Goal: Task Accomplishment & Management: Manage account settings

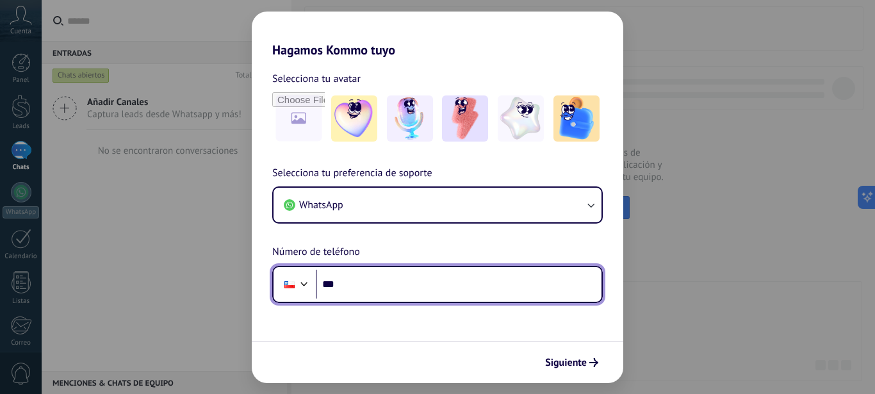
click at [397, 291] on input "***" at bounding box center [459, 284] width 286 height 29
type input "**********"
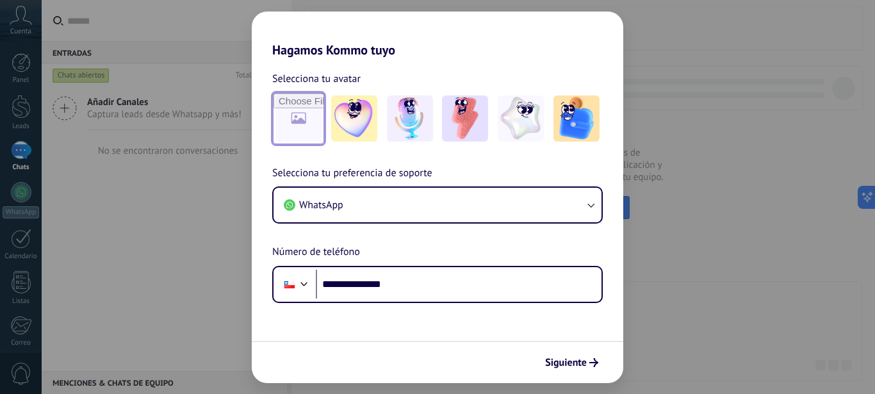
click at [303, 115] on input "file" at bounding box center [298, 119] width 50 height 50
type input "**********"
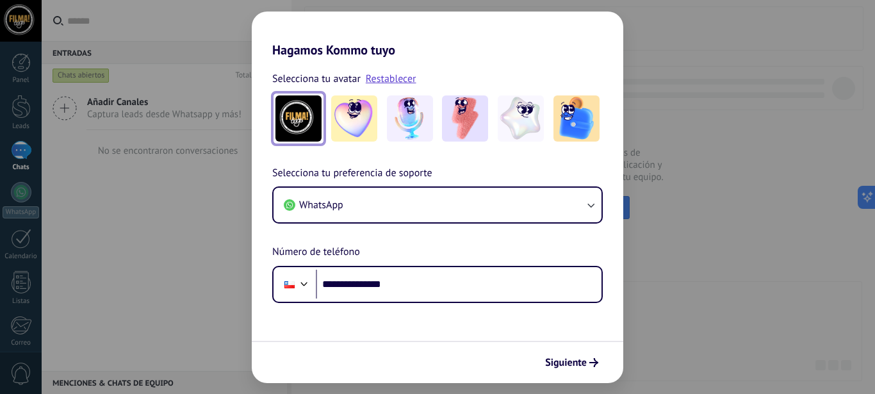
click at [286, 111] on img at bounding box center [298, 118] width 46 height 46
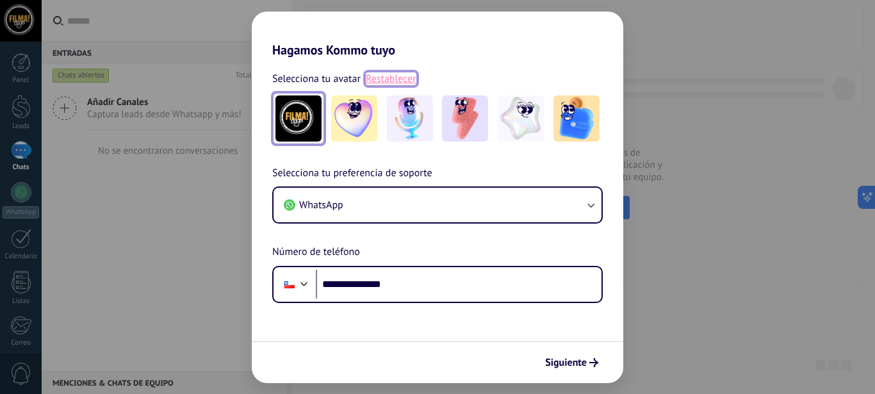
click at [386, 79] on link "Restablecer" at bounding box center [391, 78] width 51 height 13
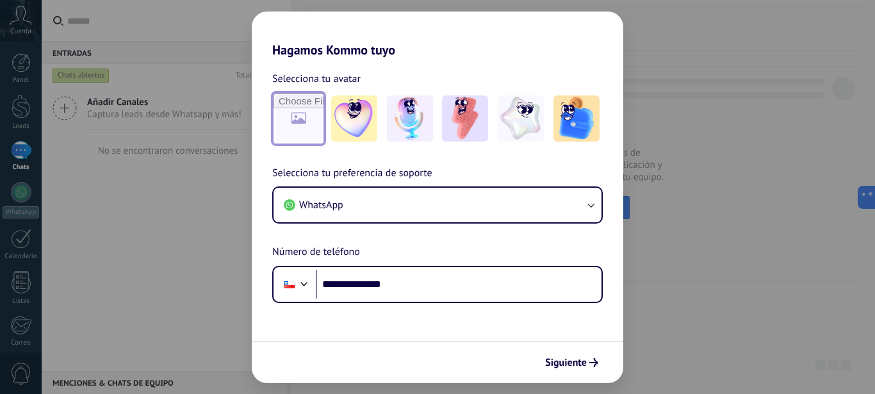
click at [304, 110] on input "file" at bounding box center [298, 119] width 50 height 50
type input "**********"
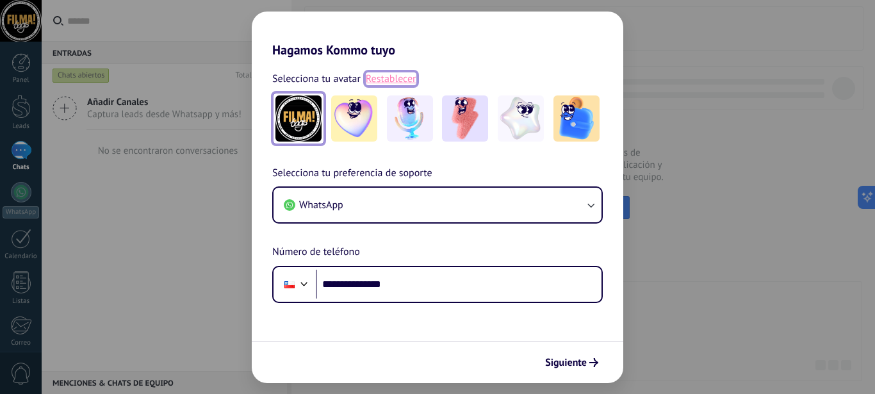
click at [371, 73] on link "Restablecer" at bounding box center [391, 78] width 51 height 13
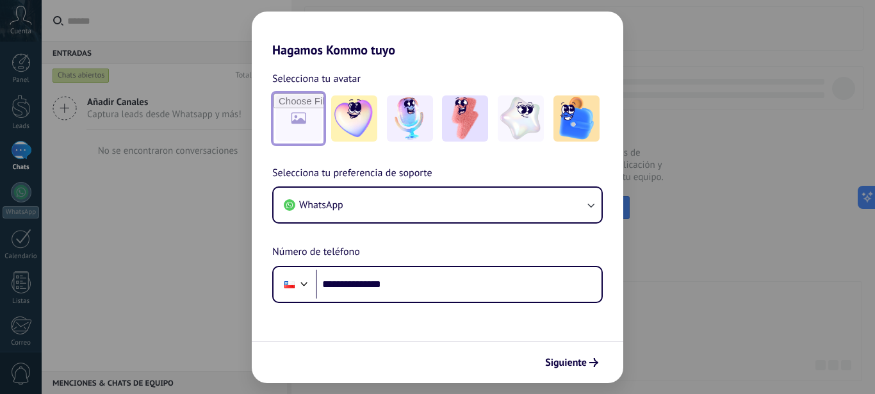
click at [300, 112] on input "file" at bounding box center [298, 119] width 50 height 50
type input "**********"
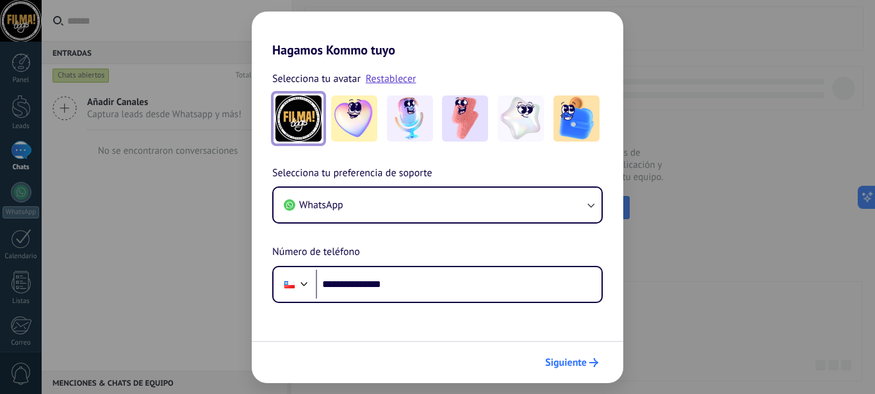
click at [575, 358] on span "Siguiente" at bounding box center [566, 362] width 42 height 9
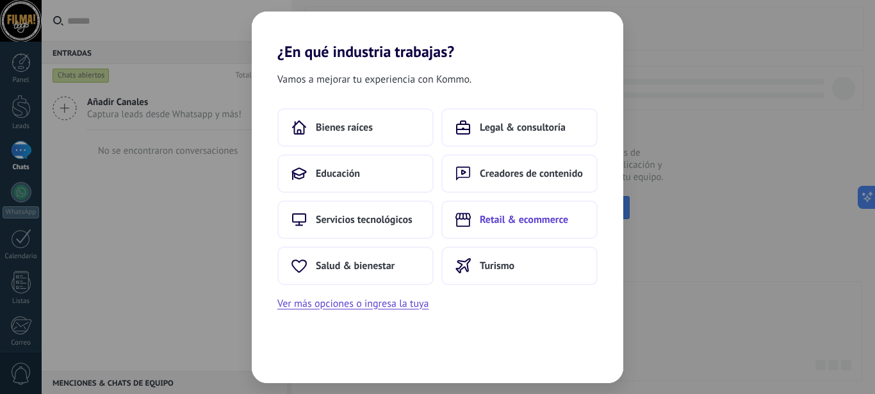
click at [491, 227] on button "Retail & ecommerce" at bounding box center [519, 219] width 156 height 38
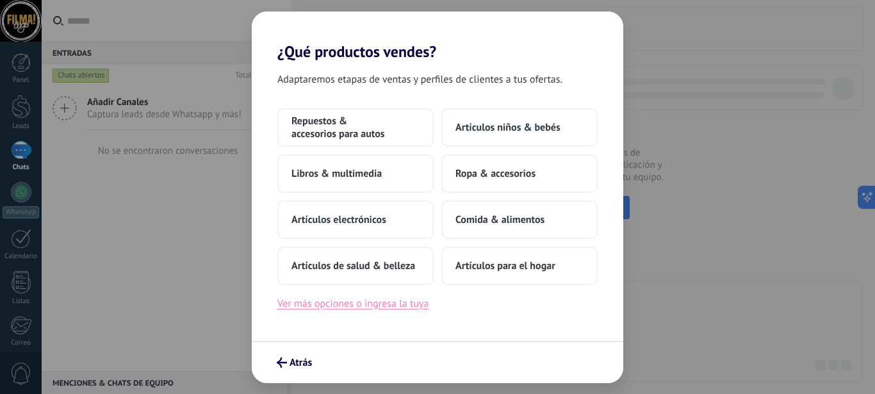
click at [407, 306] on button "Ver más opciones o ingresa la tuya" at bounding box center [352, 303] width 151 height 17
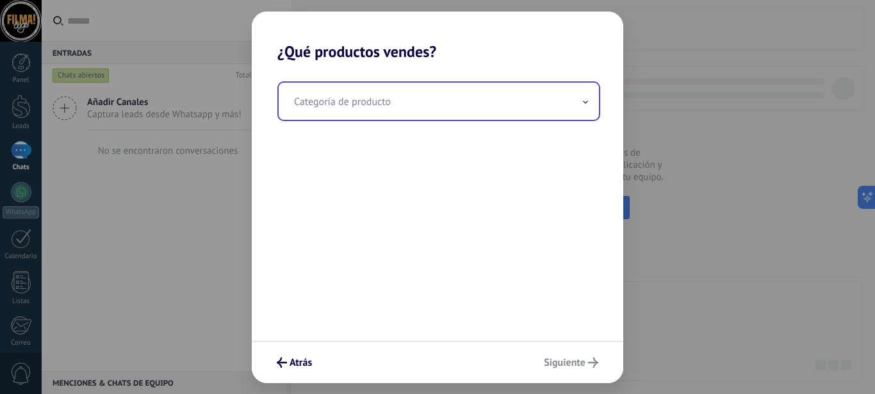
click at [390, 102] on input "text" at bounding box center [439, 101] width 320 height 37
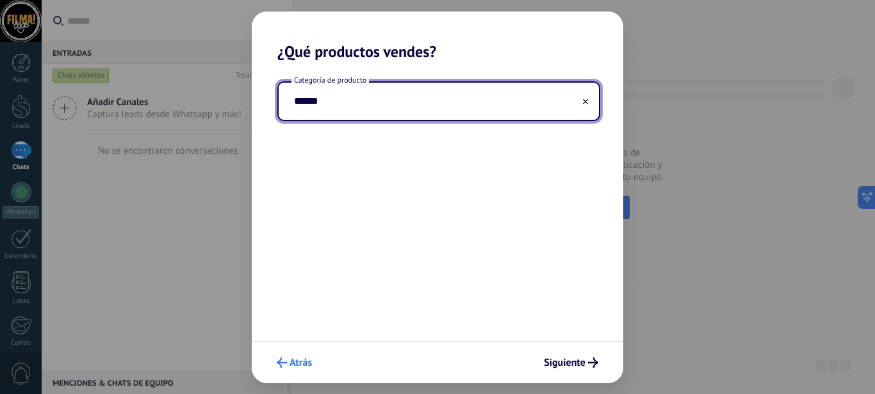
type input "******"
click at [288, 354] on button "Atrás" at bounding box center [294, 363] width 47 height 22
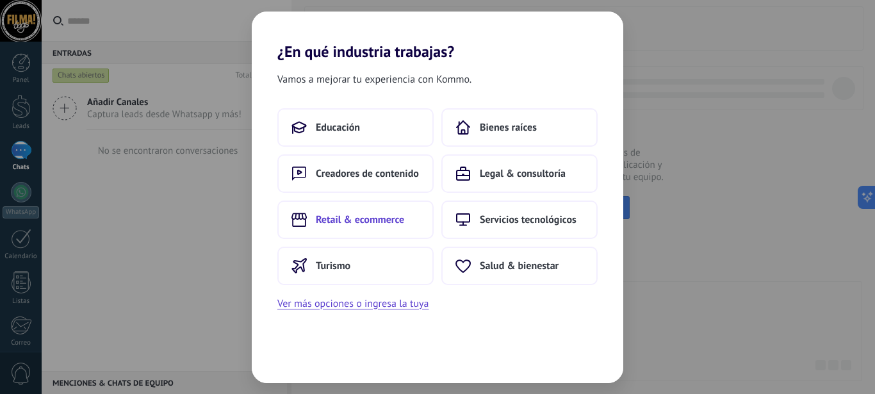
click at [398, 231] on button "Retail & ecommerce" at bounding box center [355, 219] width 156 height 38
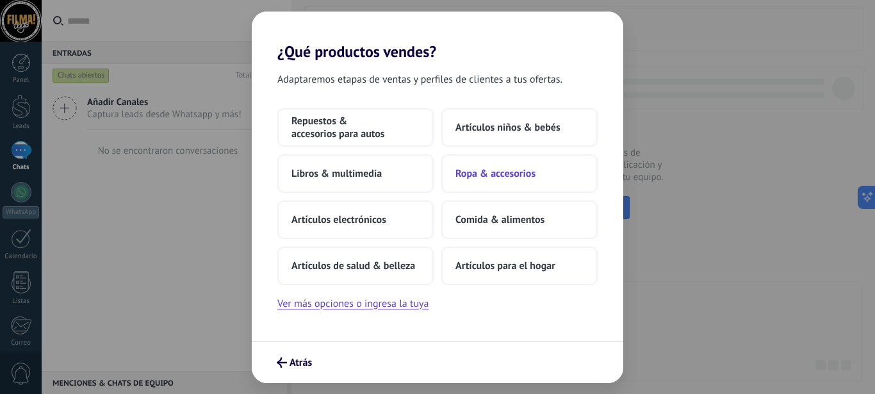
click at [514, 180] on button "Ropa & accesorios" at bounding box center [519, 173] width 156 height 38
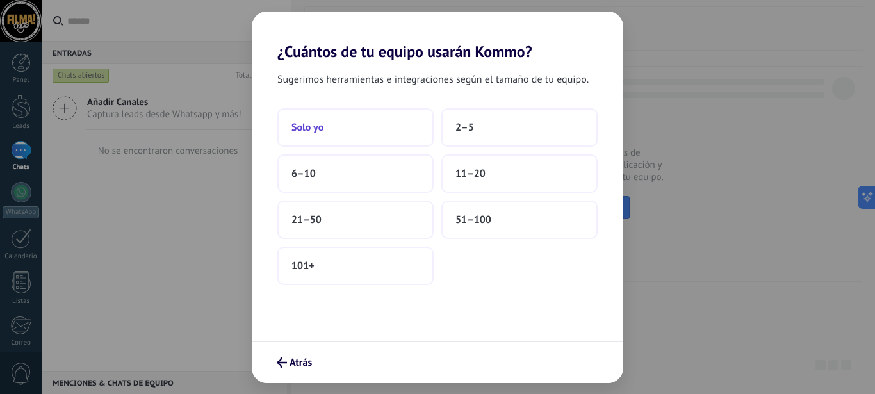
click at [370, 131] on button "Solo yo" at bounding box center [355, 127] width 156 height 38
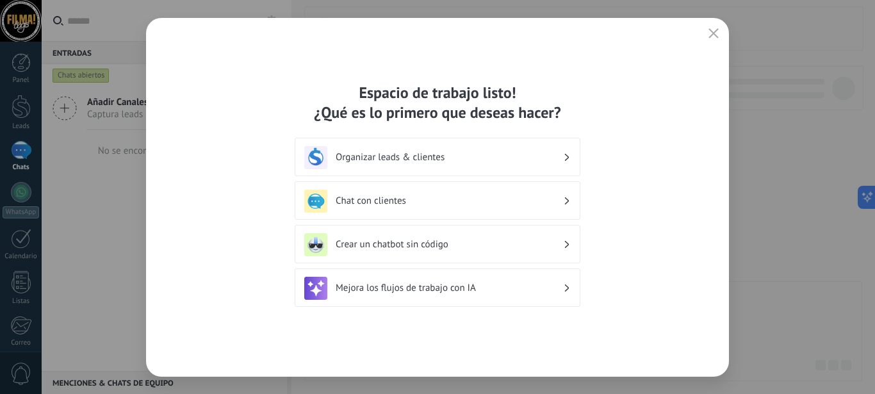
click at [532, 207] on div "Chat con clientes" at bounding box center [437, 201] width 266 height 23
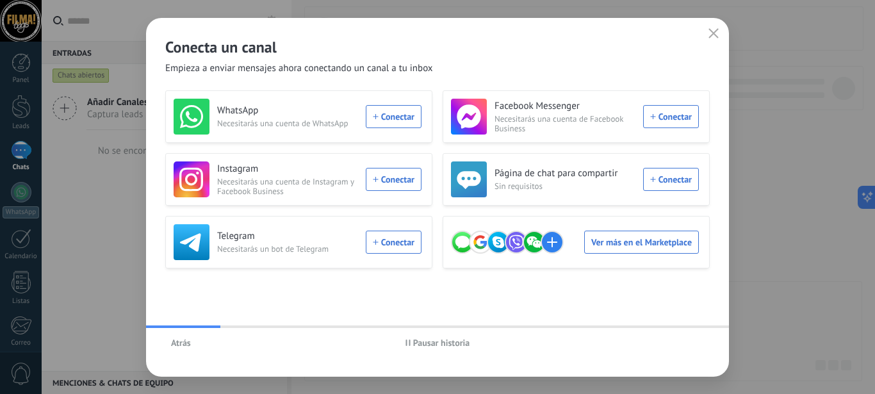
click at [184, 343] on span "Atrás" at bounding box center [181, 342] width 20 height 9
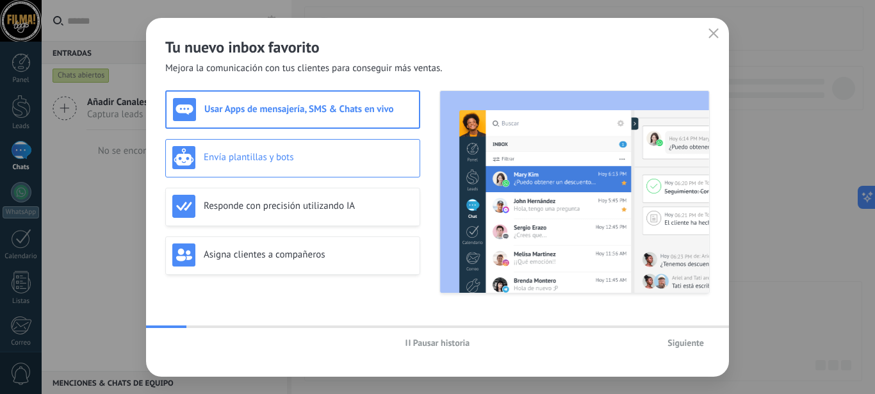
click at [331, 147] on div "Envía plantillas y bots" at bounding box center [292, 157] width 241 height 23
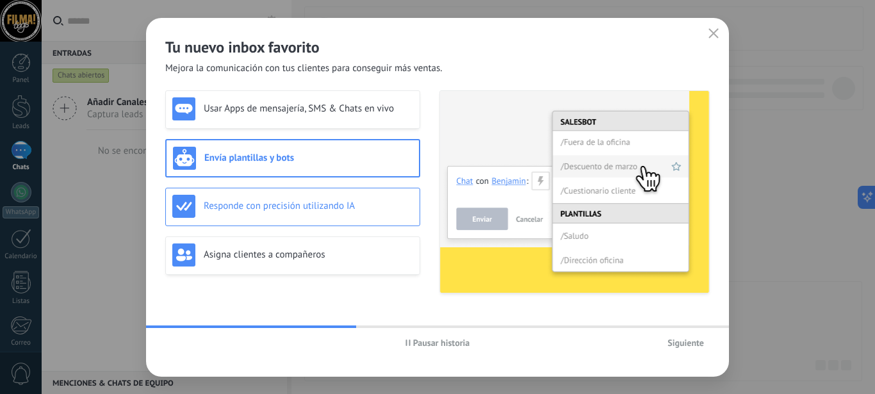
click at [318, 202] on h3 "Responde con precisión utilizando IA" at bounding box center [308, 206] width 209 height 12
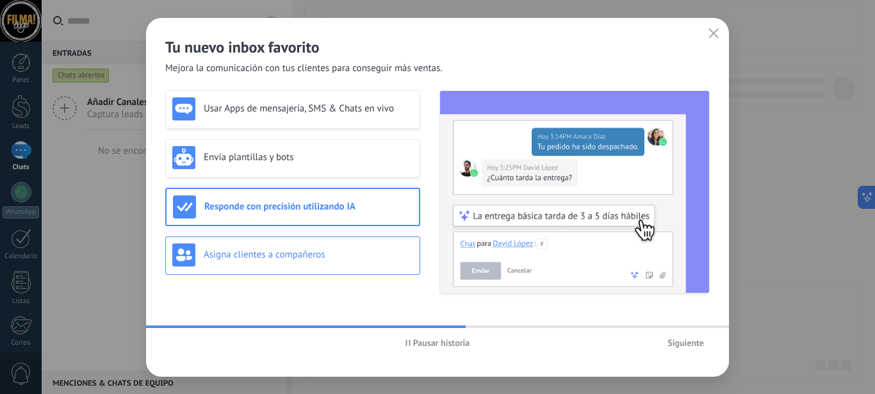
click at [356, 254] on h3 "Asigna clientes a compañeros" at bounding box center [308, 255] width 209 height 12
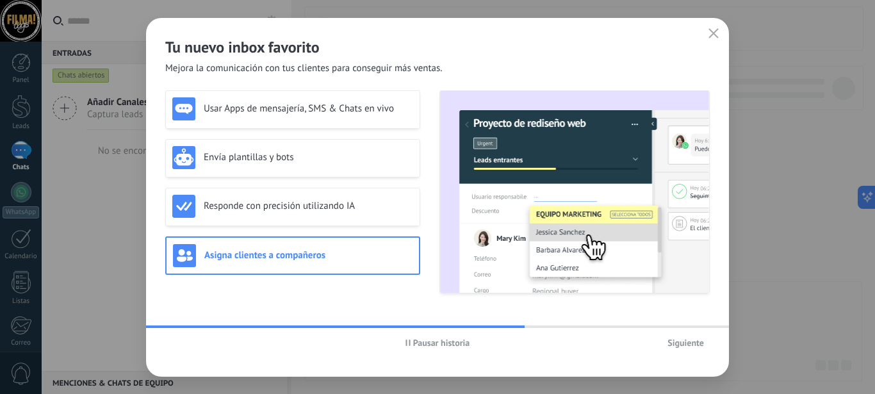
click at [683, 337] on button "Siguiente" at bounding box center [686, 342] width 48 height 19
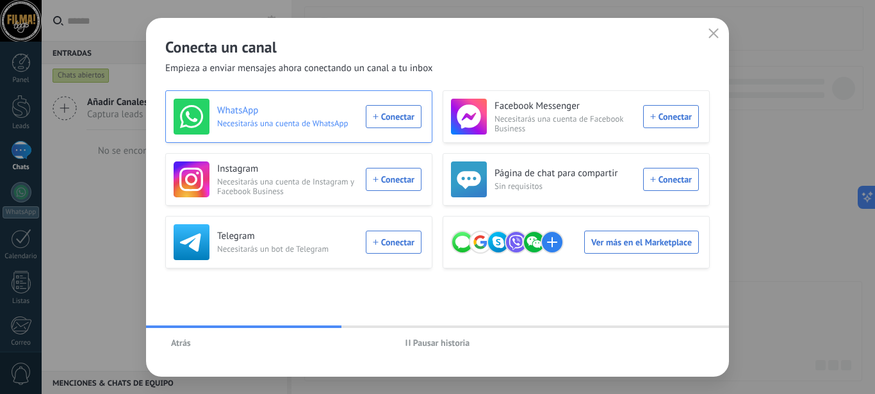
click at [404, 116] on div "WhatsApp Necesitarás una cuenta de WhatsApp Conectar" at bounding box center [298, 117] width 248 height 36
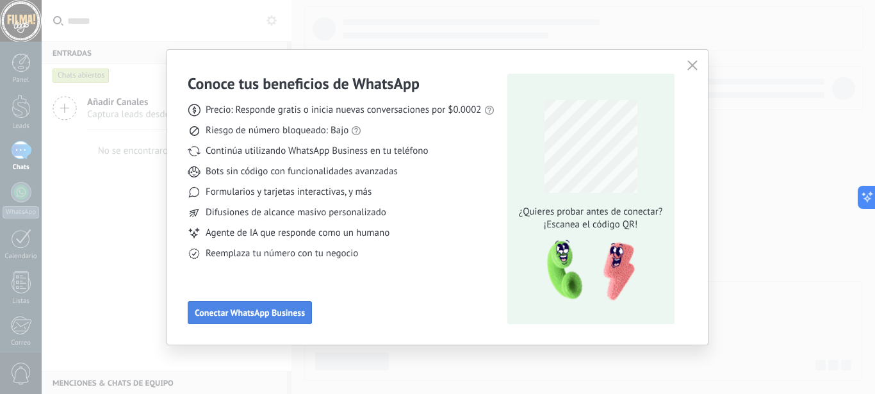
click at [225, 320] on button "Conectar WhatsApp Business" at bounding box center [250, 312] width 124 height 23
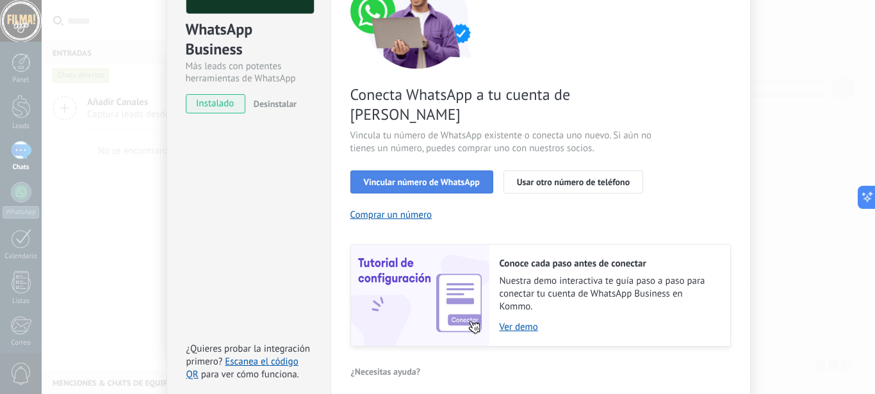
scroll to position [138, 0]
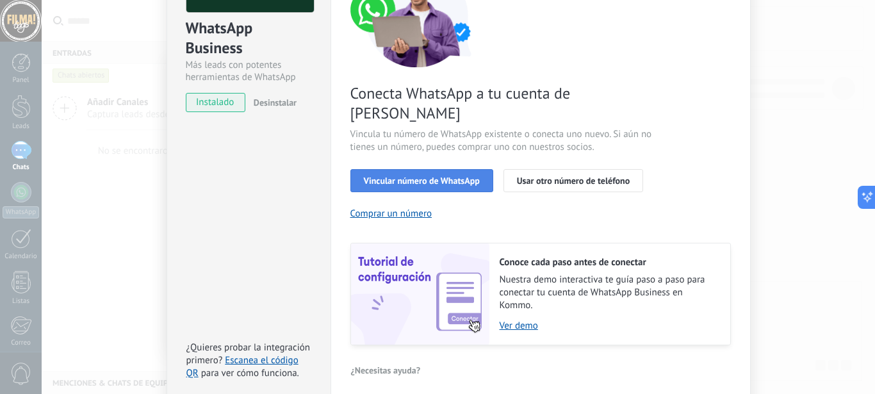
click at [393, 176] on span "Vincular número de WhatsApp" at bounding box center [422, 180] width 116 height 9
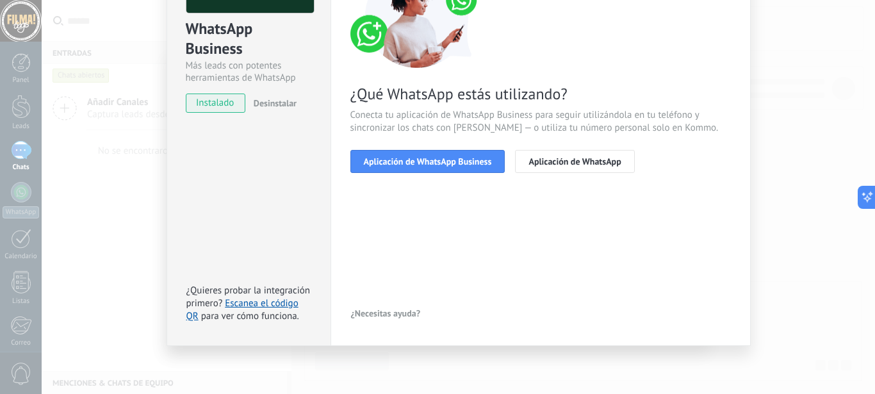
scroll to position [138, 0]
click at [466, 157] on span "Aplicación de WhatsApp Business" at bounding box center [428, 161] width 128 height 9
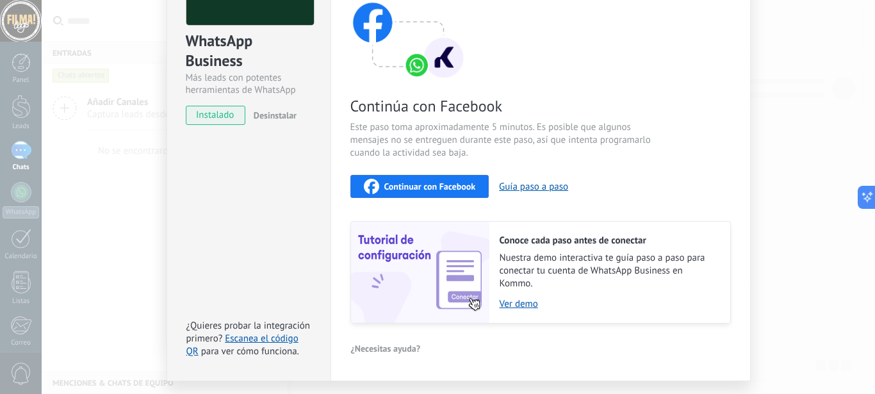
scroll to position [122, 0]
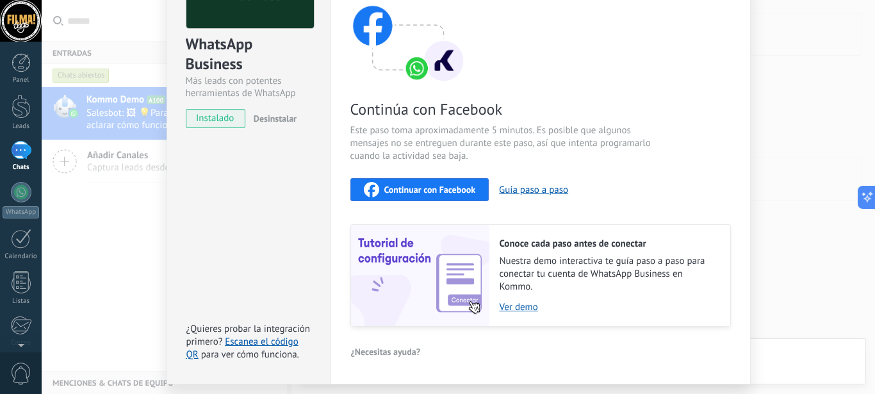
scroll to position [122, 0]
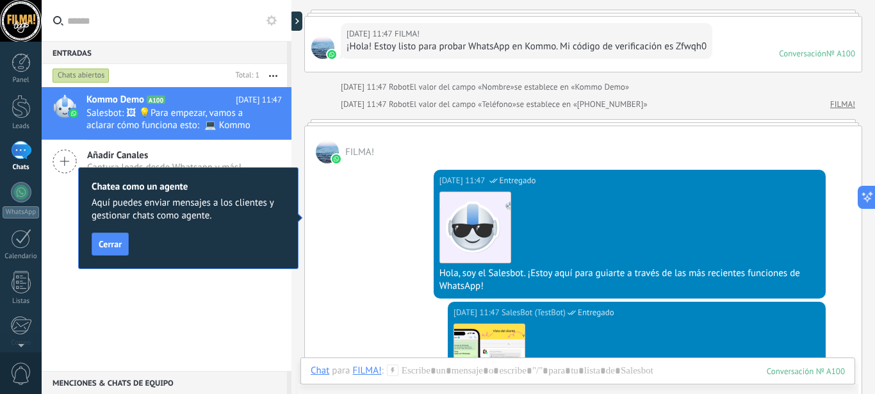
scroll to position [77, 0]
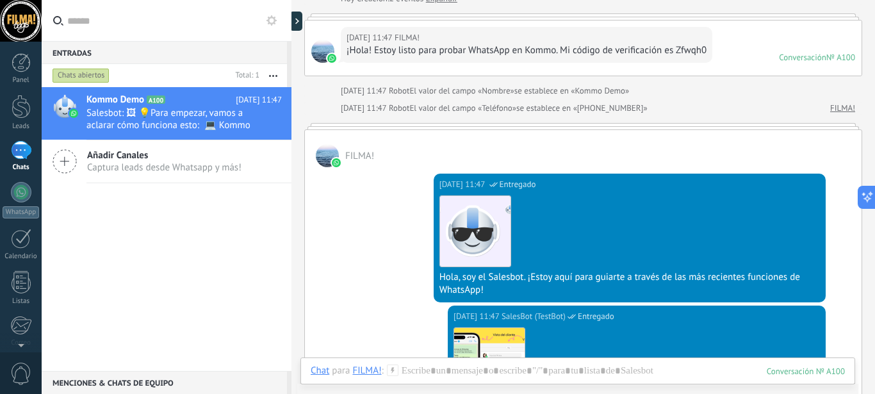
click at [327, 152] on div at bounding box center [327, 155] width 23 height 23
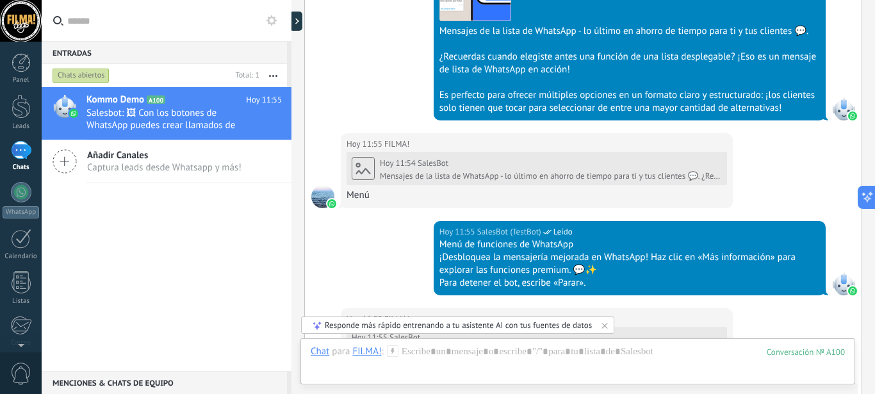
scroll to position [2376, 0]
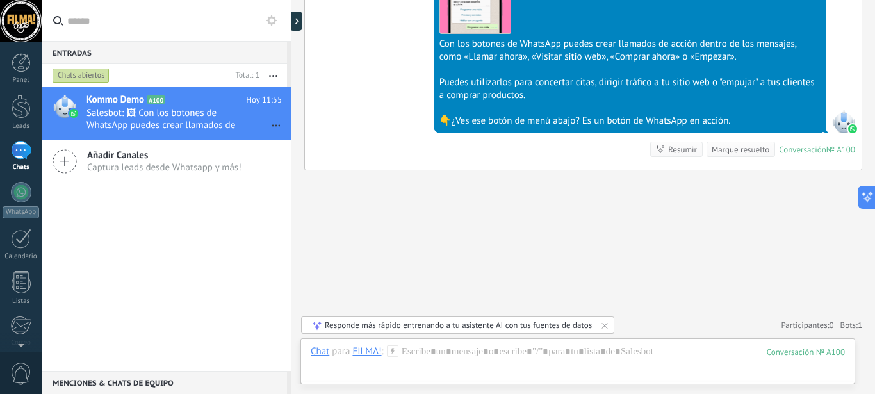
click at [19, 148] on div "1" at bounding box center [21, 150] width 20 height 19
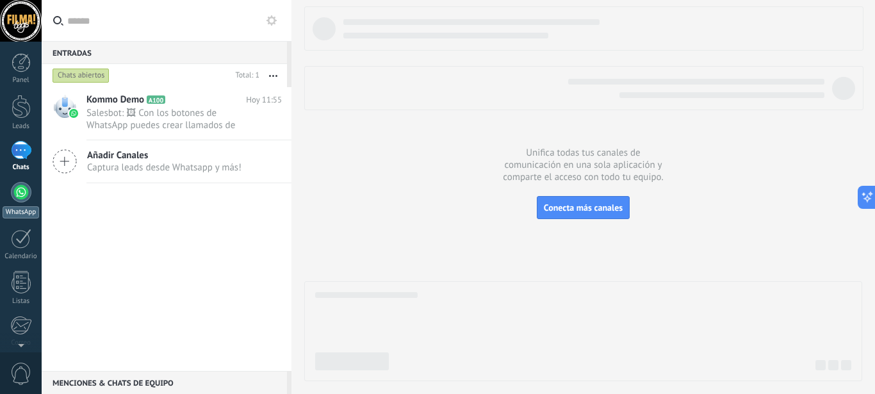
click at [9, 190] on link "WhatsApp" at bounding box center [21, 200] width 42 height 37
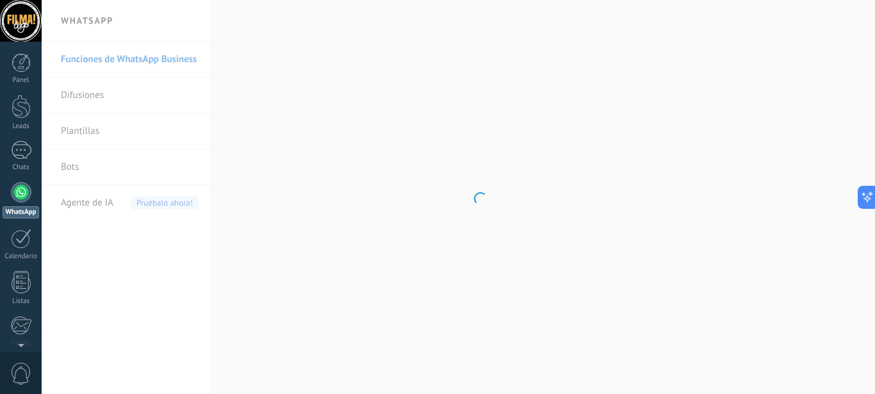
click at [106, 240] on body ".abccls-1,.abccls-2{fill-rule:evenodd}.abccls-2{fill:#fff} .abfcls-1{fill:none}…" at bounding box center [437, 197] width 875 height 394
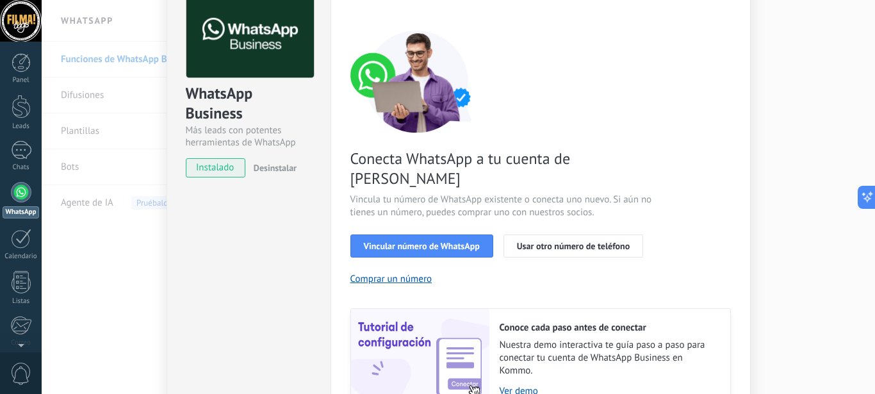
scroll to position [74, 0]
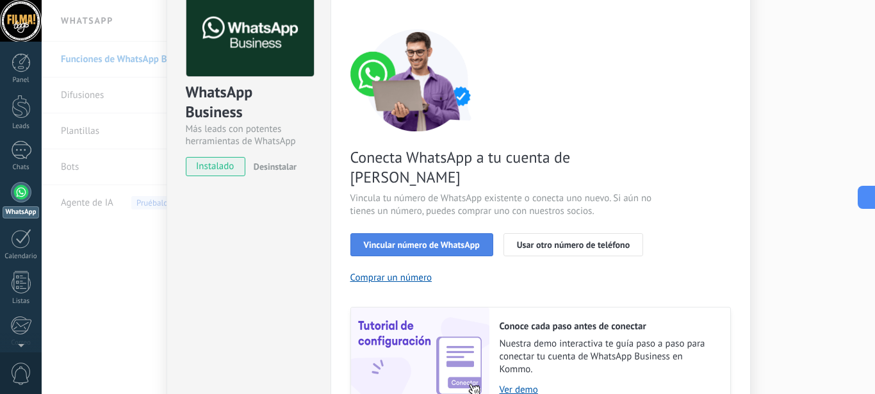
click at [405, 240] on span "Vincular número de WhatsApp" at bounding box center [422, 244] width 116 height 9
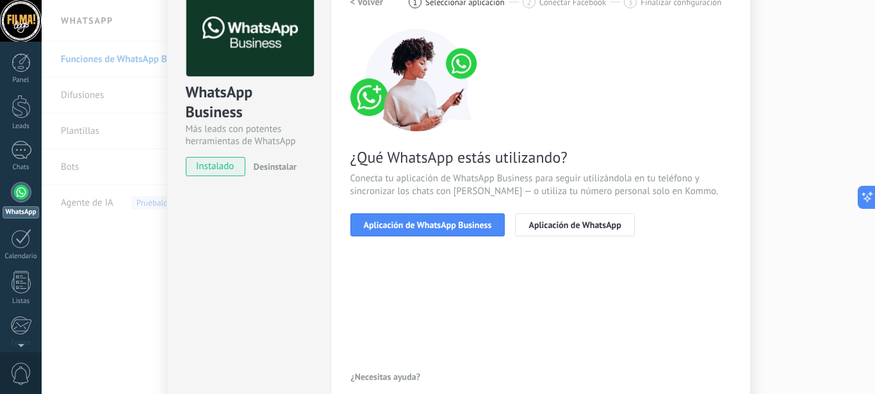
click at [405, 228] on span "Aplicación de WhatsApp Business" at bounding box center [428, 224] width 128 height 9
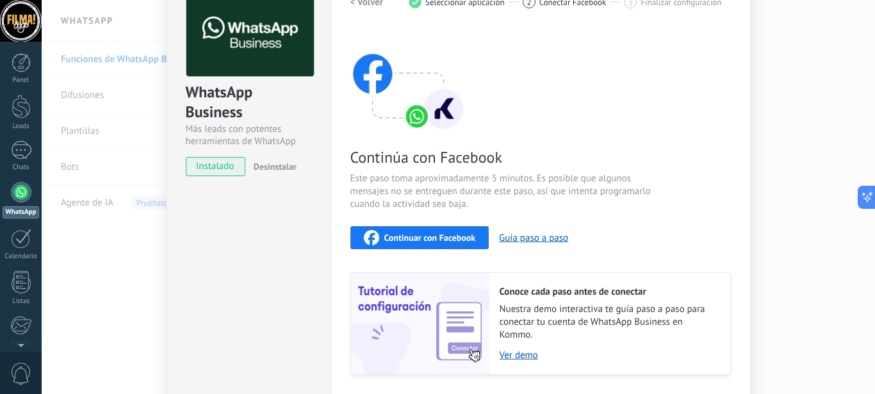
click at [416, 233] on span "Continuar con Facebook" at bounding box center [430, 237] width 92 height 9
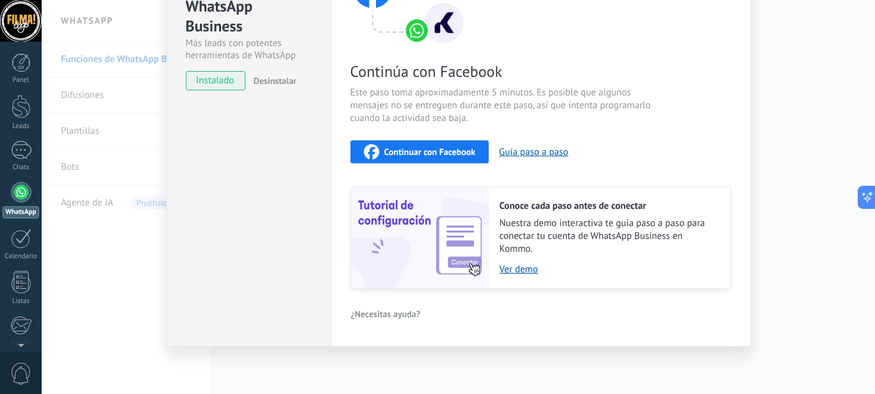
scroll to position [0, 0]
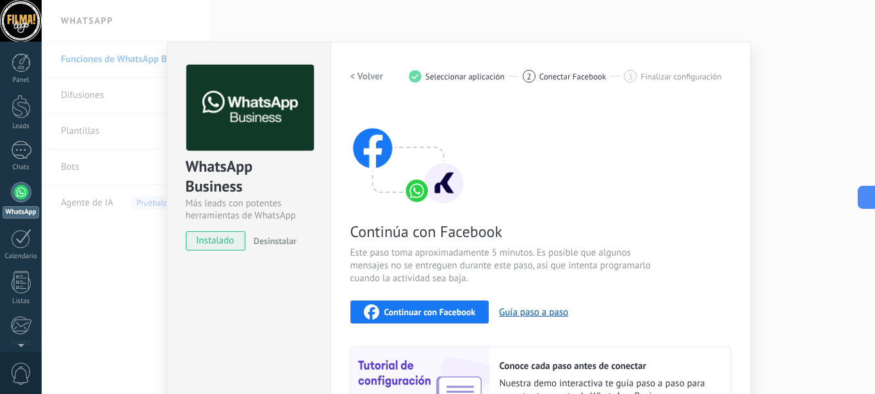
click at [415, 312] on span "Continuar con Facebook" at bounding box center [430, 311] width 92 height 9
click at [188, 192] on div "WhatsApp Business" at bounding box center [249, 176] width 126 height 41
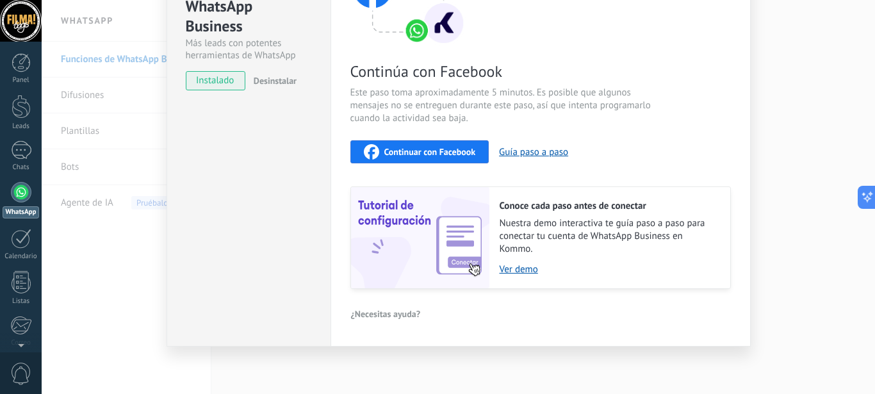
click at [428, 156] on span "Continuar con Facebook" at bounding box center [430, 151] width 92 height 9
click at [373, 187] on img at bounding box center [420, 237] width 138 height 101
click at [154, 289] on div "WhatsApp Business Más leads con potentes herramientas de WhatsApp instalado Des…" at bounding box center [458, 197] width 833 height 394
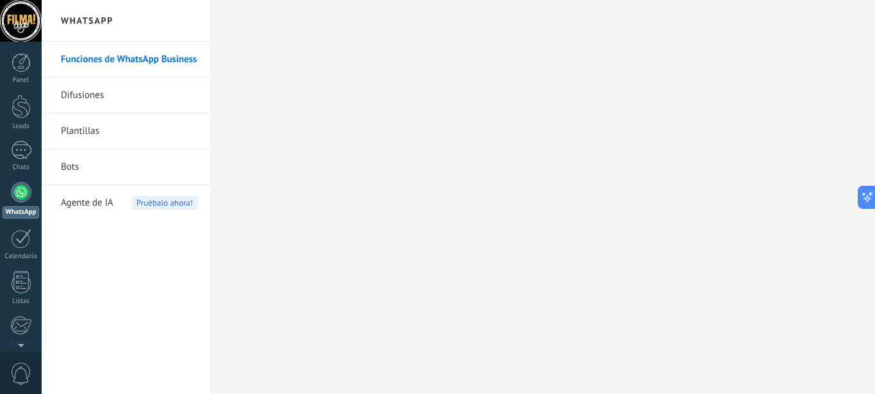
scroll to position [0, 0]
click at [20, 198] on div at bounding box center [21, 192] width 20 height 20
click at [17, 189] on div at bounding box center [21, 192] width 20 height 20
click at [23, 20] on div at bounding box center [21, 21] width 42 height 42
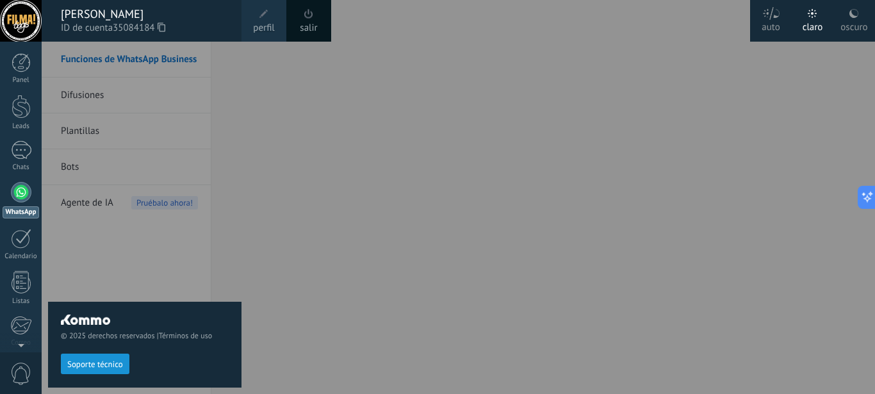
click at [266, 17] on span at bounding box center [263, 14] width 9 height 9
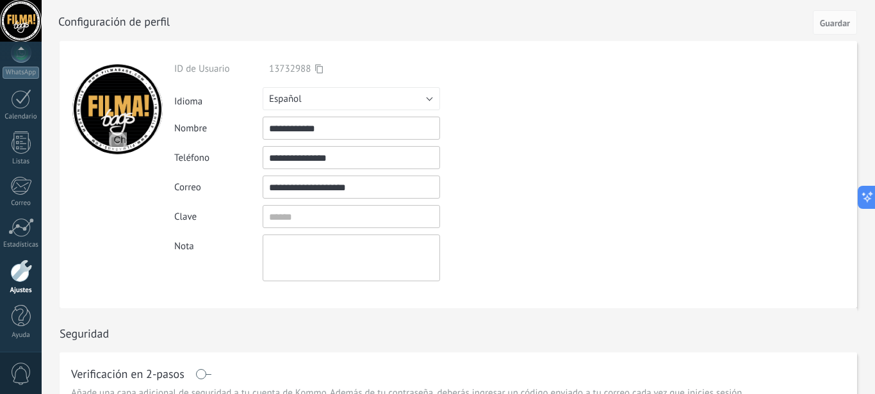
scroll to position [140, 0]
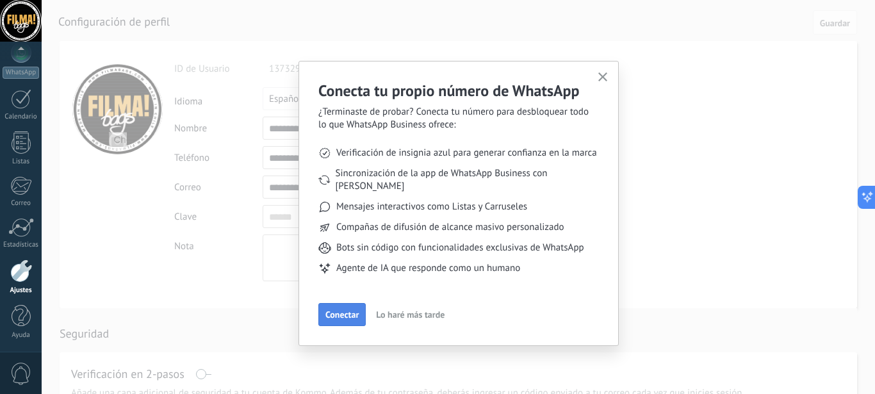
click at [323, 306] on button "Conectar" at bounding box center [341, 314] width 47 height 23
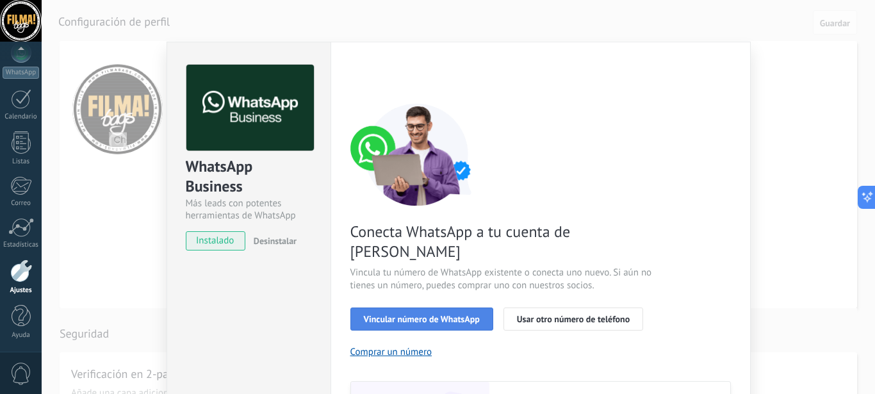
click at [405, 307] on button "Vincular número de WhatsApp" at bounding box center [421, 318] width 143 height 23
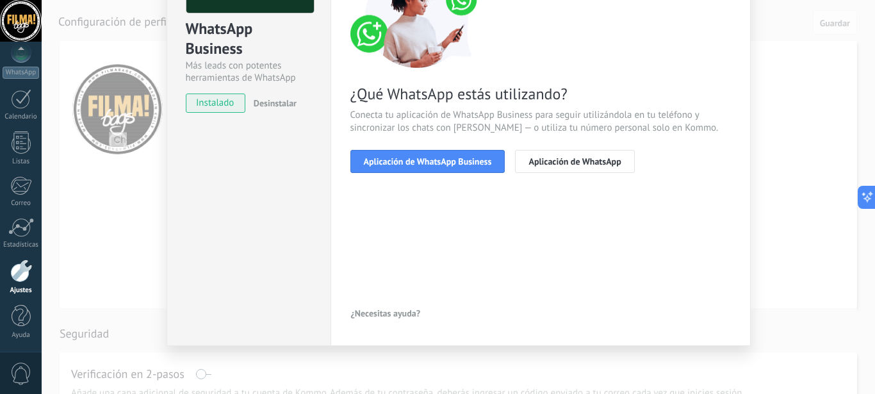
scroll to position [0, 0]
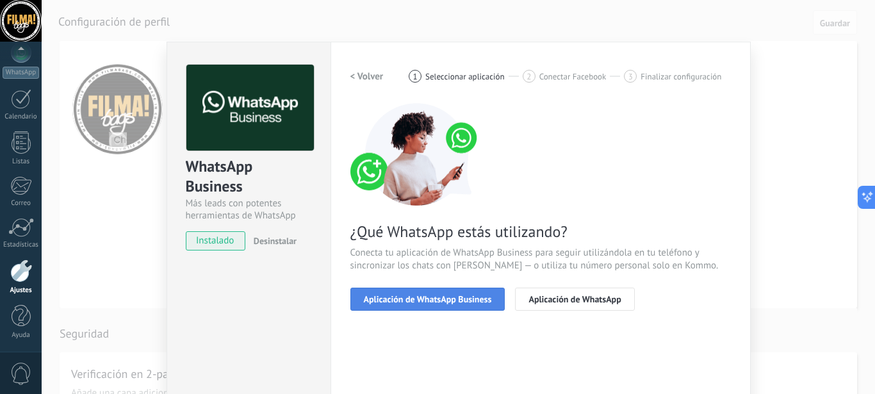
click at [423, 297] on span "Aplicación de WhatsApp Business" at bounding box center [428, 299] width 128 height 9
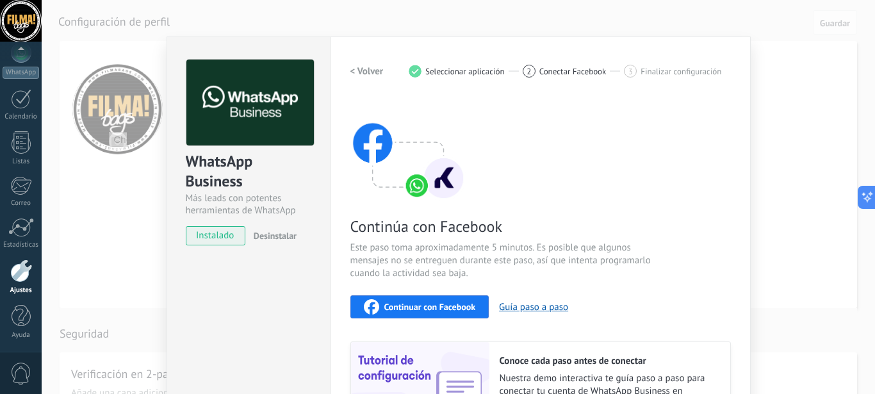
scroll to position [6, 0]
click at [440, 307] on span "Continuar con Facebook" at bounding box center [430, 306] width 92 height 9
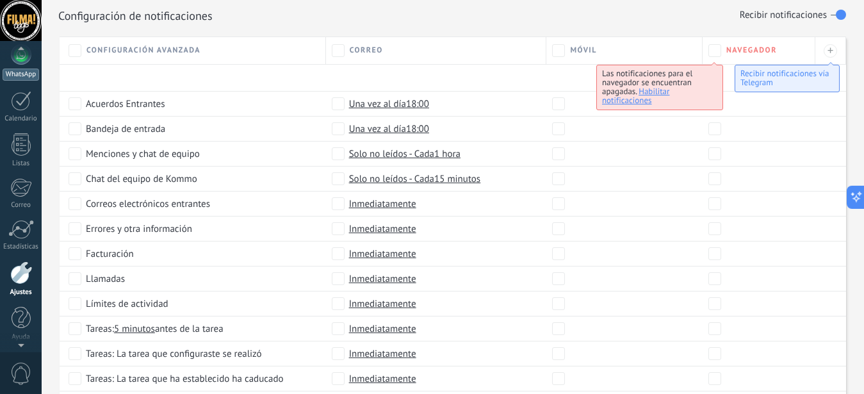
scroll to position [128, 0]
click at [17, 115] on div at bounding box center [21, 111] width 20 height 20
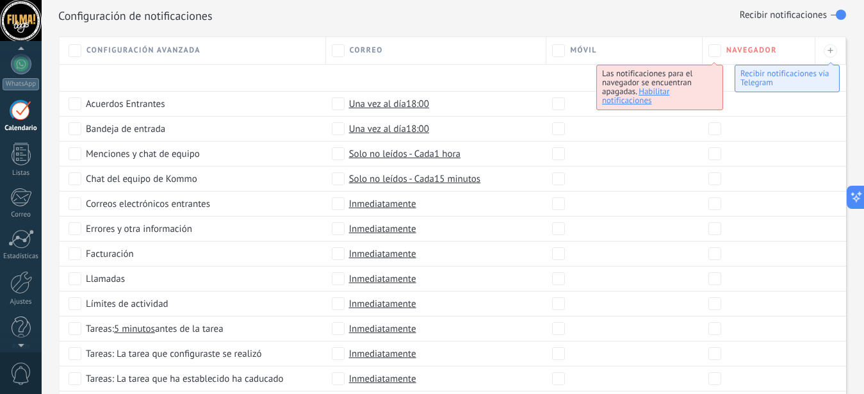
scroll to position [128, 0]
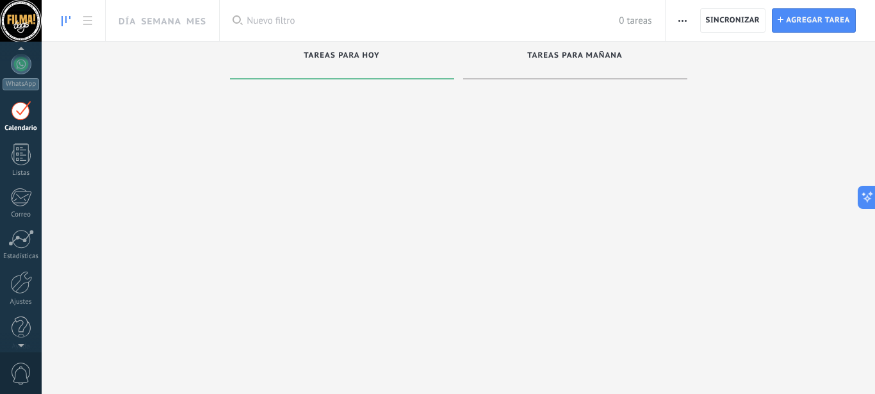
scroll to position [128, 0]
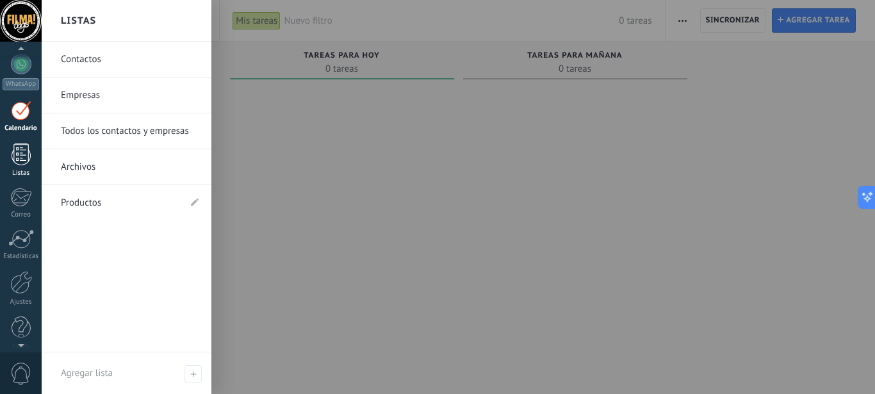
click at [20, 156] on div at bounding box center [21, 154] width 19 height 22
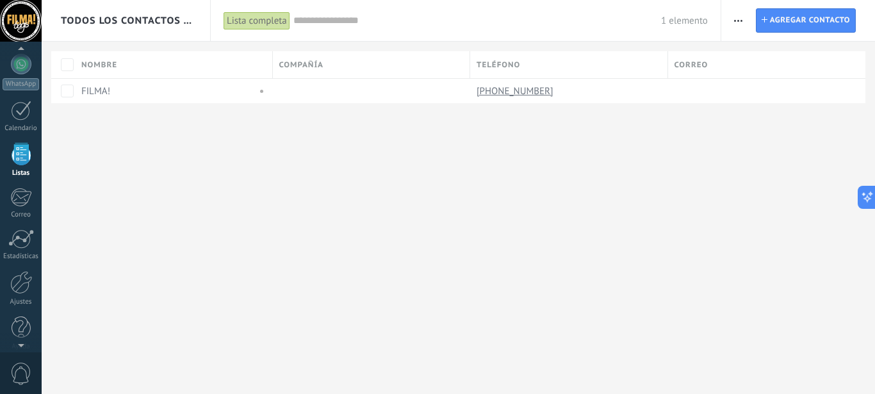
scroll to position [79, 0]
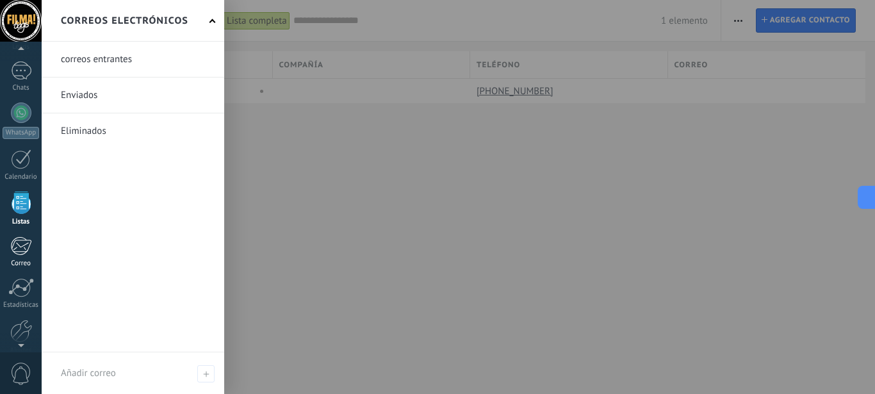
click at [24, 239] on div at bounding box center [20, 245] width 21 height 19
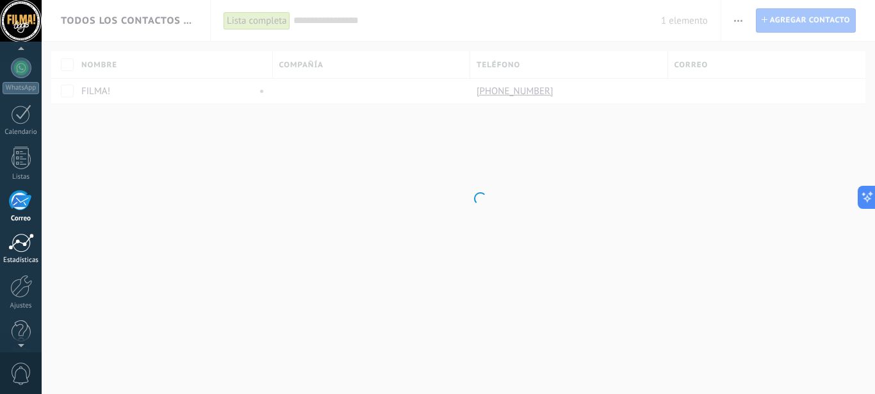
scroll to position [124, 0]
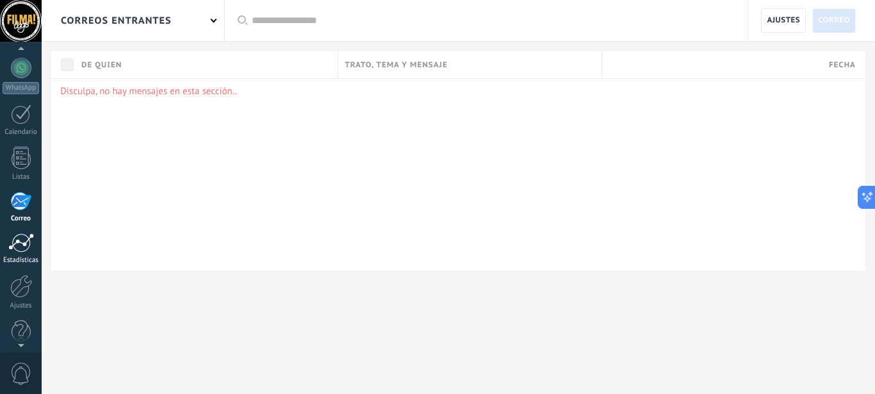
click at [24, 247] on div at bounding box center [21, 242] width 26 height 19
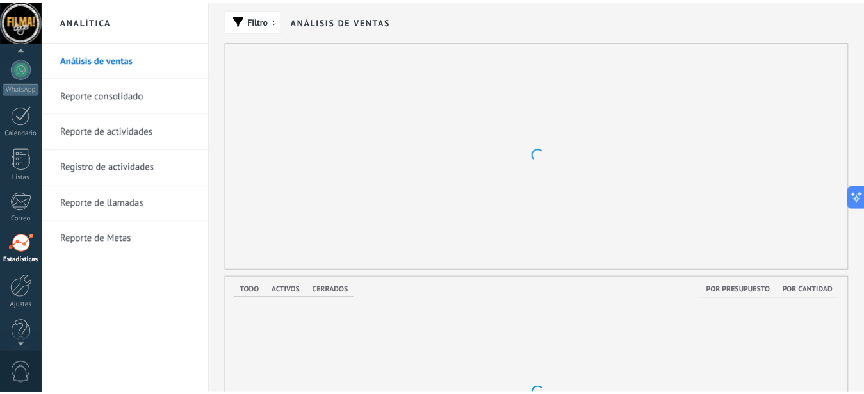
scroll to position [124, 0]
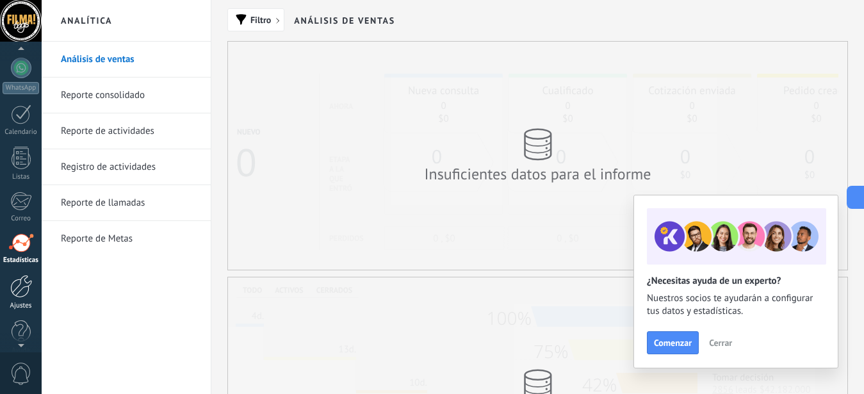
click at [23, 275] on div at bounding box center [21, 286] width 22 height 23
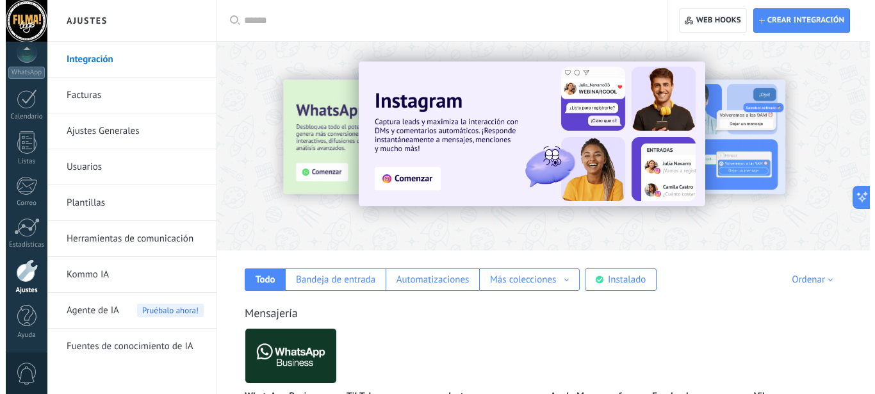
scroll to position [229, 0]
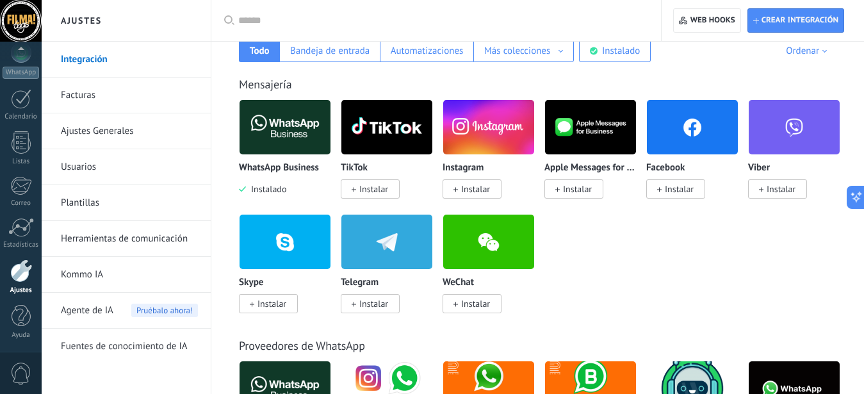
click at [467, 183] on span "Instalar" at bounding box center [472, 188] width 59 height 19
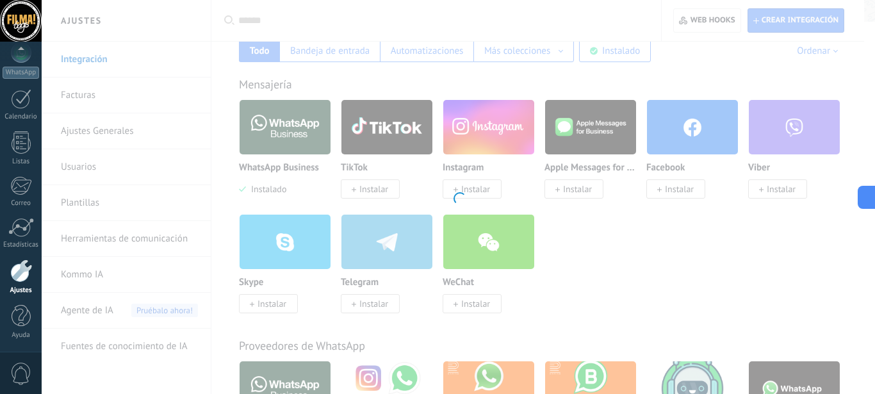
click at [669, 195] on div "Instagram Obtén leads de Instagram y mantente conectado sin salir de Kommo Inst…" at bounding box center [458, 197] width 833 height 394
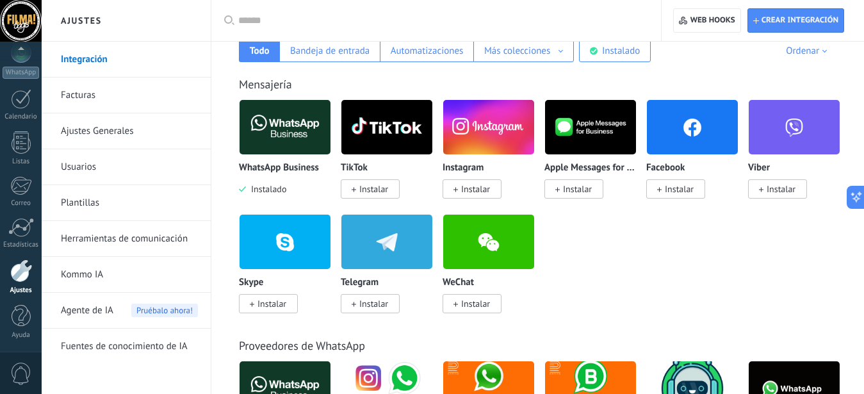
click at [478, 184] on span "Instalar" at bounding box center [475, 189] width 29 height 12
click at [478, 183] on span "Instalar" at bounding box center [472, 188] width 59 height 19
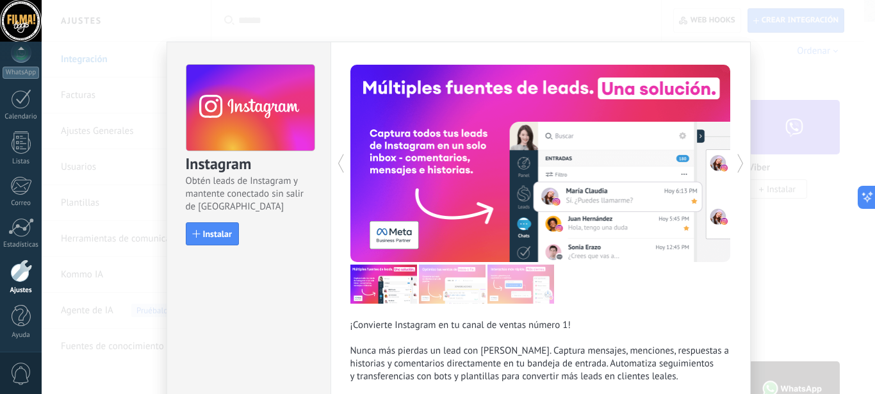
scroll to position [126, 0]
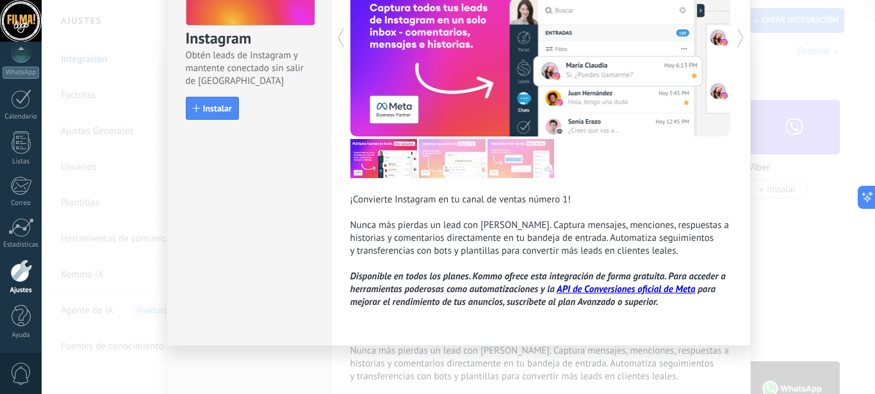
click at [204, 96] on div "Instagram Obtén leads de Instagram y mantente conectado sin salir de Kommo Inst…" at bounding box center [248, 23] width 163 height 213
click at [215, 111] on span "Instalar" at bounding box center [217, 108] width 29 height 9
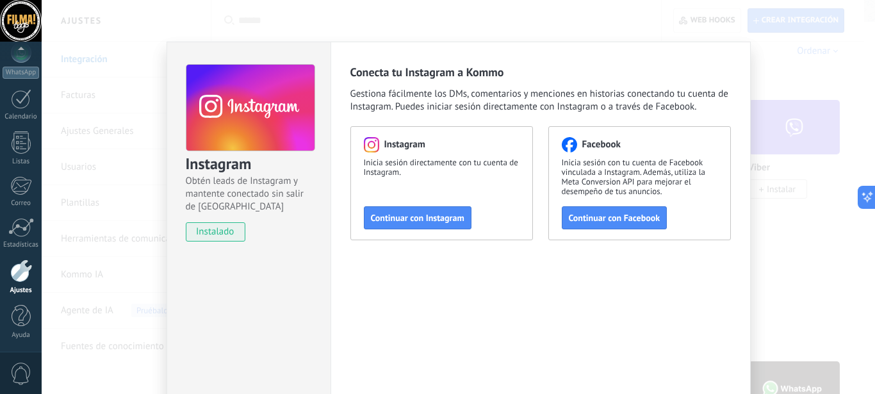
scroll to position [77, 0]
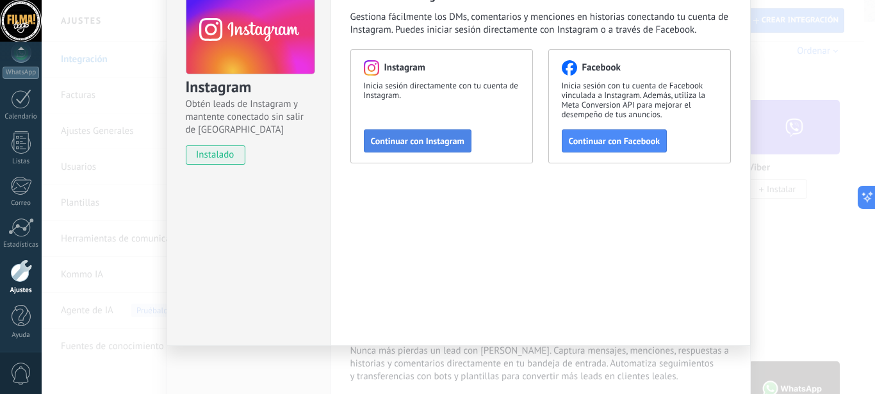
click at [427, 142] on span "Continuar con Instagram" at bounding box center [418, 140] width 94 height 9
click at [626, 152] on div "Facebook Inicia sesión con tu cuenta de Facebook vinculada a Instagram. Además,…" at bounding box center [639, 106] width 183 height 114
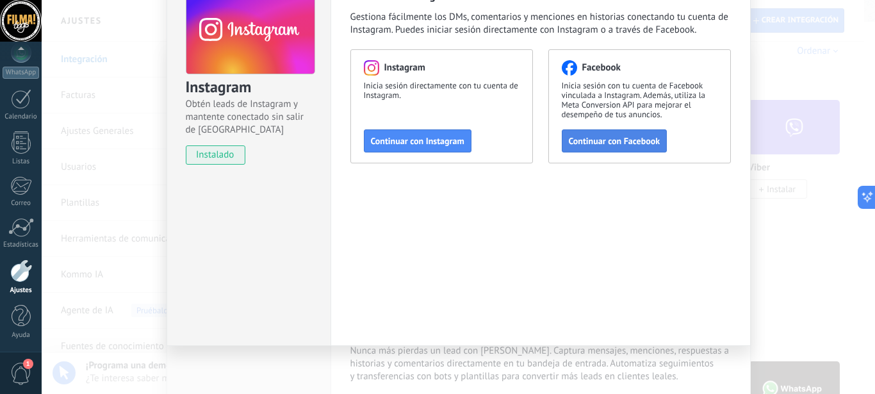
click at [616, 142] on span "Continuar con Facebook" at bounding box center [615, 140] width 92 height 9
click at [131, 127] on div "Instagram Obtén leads de Instagram y mantente conectado sin salir de Kommo inst…" at bounding box center [458, 197] width 833 height 394
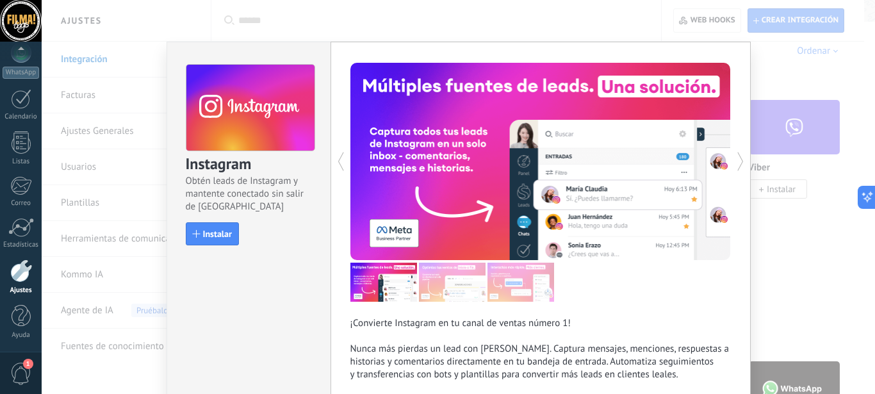
scroll to position [124, 0]
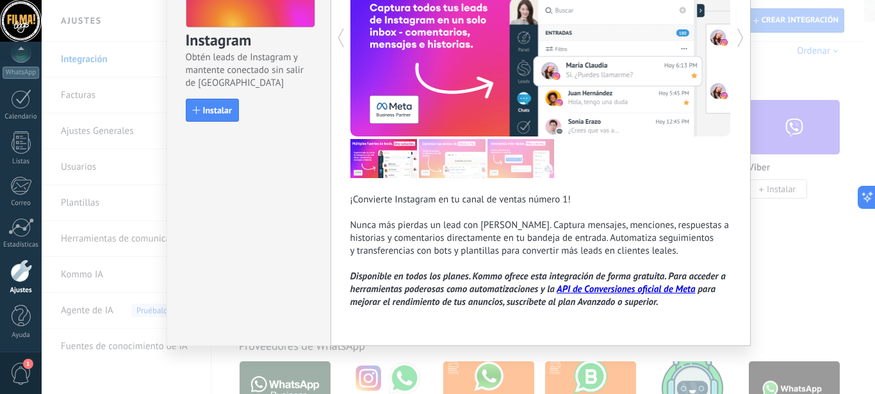
click at [760, 270] on div "Instagram Obtén leads de Instagram y mantente conectado sin salir de Kommo Inst…" at bounding box center [458, 197] width 833 height 394
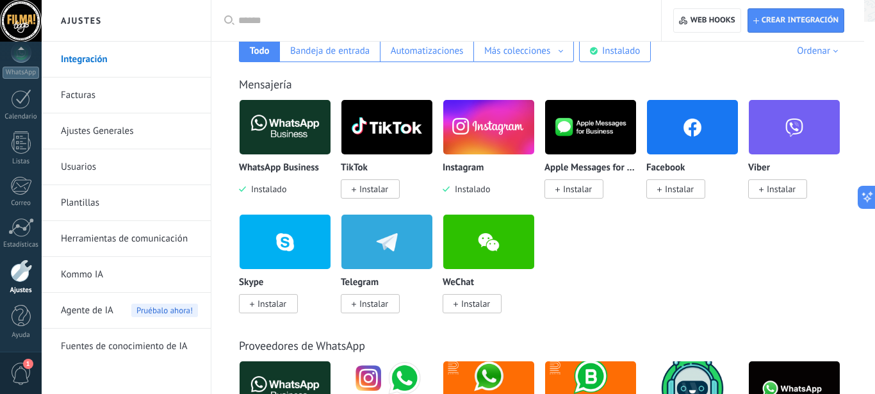
scroll to position [0, 0]
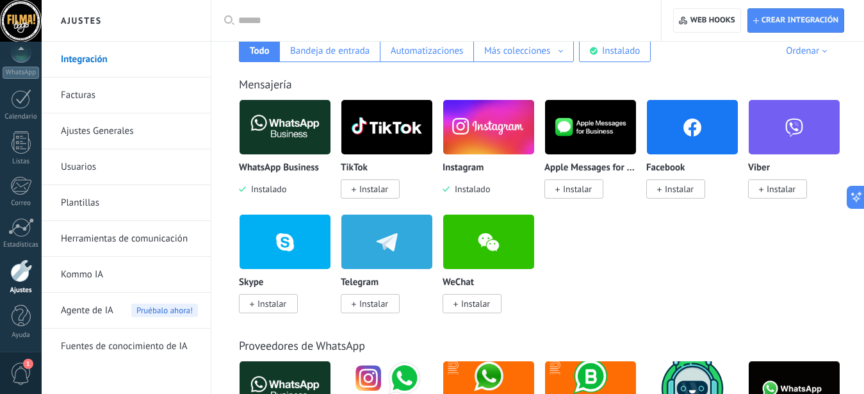
click at [686, 189] on span "Instalar" at bounding box center [679, 189] width 29 height 12
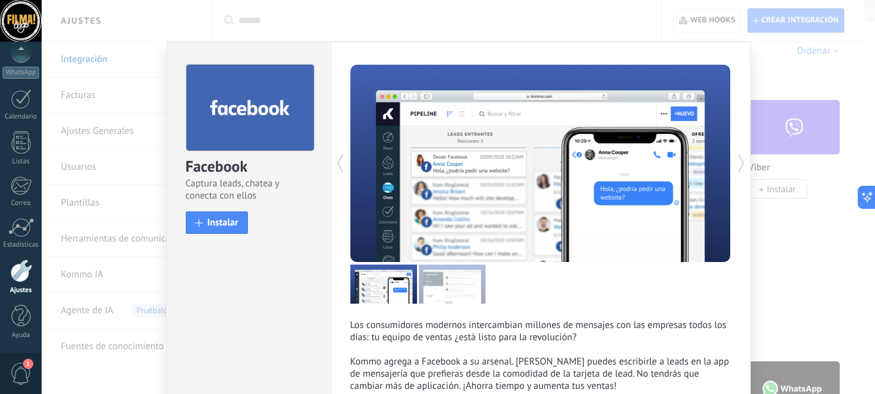
scroll to position [83, 0]
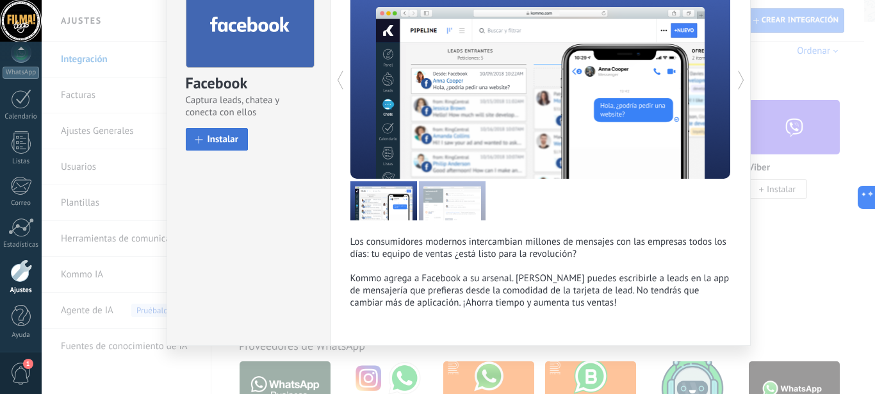
click at [237, 135] on button "Instalar" at bounding box center [217, 139] width 63 height 22
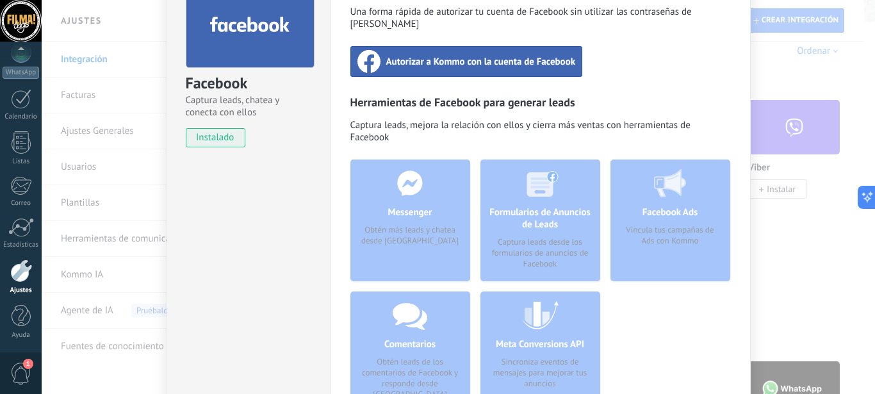
click at [482, 55] on span "Autorizar a Kommo con la cuenta de Facebook" at bounding box center [481, 61] width 190 height 13
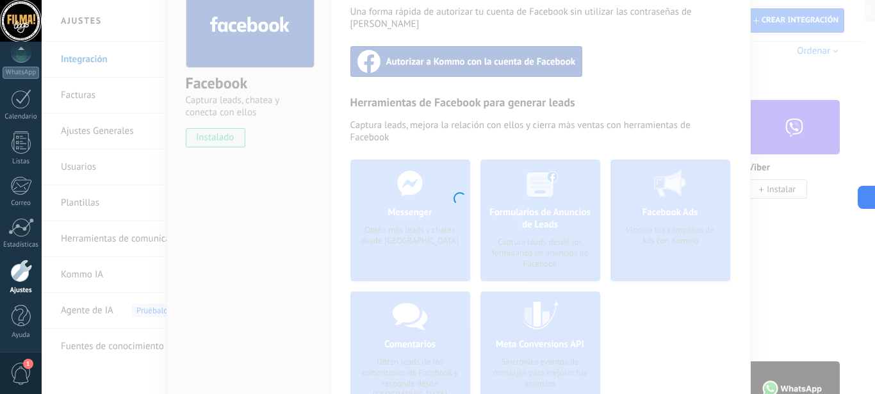
click at [138, 147] on div at bounding box center [458, 197] width 833 height 394
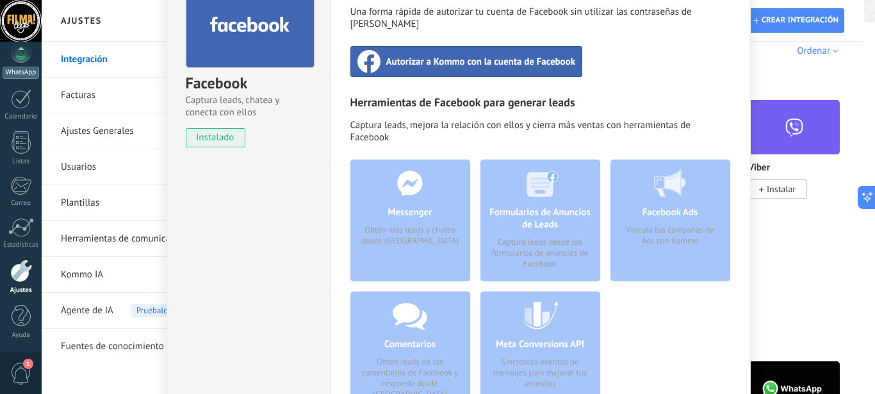
click at [19, 69] on div "WhatsApp" at bounding box center [21, 73] width 37 height 12
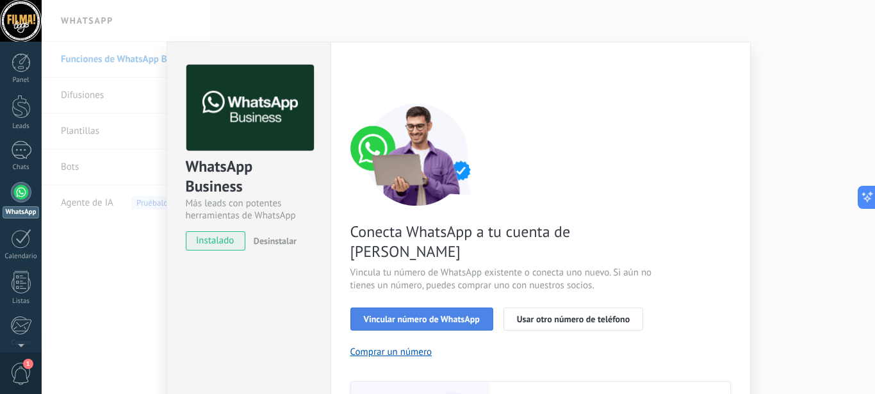
click at [425, 307] on button "Vincular número de WhatsApp" at bounding box center [421, 318] width 143 height 23
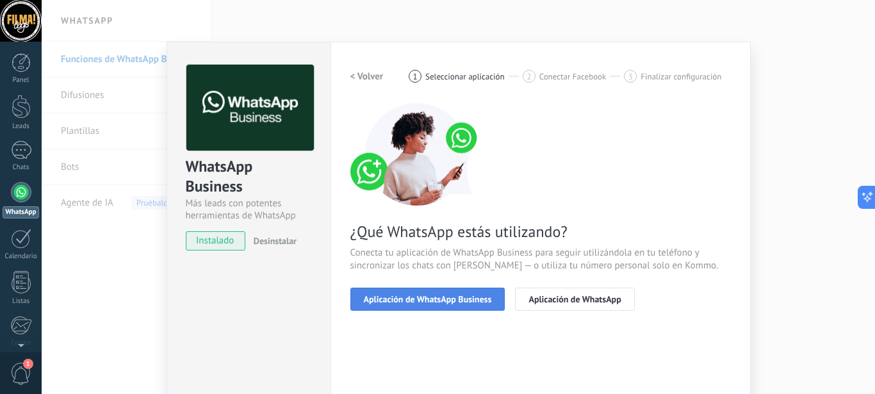
click at [438, 300] on span "Aplicación de WhatsApp Business" at bounding box center [428, 299] width 128 height 9
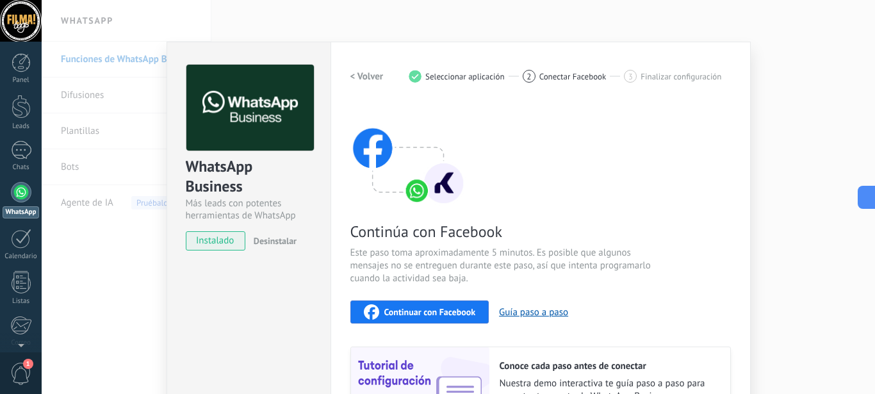
click at [453, 320] on button "Continuar con Facebook" at bounding box center [419, 311] width 139 height 23
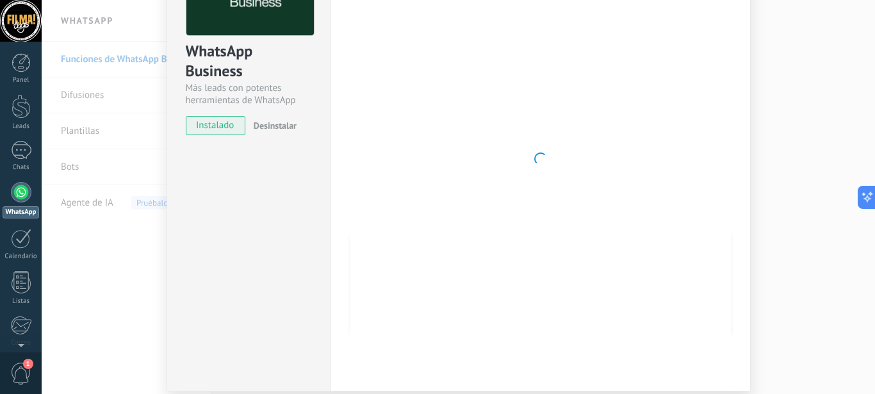
scroll to position [112, 0]
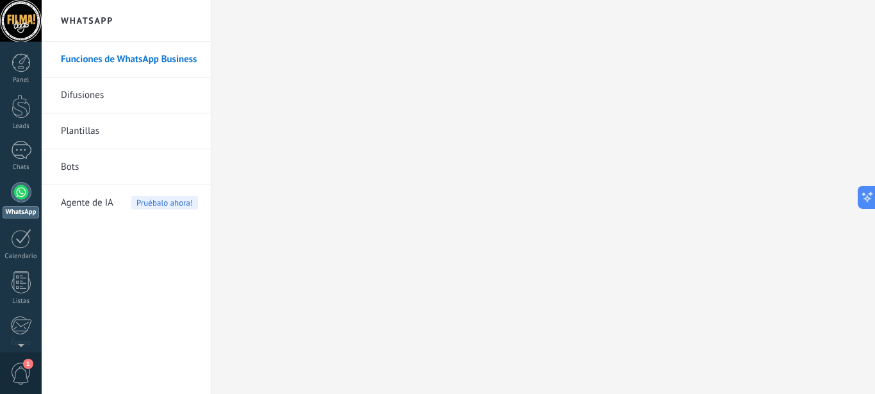
click at [15, 20] on div at bounding box center [21, 21] width 42 height 42
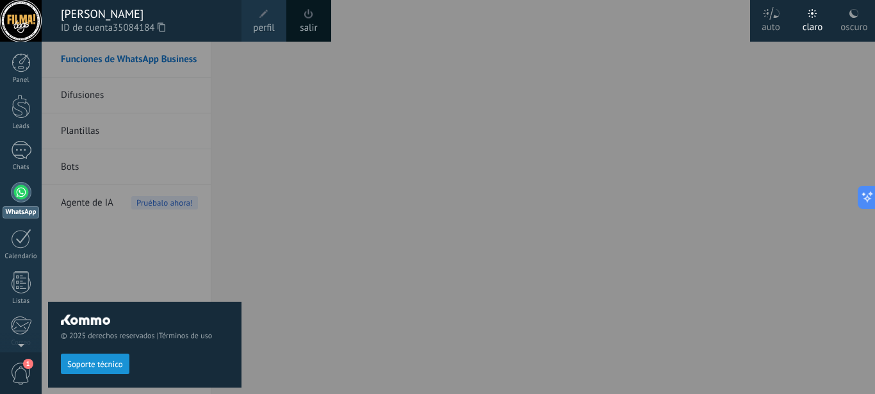
click at [95, 18] on div "[PERSON_NAME]" at bounding box center [145, 14] width 168 height 14
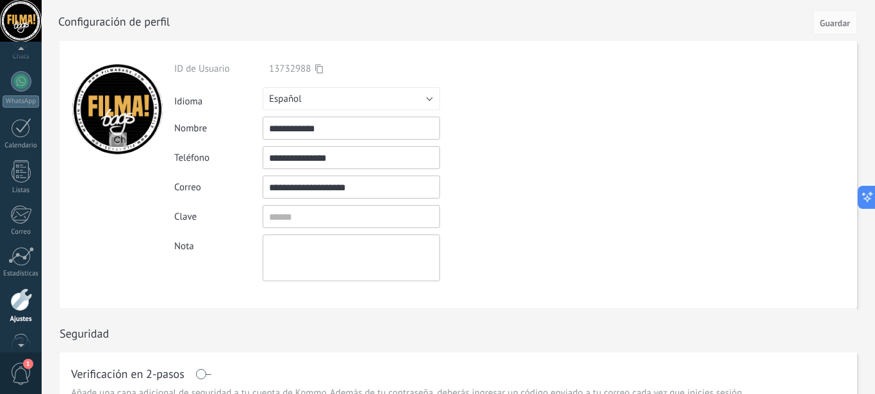
scroll to position [140, 0]
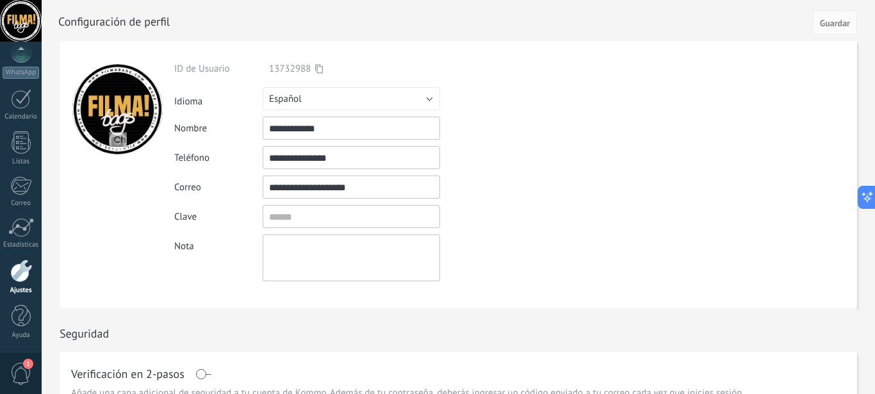
click at [22, 270] on div at bounding box center [21, 270] width 22 height 23
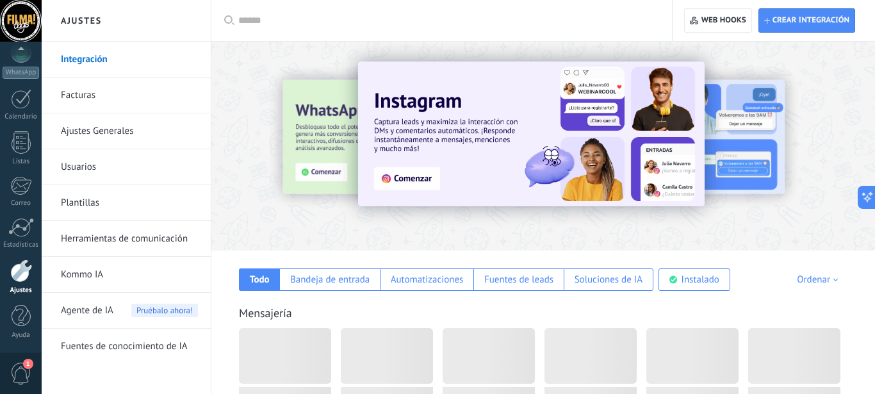
scroll to position [140, 0]
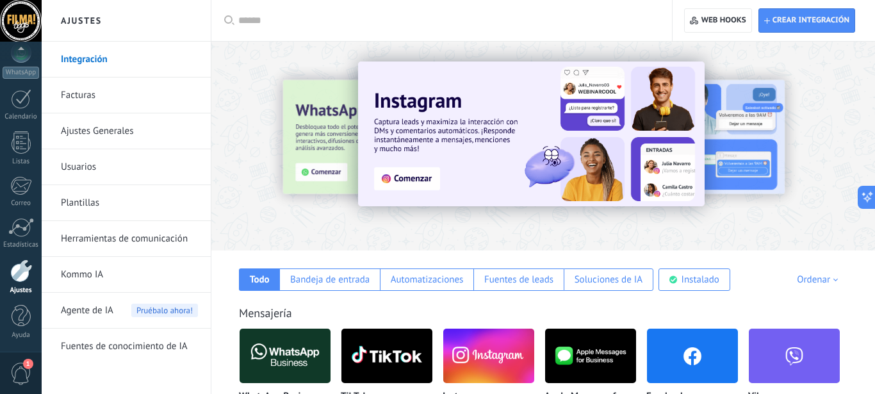
click at [167, 308] on span "Pruébalo ahora!" at bounding box center [164, 310] width 67 height 13
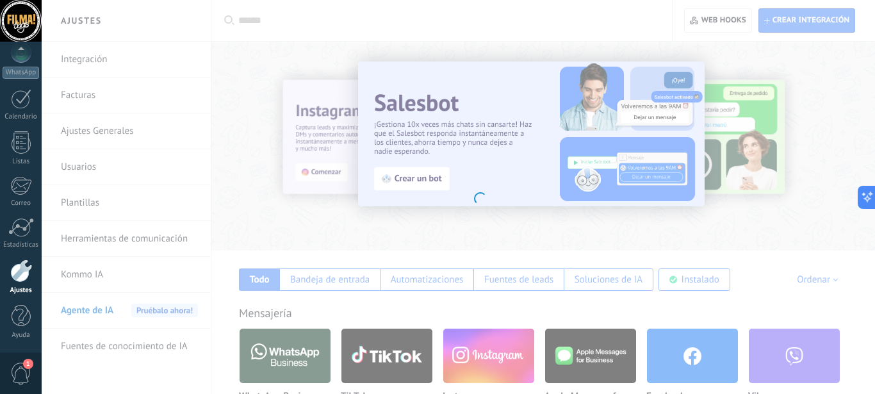
scroll to position [140, 0]
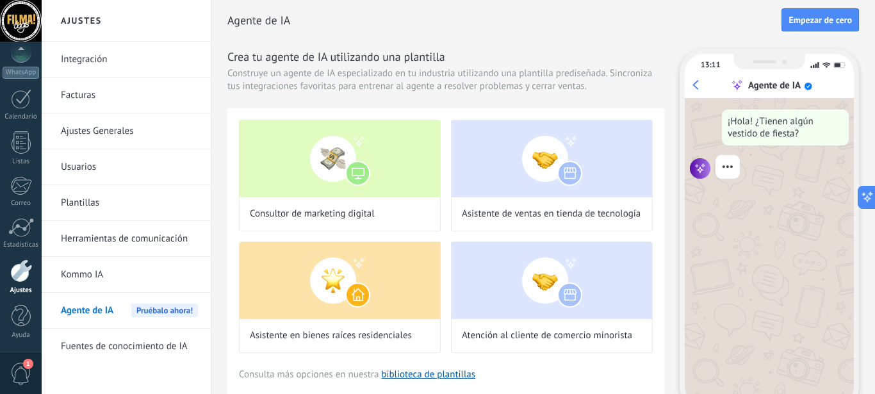
click at [167, 308] on span "Pruébalo ahora!" at bounding box center [164, 310] width 67 height 13
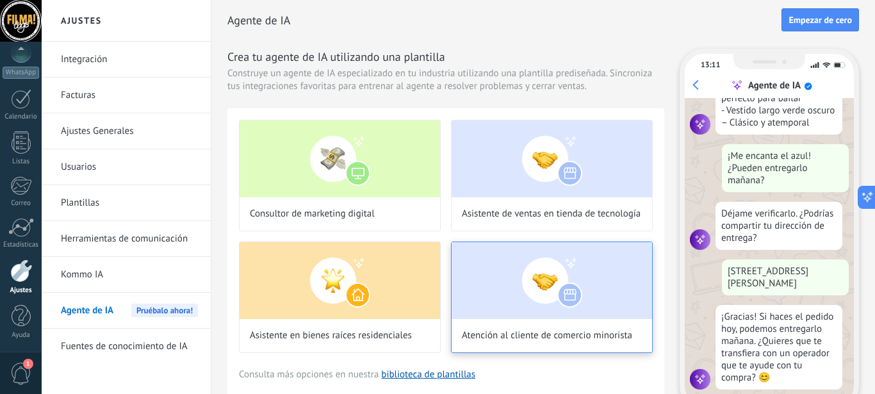
scroll to position [294, 0]
click at [508, 316] on img at bounding box center [552, 280] width 200 height 77
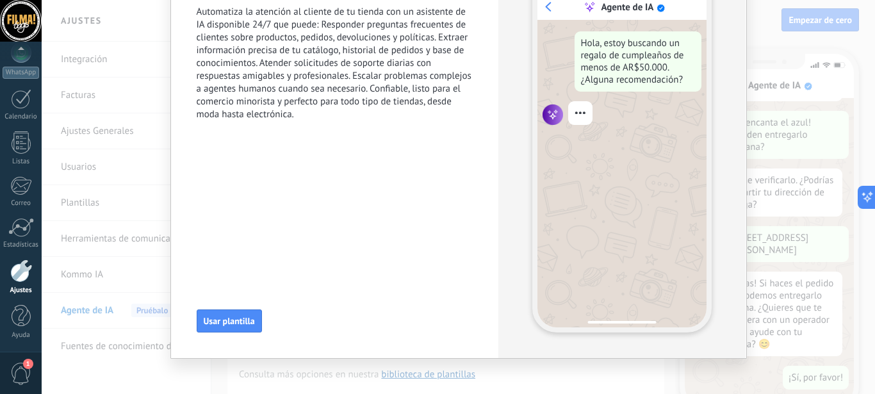
scroll to position [104, 0]
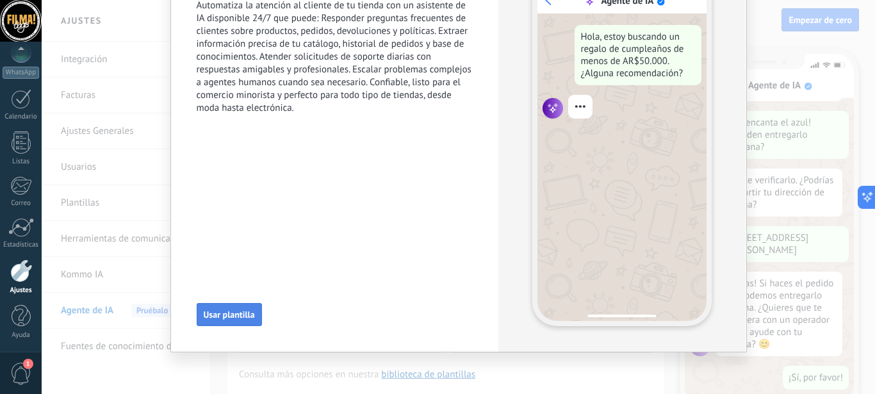
click at [233, 319] on span "Usar plantilla" at bounding box center [229, 314] width 51 height 9
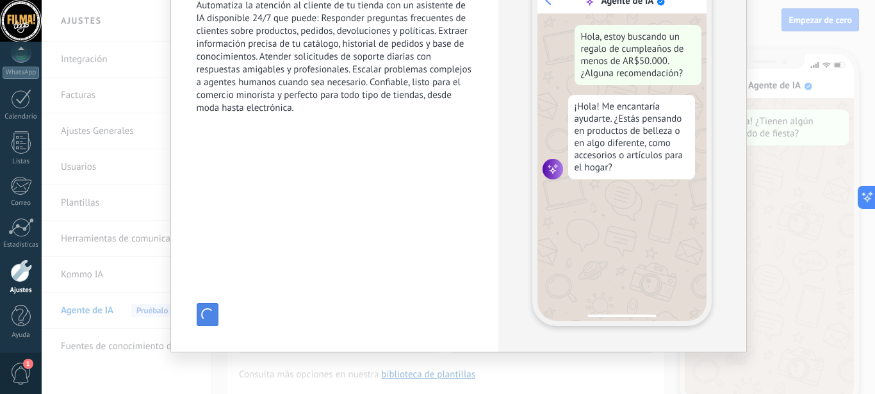
scroll to position [0, 0]
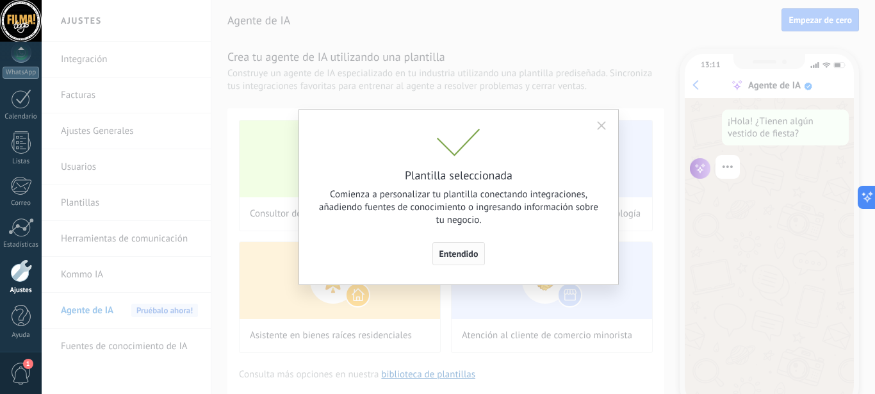
click at [457, 255] on span "Entendido" at bounding box center [458, 253] width 39 height 9
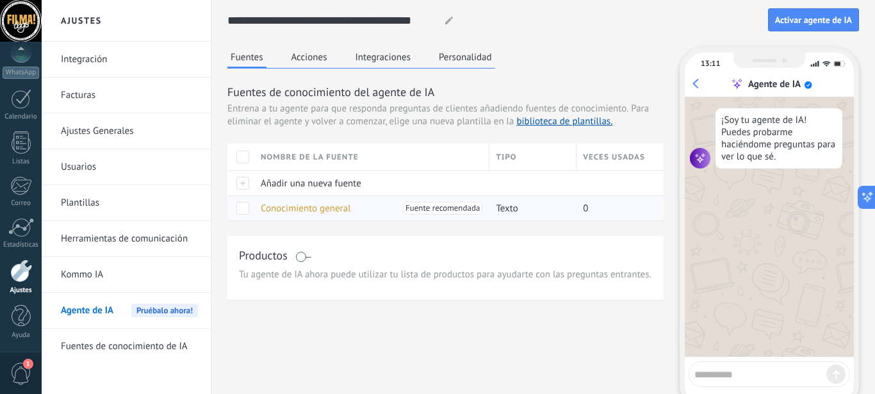
click at [335, 205] on span "Conocimiento general" at bounding box center [306, 208] width 90 height 12
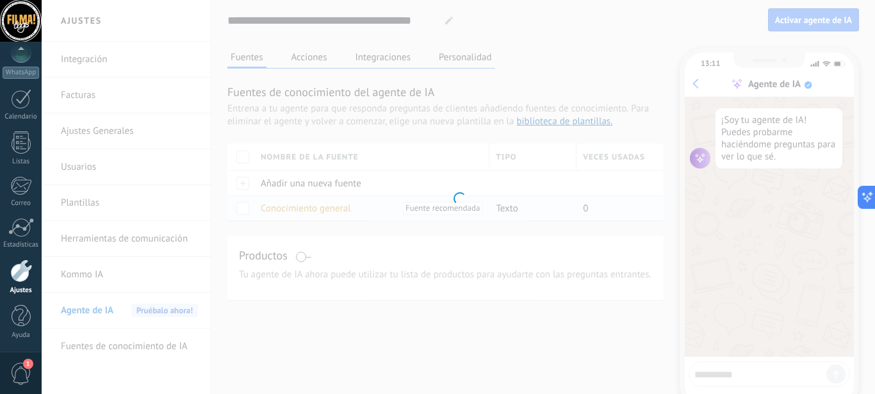
type input "**********"
type textarea "**********"
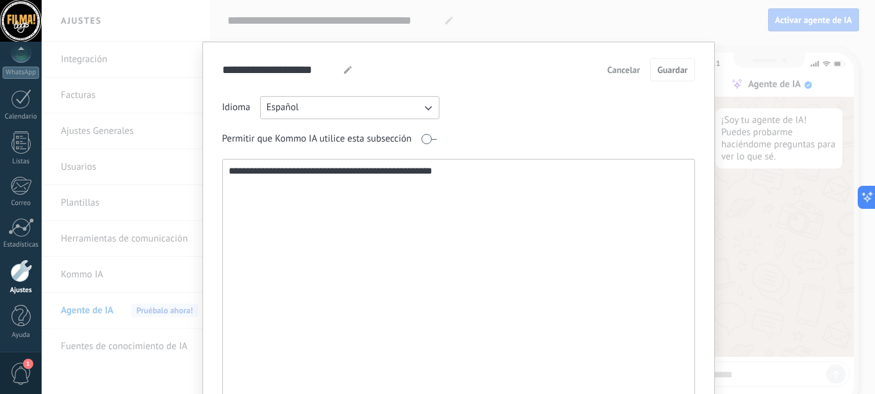
click at [416, 109] on button "Español" at bounding box center [349, 107] width 179 height 23
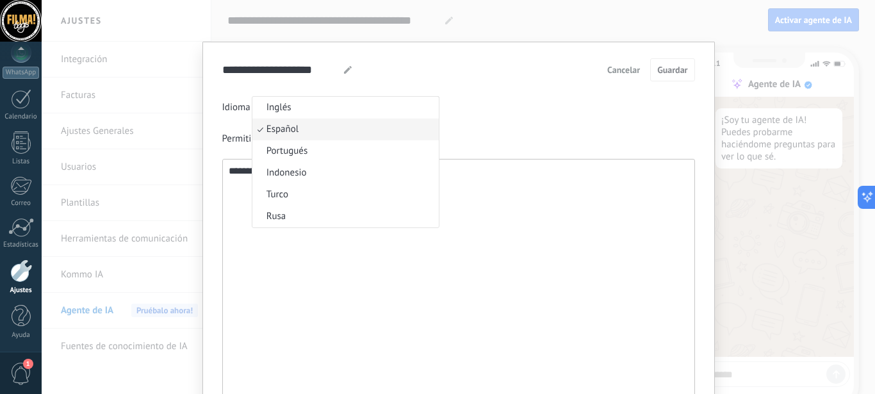
click at [416, 109] on li "Inglés" at bounding box center [345, 108] width 186 height 22
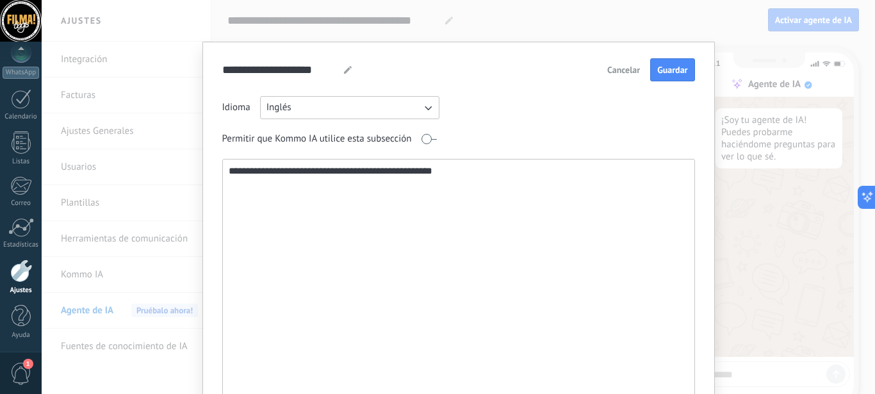
click at [623, 71] on span "Cancelar" at bounding box center [623, 69] width 33 height 9
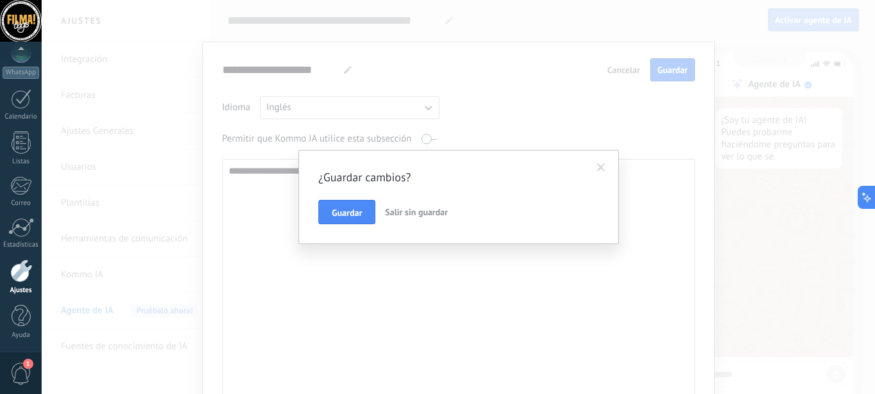
click at [402, 208] on span "Salir sin guardar" at bounding box center [416, 212] width 63 height 12
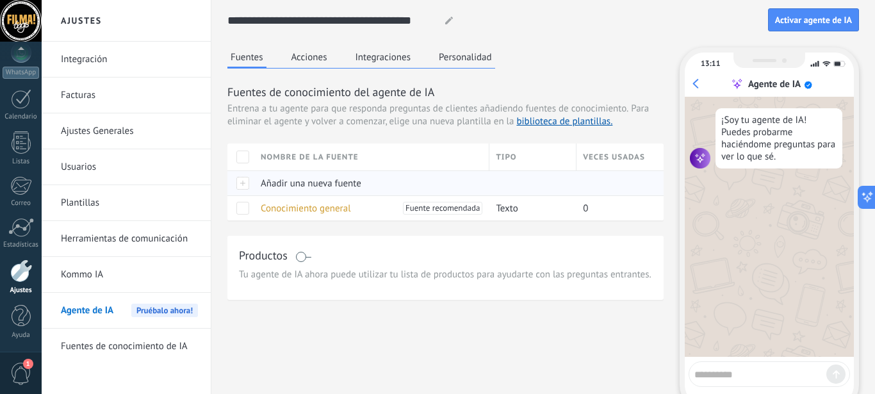
click at [253, 186] on div at bounding box center [240, 182] width 27 height 25
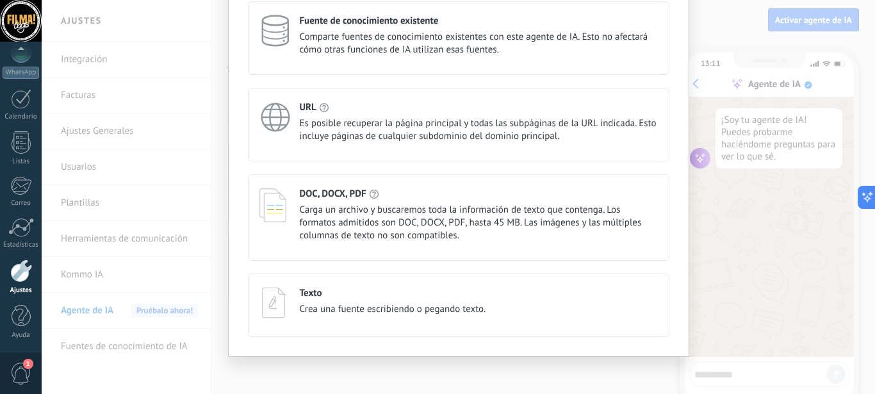
scroll to position [101, 0]
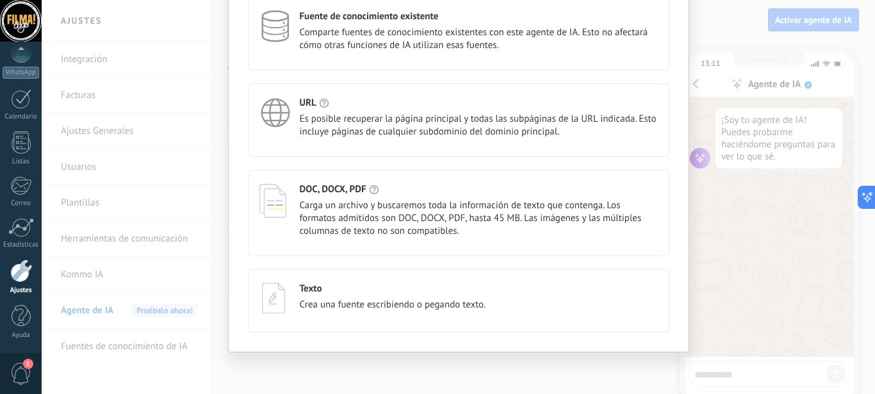
click at [743, 245] on div "Elige un tipo de fuente Cancelar Guardar Fuente de conocimiento existente Compa…" at bounding box center [458, 197] width 833 height 394
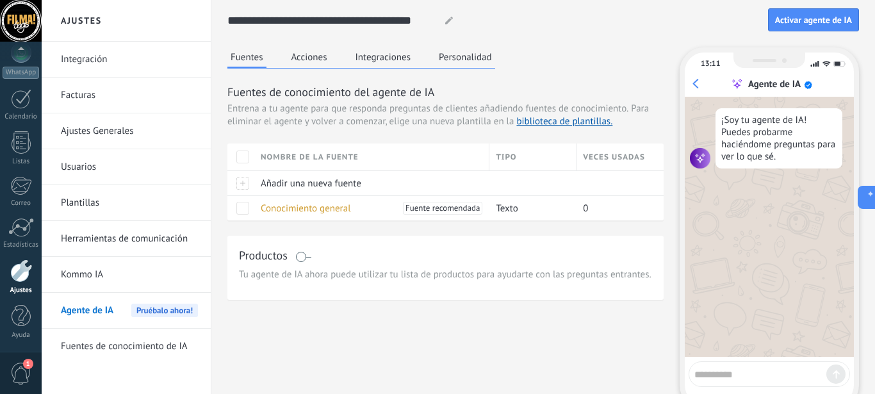
click at [151, 340] on link "Fuentes de conocimiento de IA" at bounding box center [129, 347] width 137 height 36
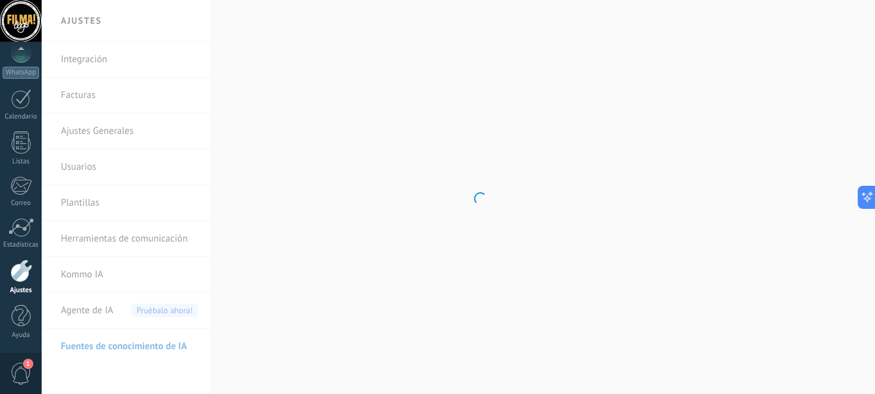
scroll to position [140, 0]
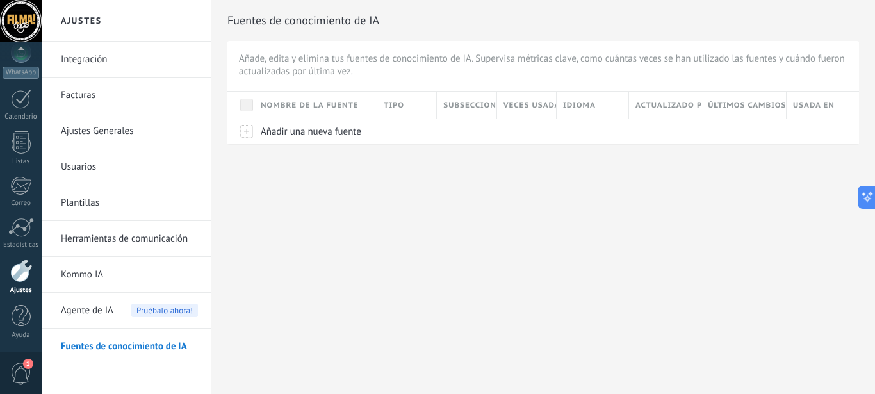
click at [146, 316] on span "Pruébalo ahora!" at bounding box center [164, 310] width 67 height 13
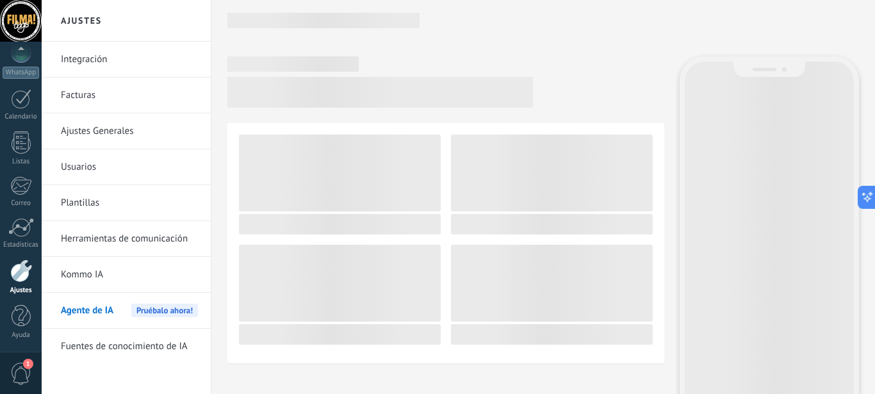
scroll to position [140, 0]
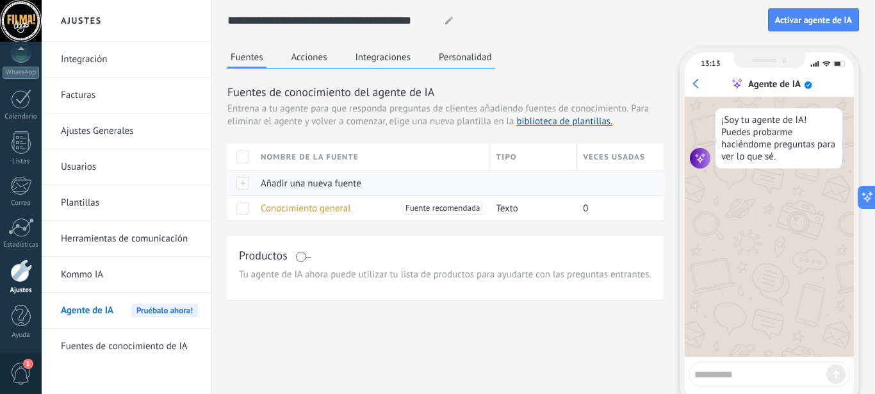
click at [302, 191] on div "Añadir una nueva fuente" at bounding box center [368, 183] width 229 height 24
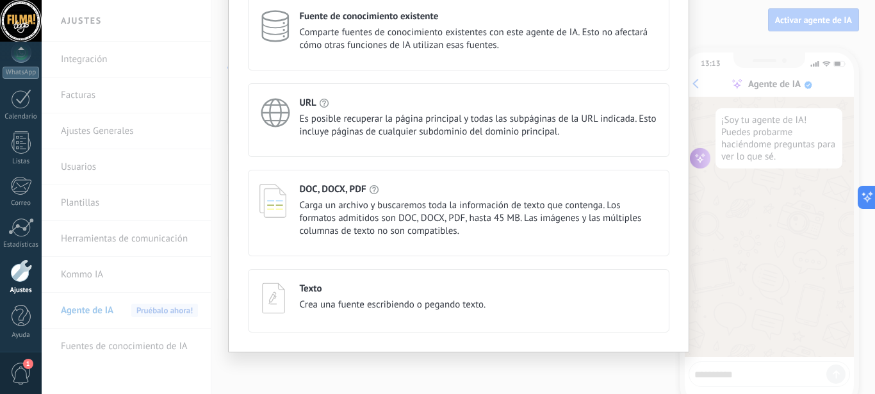
scroll to position [5, 0]
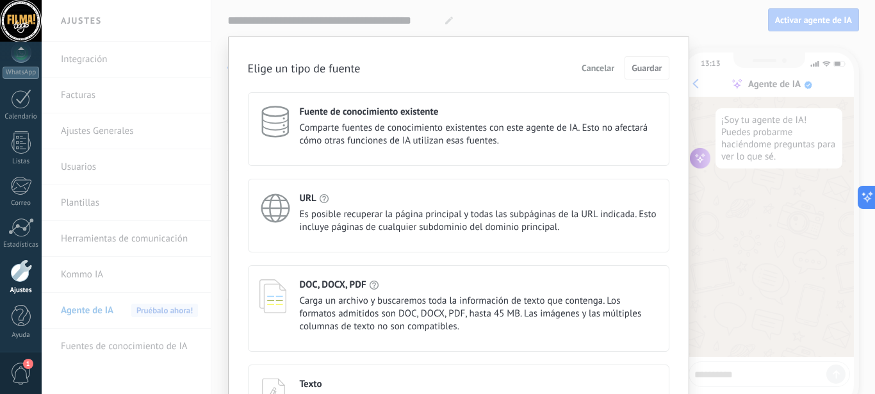
click at [530, 135] on span "Comparte fuentes de conocimiento existentes con este agente de IA. Esto no afec…" at bounding box center [479, 135] width 358 height 26
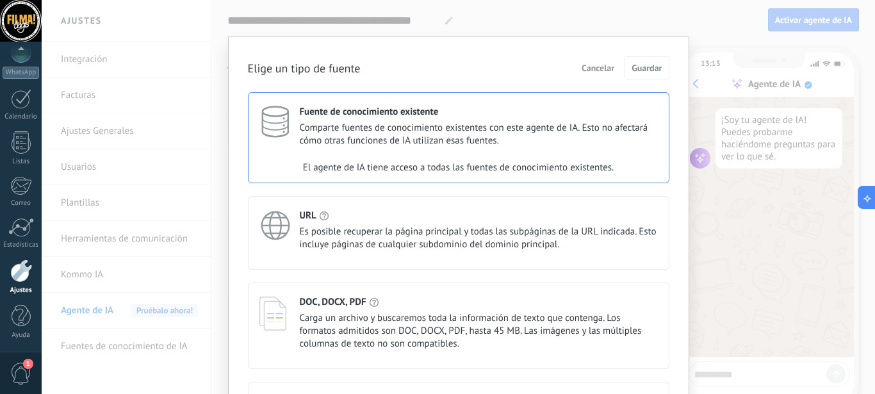
click at [530, 135] on span "Comparte fuentes de conocimiento existentes con este agente de IA. Esto no afec…" at bounding box center [479, 135] width 358 height 26
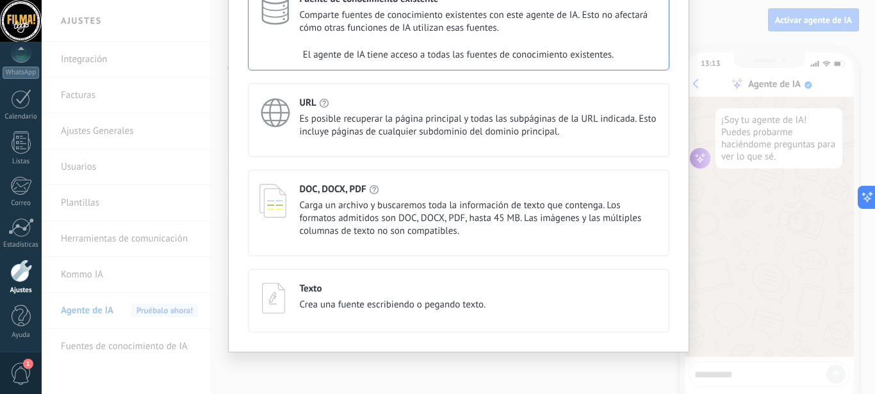
scroll to position [0, 0]
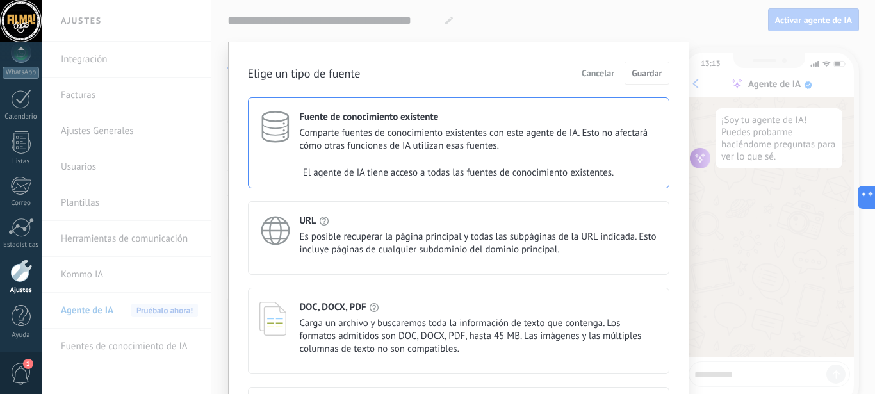
click at [599, 77] on span "Cancelar" at bounding box center [598, 73] width 33 height 9
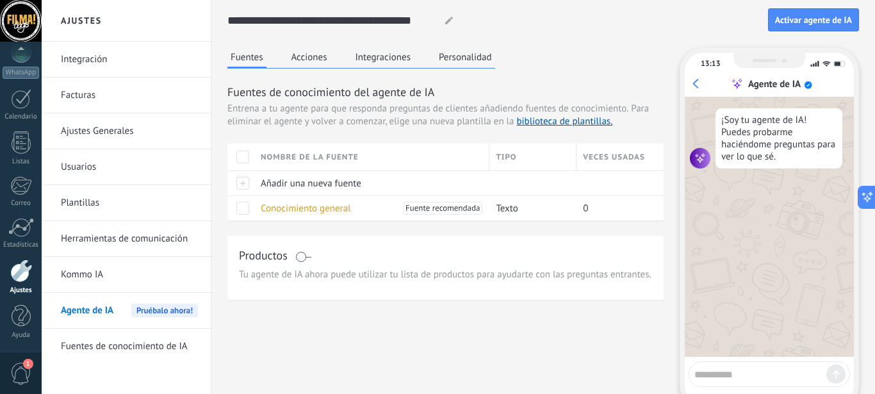
click at [313, 61] on button "Acciones" at bounding box center [309, 56] width 42 height 19
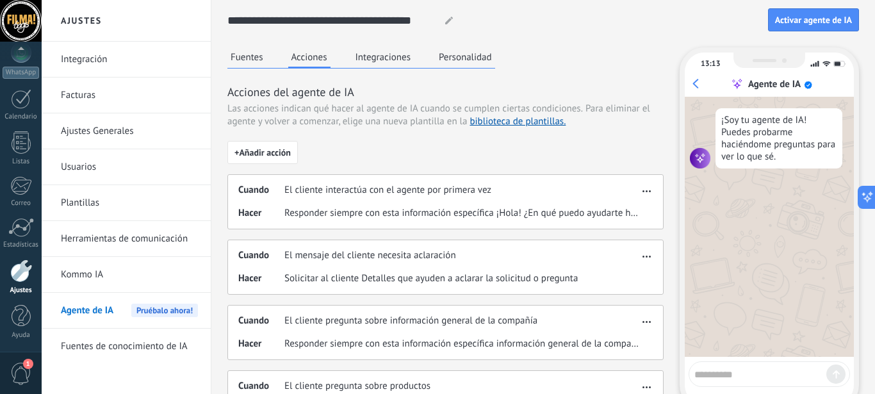
click at [644, 193] on button "button" at bounding box center [646, 188] width 15 height 15
click at [618, 213] on span "Editar" at bounding box center [621, 210] width 24 height 13
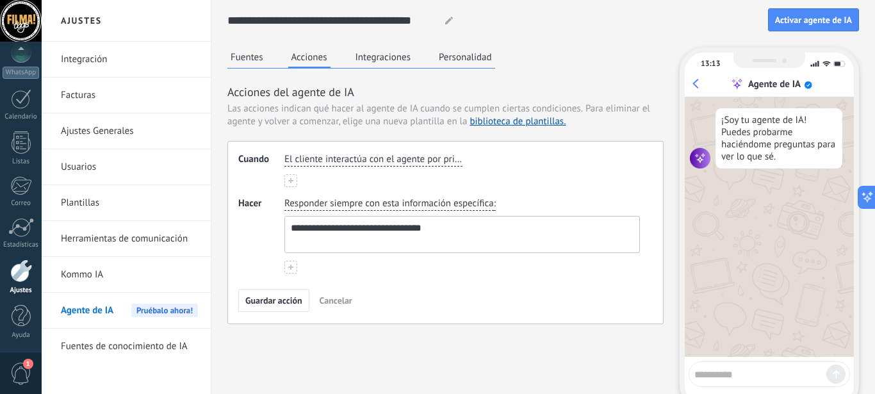
click at [295, 224] on textarea "**********" at bounding box center [461, 234] width 352 height 36
click at [313, 227] on textarea "**********" at bounding box center [461, 234] width 352 height 36
click at [407, 227] on textarea "**********" at bounding box center [461, 234] width 352 height 36
click at [446, 226] on textarea "**********" at bounding box center [461, 234] width 352 height 36
click at [479, 224] on textarea "**********" at bounding box center [461, 234] width 352 height 36
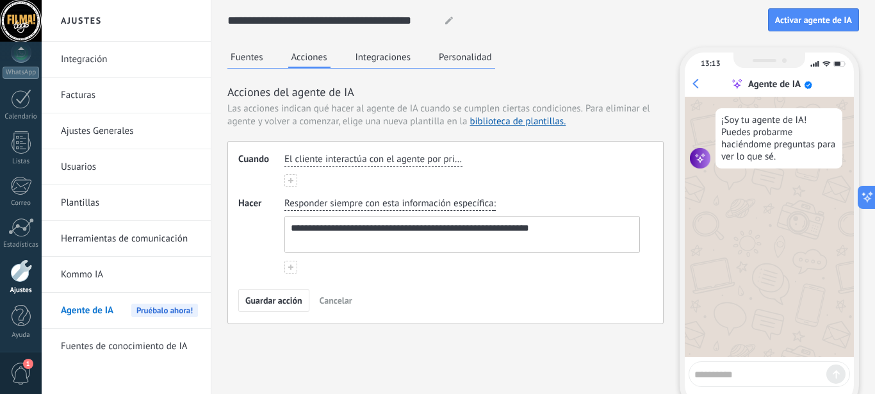
click at [528, 227] on textarea "**********" at bounding box center [461, 234] width 352 height 36
click at [545, 226] on textarea "**********" at bounding box center [461, 234] width 352 height 36
type textarea "**********"
click at [293, 300] on span "Guardar acción" at bounding box center [273, 300] width 57 height 9
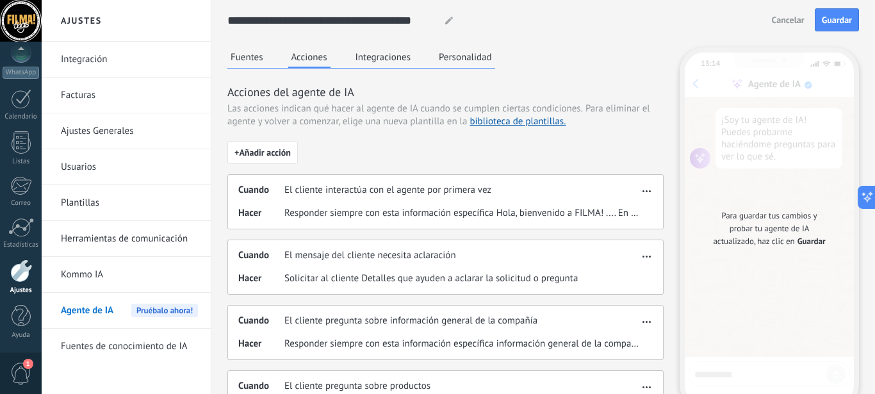
click at [548, 281] on span "Solicitar al cliente Detalles que ayuden a aclarar la solicitud o pregunta" at bounding box center [430, 278] width 293 height 13
click at [648, 256] on span "button" at bounding box center [646, 254] width 8 height 9
click at [628, 273] on span "Editar" at bounding box center [621, 275] width 24 height 13
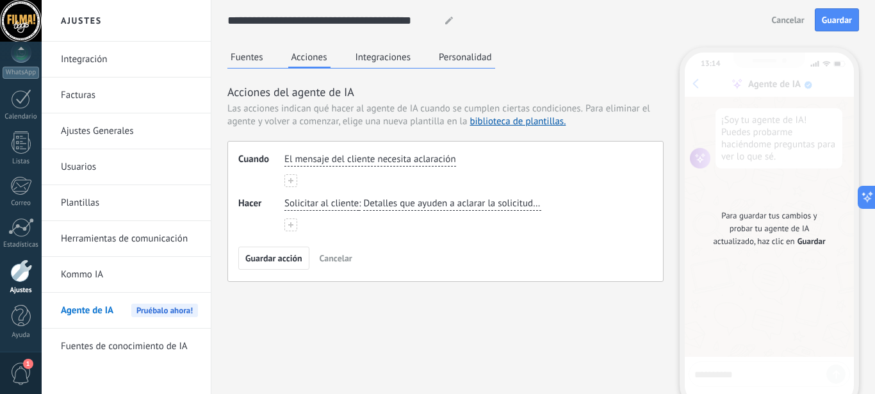
click at [325, 254] on span "Cancelar" at bounding box center [336, 258] width 33 height 9
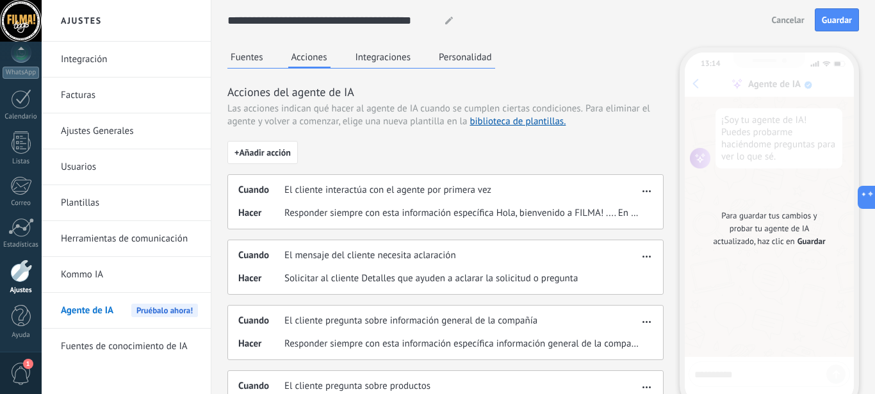
click at [653, 322] on button "button" at bounding box center [646, 319] width 15 height 15
click at [628, 336] on span "Editar" at bounding box center [621, 340] width 24 height 13
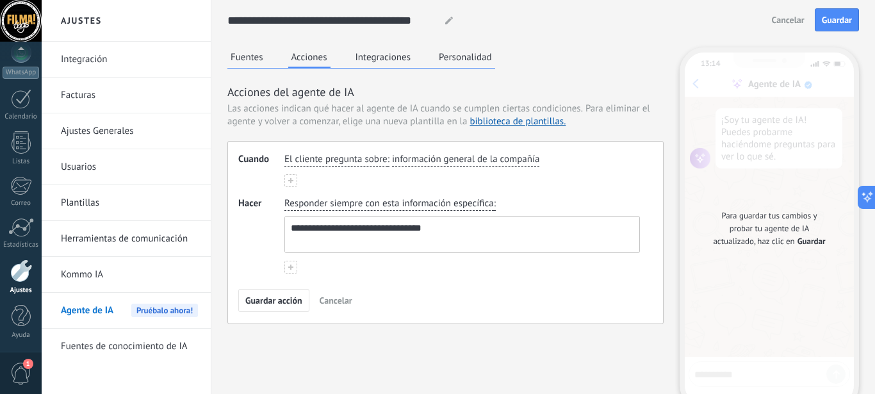
click at [363, 236] on textarea "**********" at bounding box center [461, 234] width 352 height 36
click at [473, 226] on textarea "**********" at bounding box center [461, 234] width 352 height 36
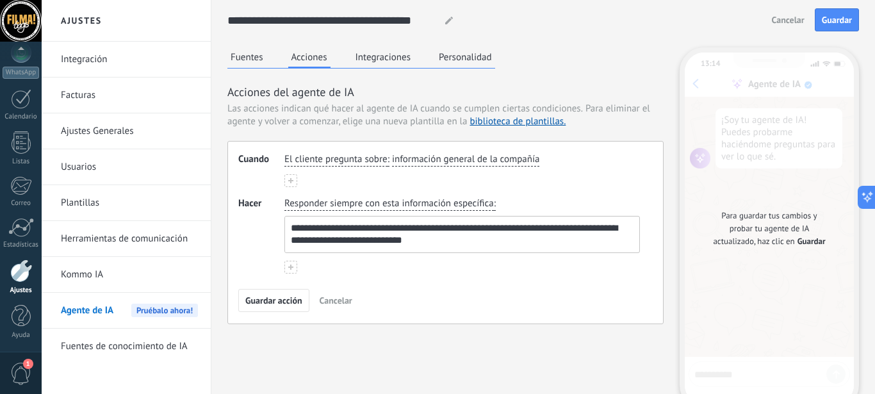
click at [452, 228] on textarea "**********" at bounding box center [461, 234] width 352 height 36
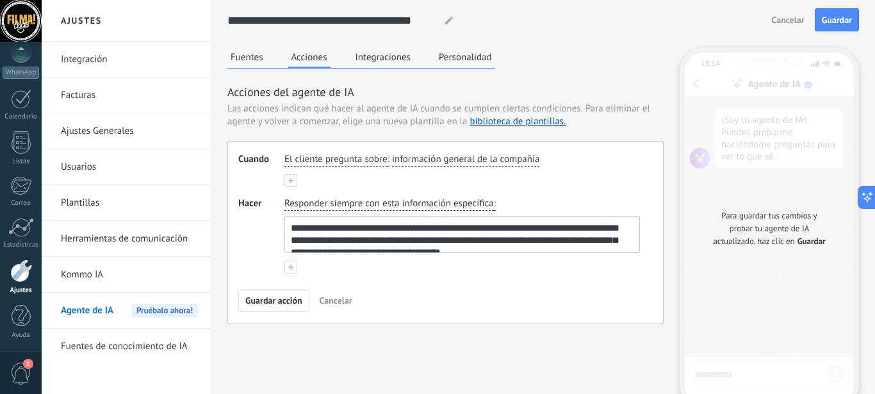
drag, startPoint x: 458, startPoint y: 241, endPoint x: 420, endPoint y: 240, distance: 38.4
click at [420, 240] on textarea "**********" at bounding box center [461, 234] width 352 height 36
click at [379, 239] on textarea "**********" at bounding box center [461, 234] width 352 height 36
drag, startPoint x: 453, startPoint y: 240, endPoint x: 362, endPoint y: 238, distance: 91.6
click at [362, 238] on textarea "**********" at bounding box center [461, 234] width 352 height 36
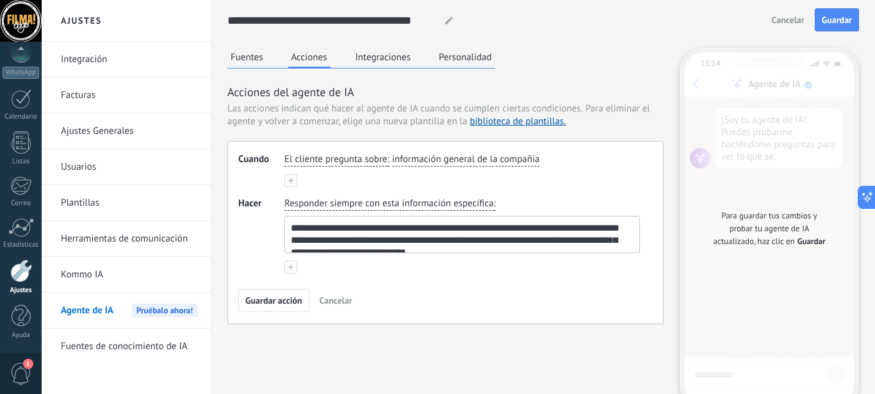
scroll to position [10, 0]
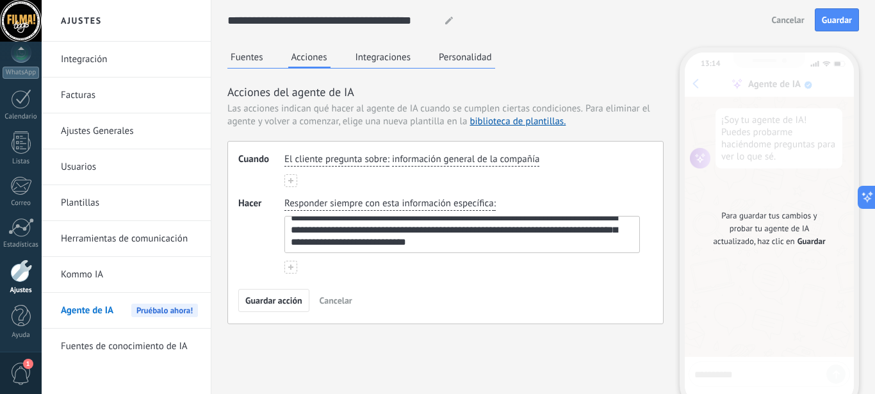
click at [603, 233] on textarea "**********" at bounding box center [461, 234] width 352 height 36
click at [496, 245] on textarea "**********" at bounding box center [461, 234] width 352 height 36
type textarea "**********"
click at [288, 297] on span "Guardar acción" at bounding box center [273, 300] width 57 height 9
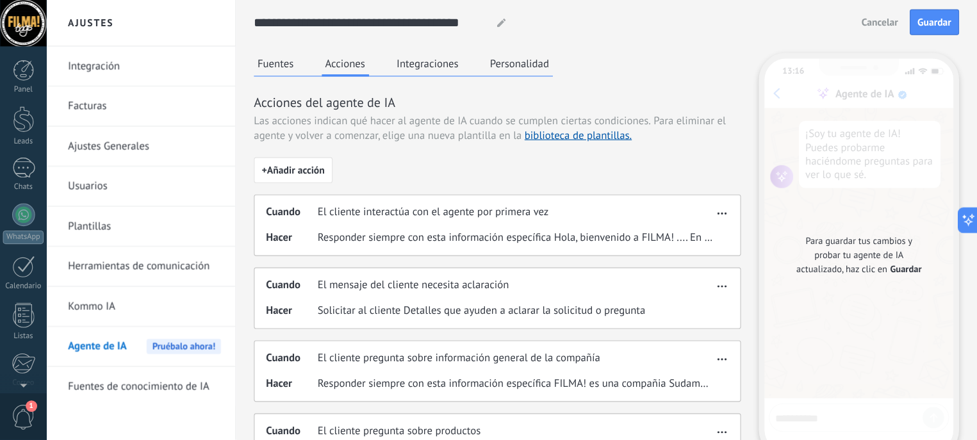
scroll to position [140, 0]
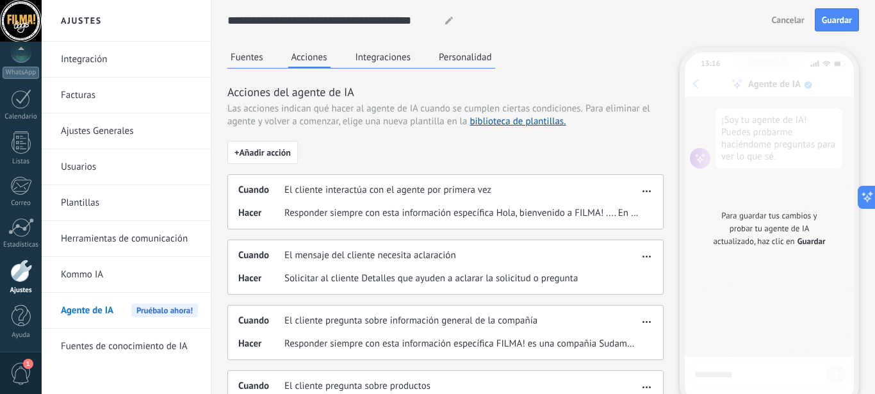
click at [637, 382] on div "Cuando El cliente pregunta sobre productos" at bounding box center [438, 386] width 400 height 13
click at [651, 386] on button "button" at bounding box center [646, 384] width 15 height 15
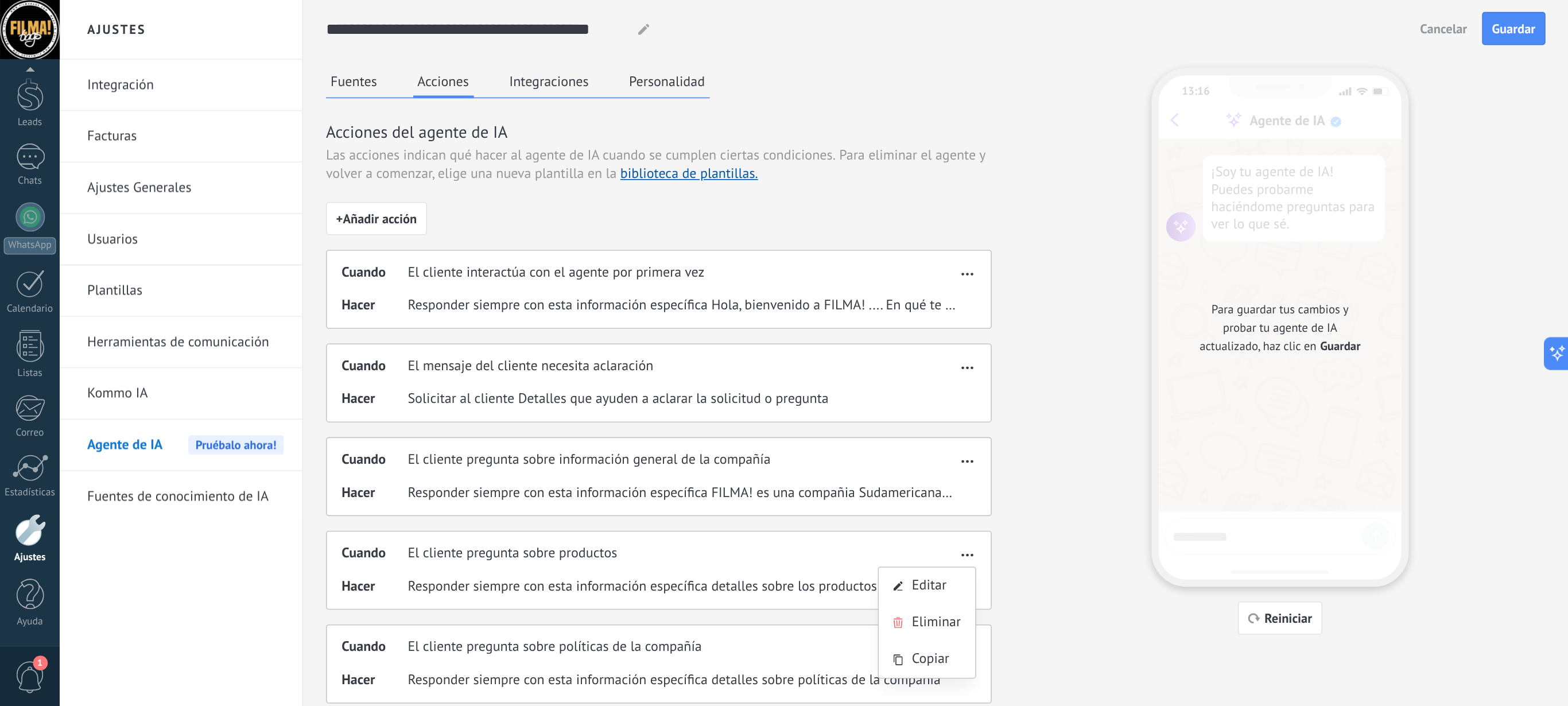
scroll to position [0, 0]
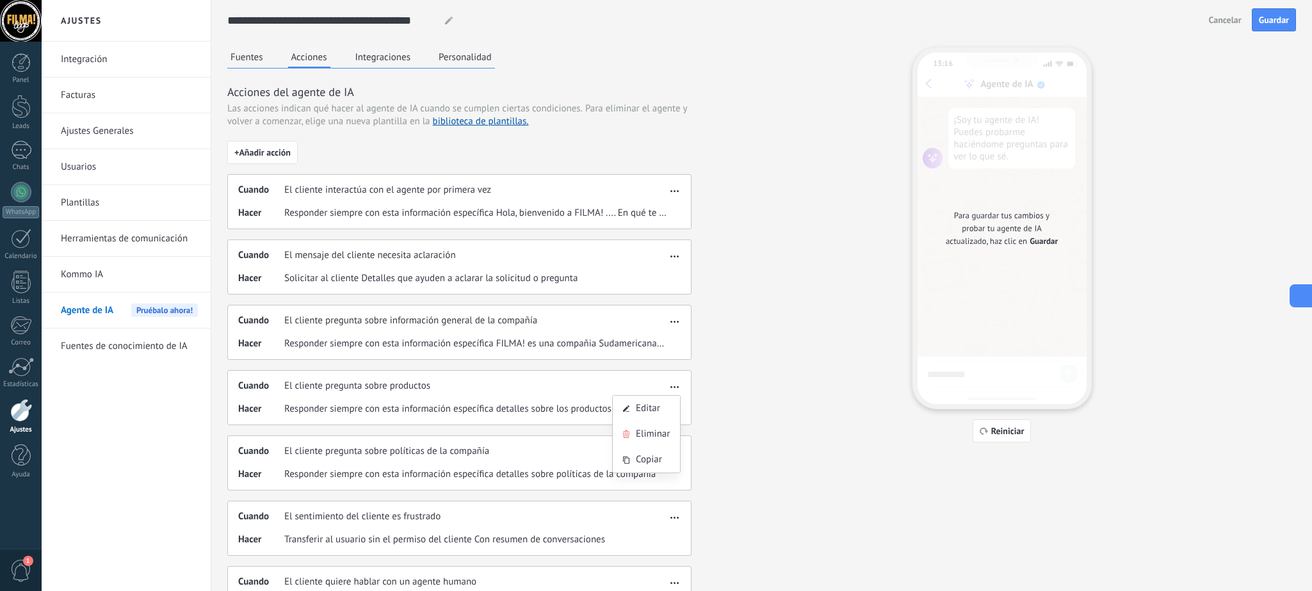
click at [874, 293] on icon at bounding box center [1299, 295] width 13 height 13
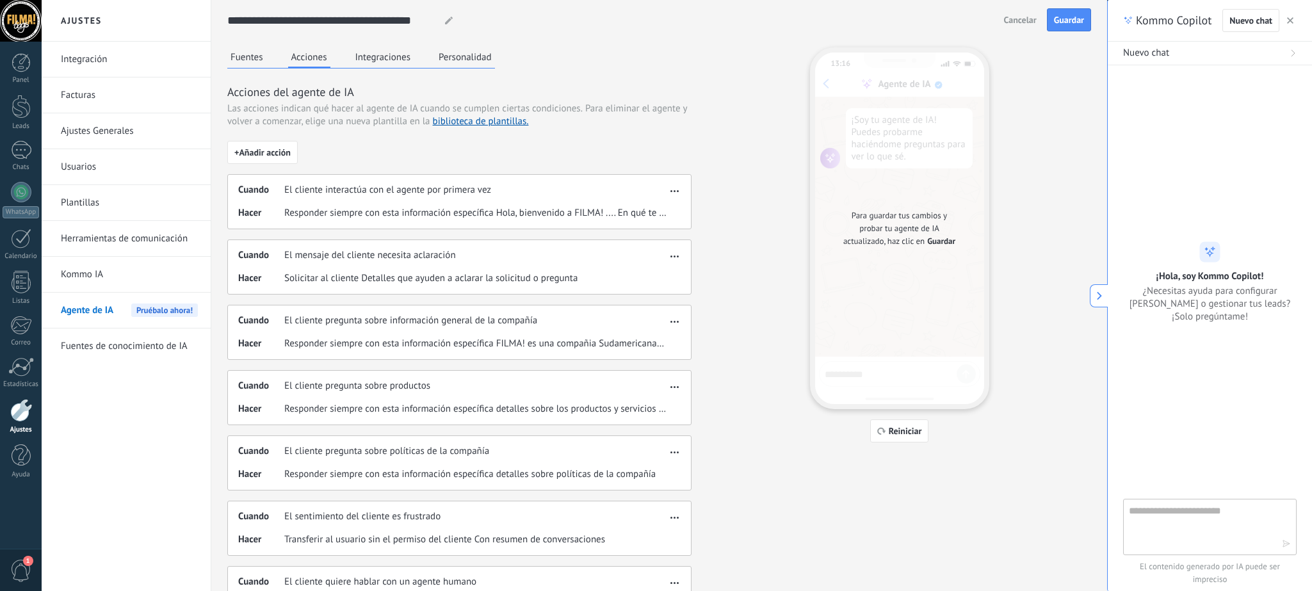
click at [874, 136] on div "Fuentes Acciones Integraciones Personalidad Acciones del agente de IA Las accio…" at bounding box center [659, 399] width 864 height 705
click at [678, 393] on button "button" at bounding box center [674, 580] width 15 height 15
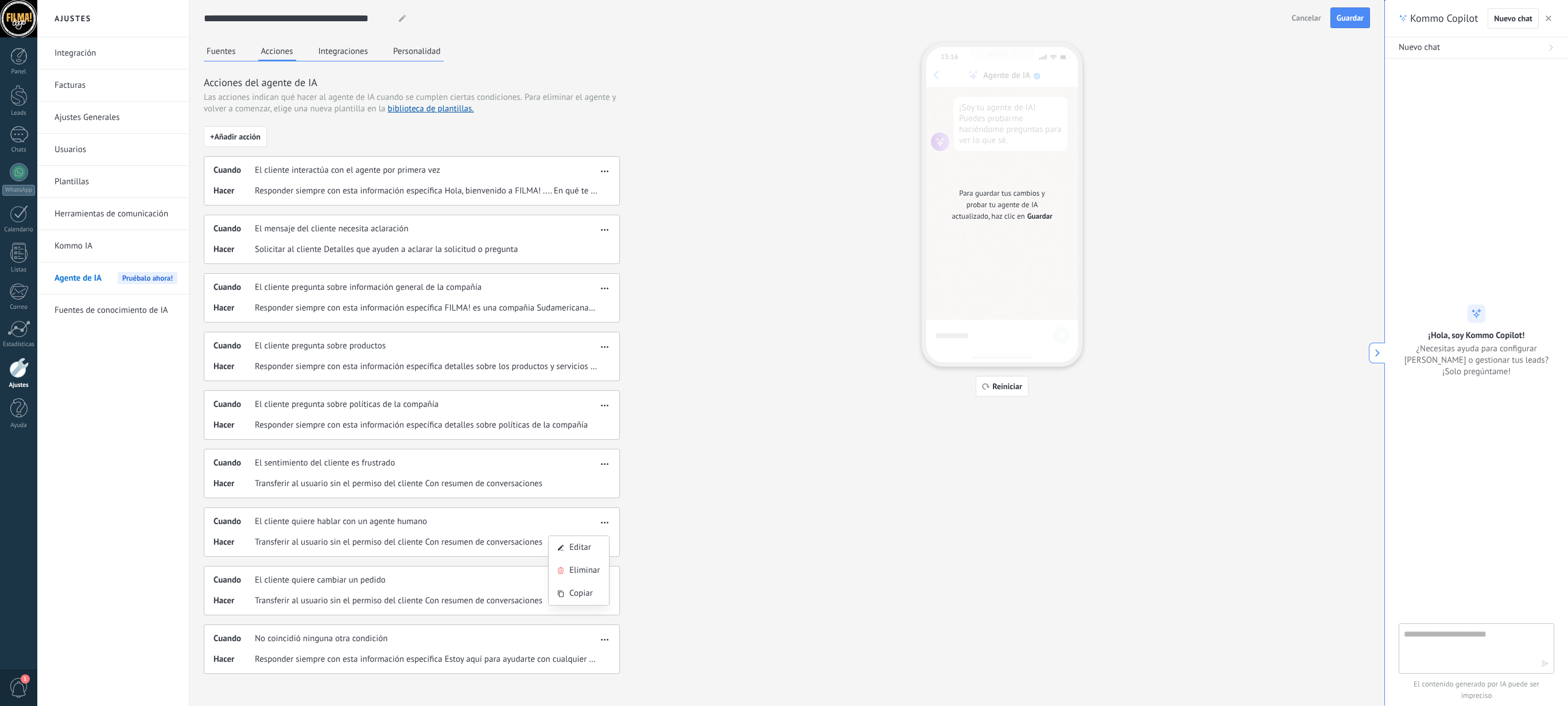
click at [453, 352] on div "Cuando El cliente quiere cambiar un pedido Hacer Transferir al usuario sin el p…" at bounding box center [411, 590] width 416 height 49
click at [605, 352] on span "button" at bounding box center [605, 520] width 7 height 8
click at [588, 352] on span "Editar" at bounding box center [580, 547] width 22 height 12
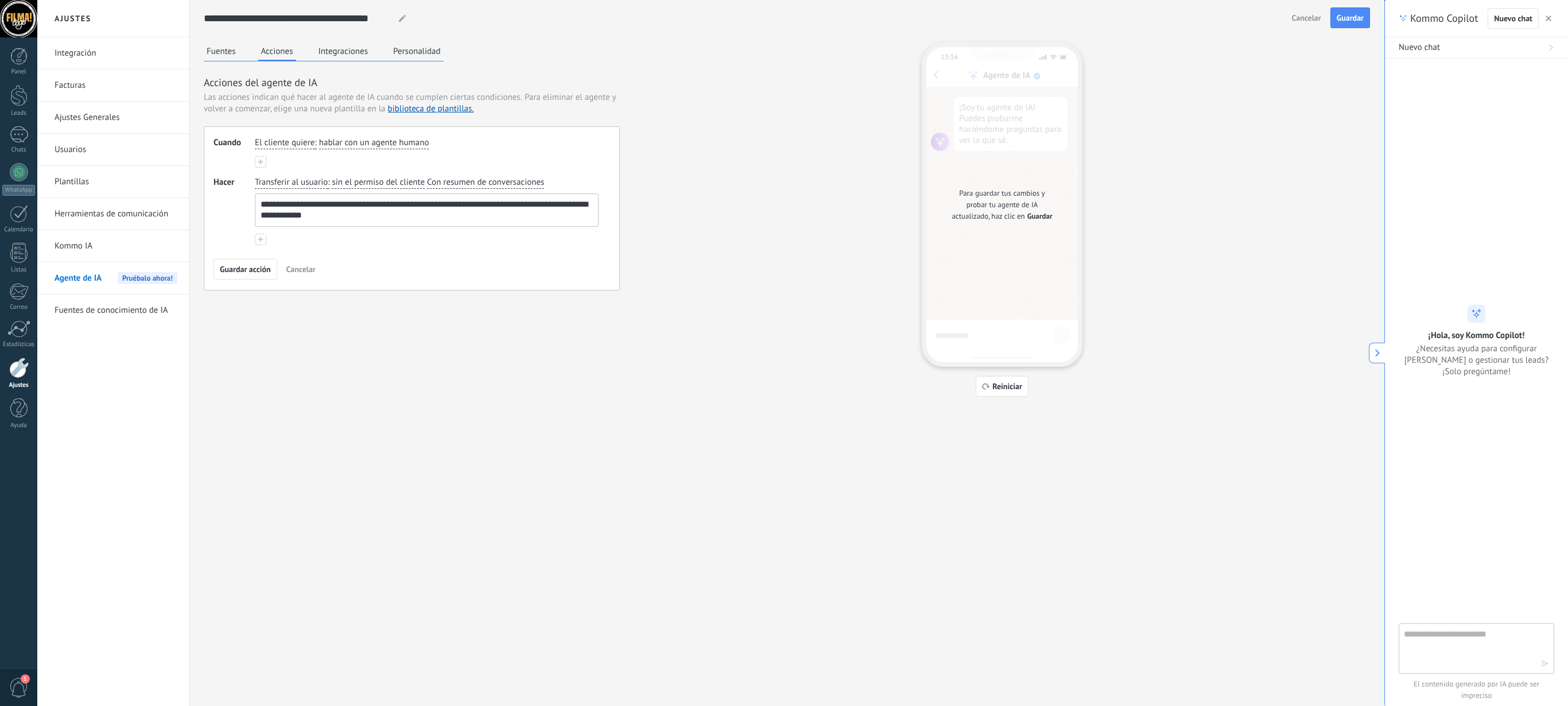
drag, startPoint x: 299, startPoint y: 208, endPoint x: 323, endPoint y: 211, distance: 24.2
click at [323, 211] on textarea "**********" at bounding box center [424, 210] width 338 height 32
drag, startPoint x: 477, startPoint y: 205, endPoint x: 512, endPoint y: 207, distance: 35.1
click at [512, 207] on textarea "**********" at bounding box center [424, 210] width 338 height 32
drag, startPoint x: 350, startPoint y: 223, endPoint x: 262, endPoint y: 224, distance: 88.0
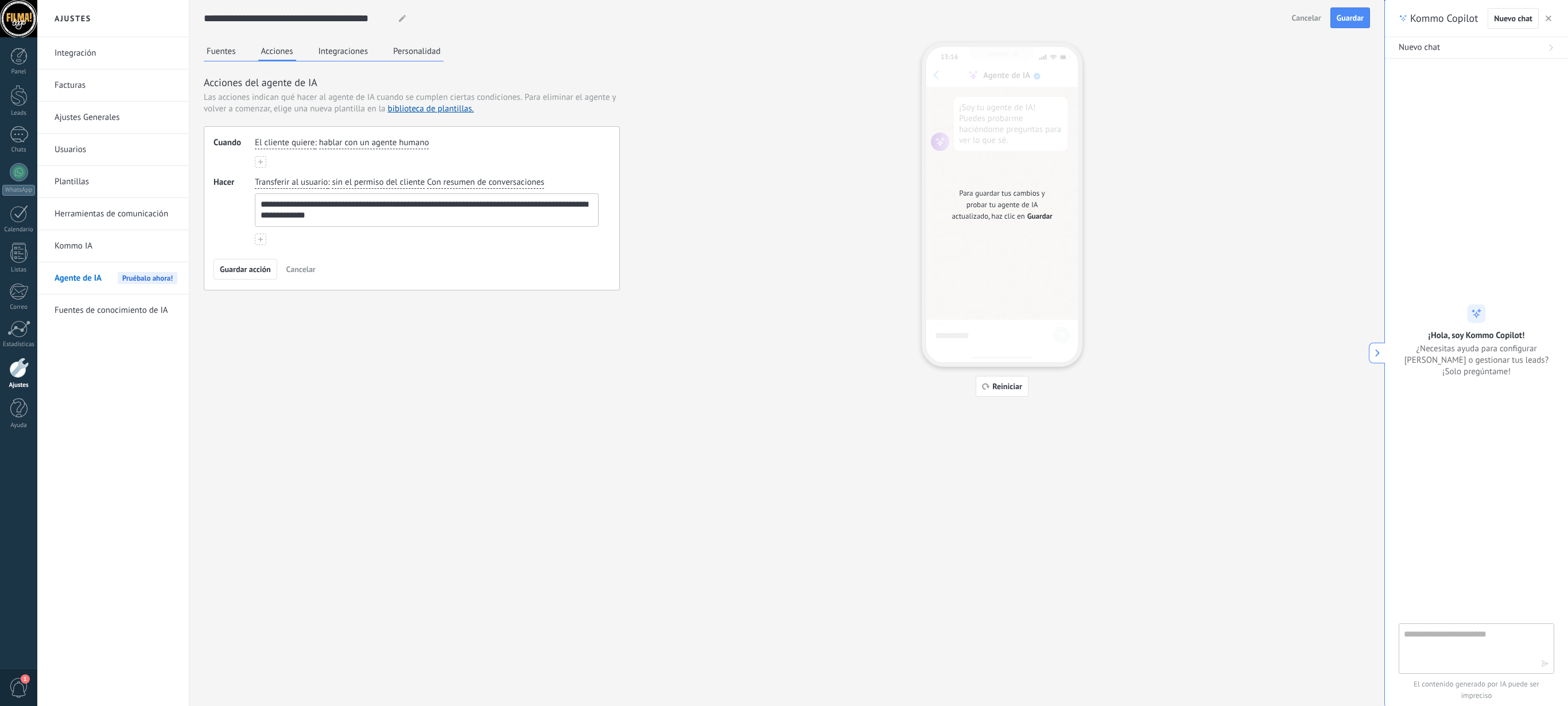
click at [262, 224] on textarea "**********" at bounding box center [424, 210] width 338 height 32
type textarea "**********"
click at [269, 272] on span "Guardar acción" at bounding box center [245, 269] width 51 height 8
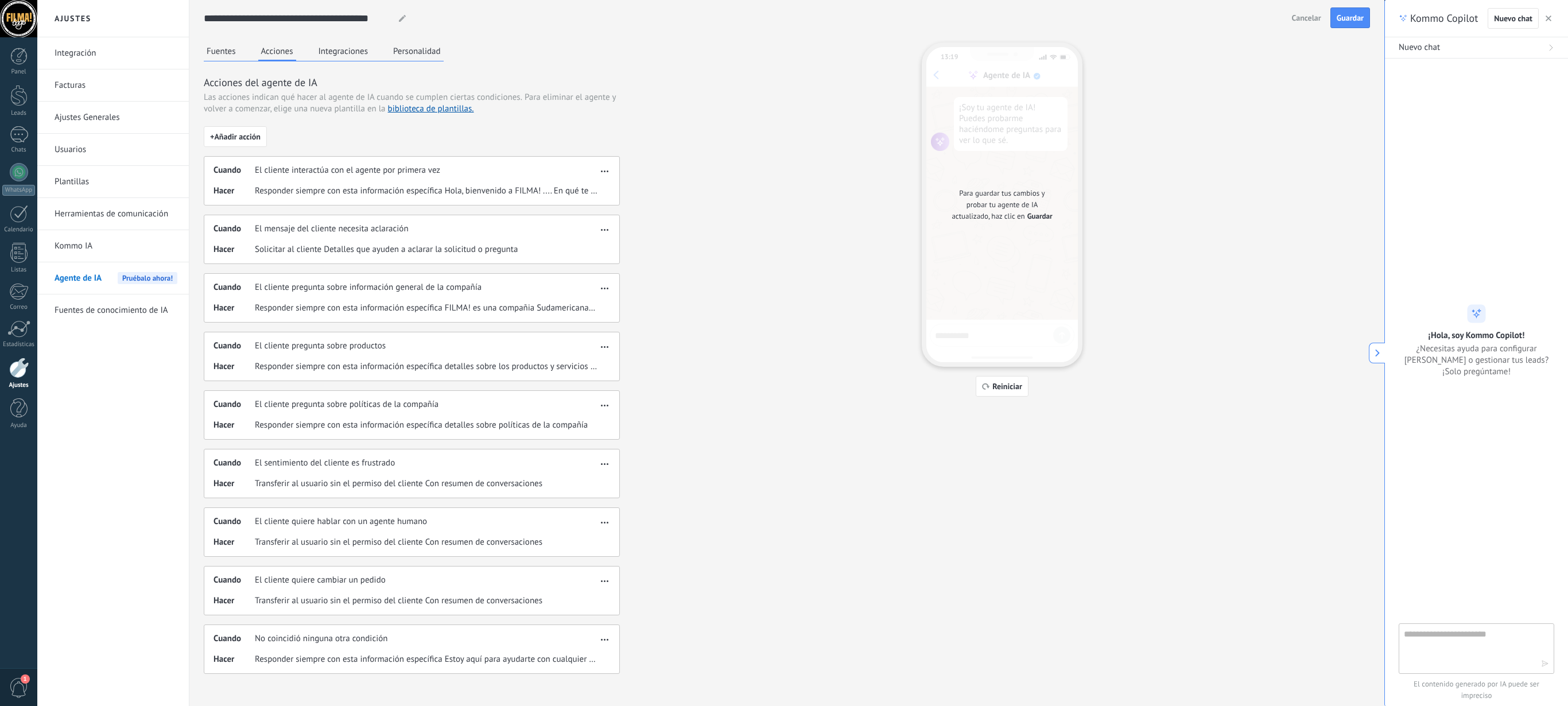
click at [604, 352] on div "Cuando El sentimiento del cliente es frustrado [PERSON_NAME] Transferir al usua…" at bounding box center [411, 473] width 416 height 49
click at [604, 352] on span "button" at bounding box center [605, 461] width 7 height 8
click at [584, 352] on span "Editar" at bounding box center [580, 487] width 22 height 12
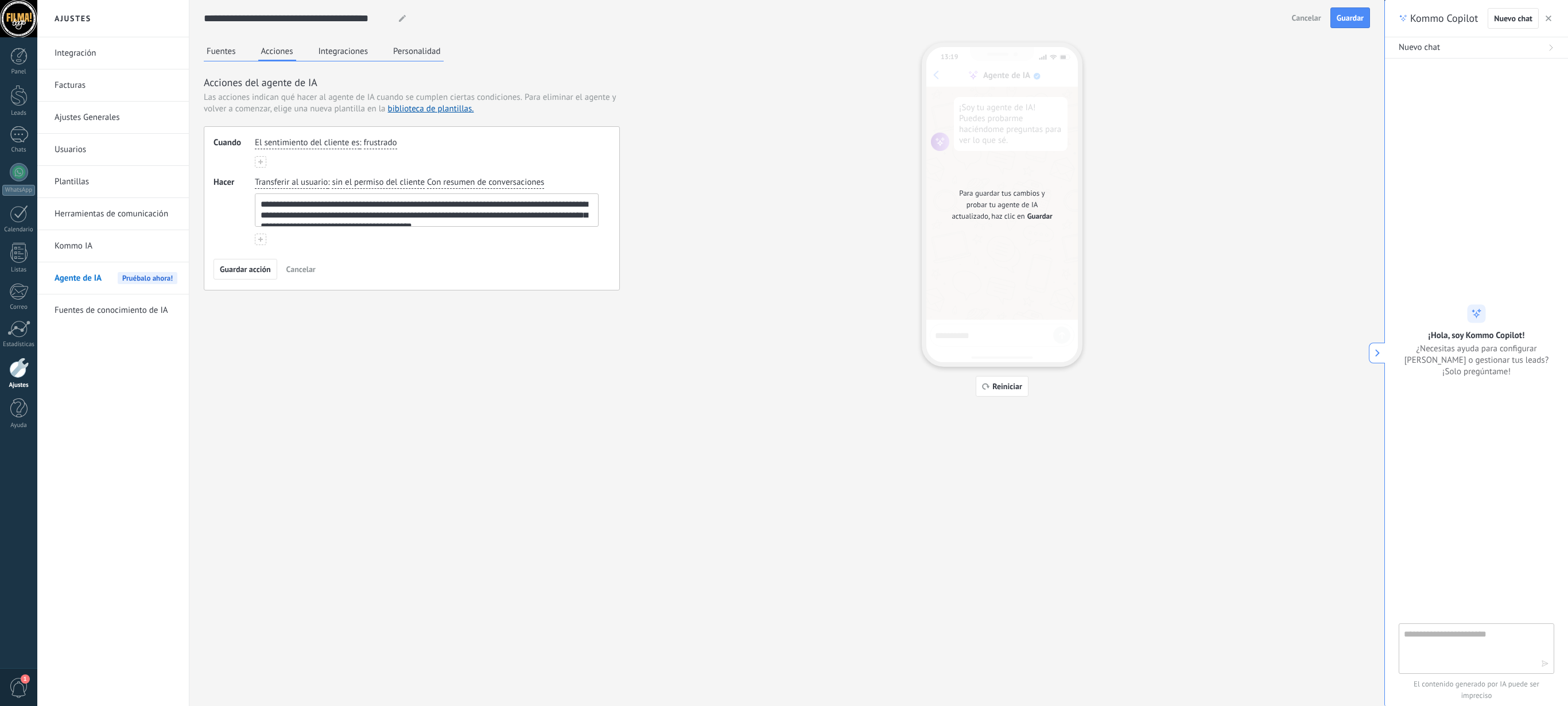
scroll to position [9, 0]
drag, startPoint x: 414, startPoint y: 213, endPoint x: 473, endPoint y: 245, distance: 67.1
click at [473, 226] on textarea "**********" at bounding box center [424, 210] width 338 height 32
click at [528, 220] on textarea "**********" at bounding box center [424, 210] width 338 height 32
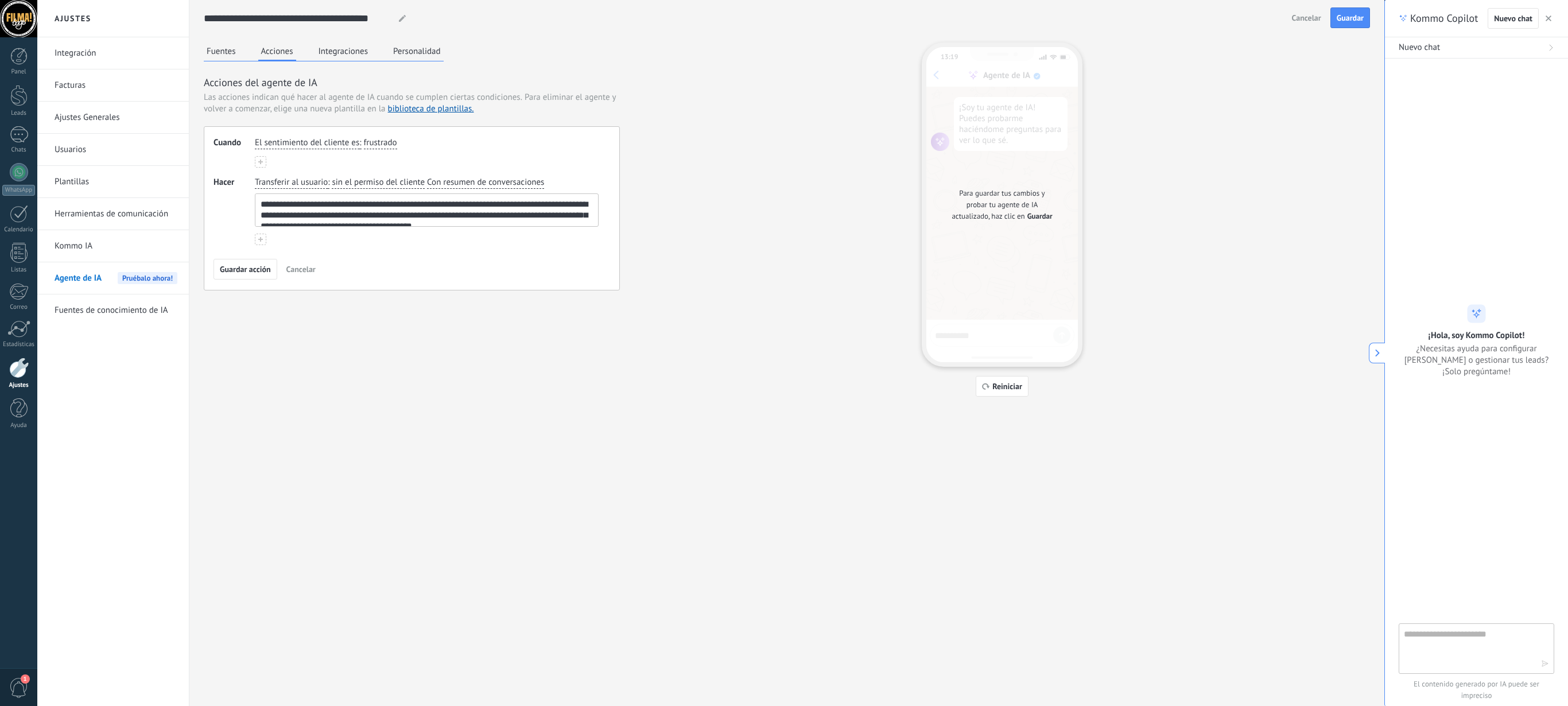
drag, startPoint x: 544, startPoint y: 228, endPoint x: 220, endPoint y: 157, distance: 331.7
click at [255, 194] on textarea "**********" at bounding box center [424, 210] width 338 height 32
paste textarea
drag, startPoint x: 344, startPoint y: 213, endPoint x: 258, endPoint y: 163, distance: 99.5
click at [258, 194] on textarea "**********" at bounding box center [424, 210] width 338 height 32
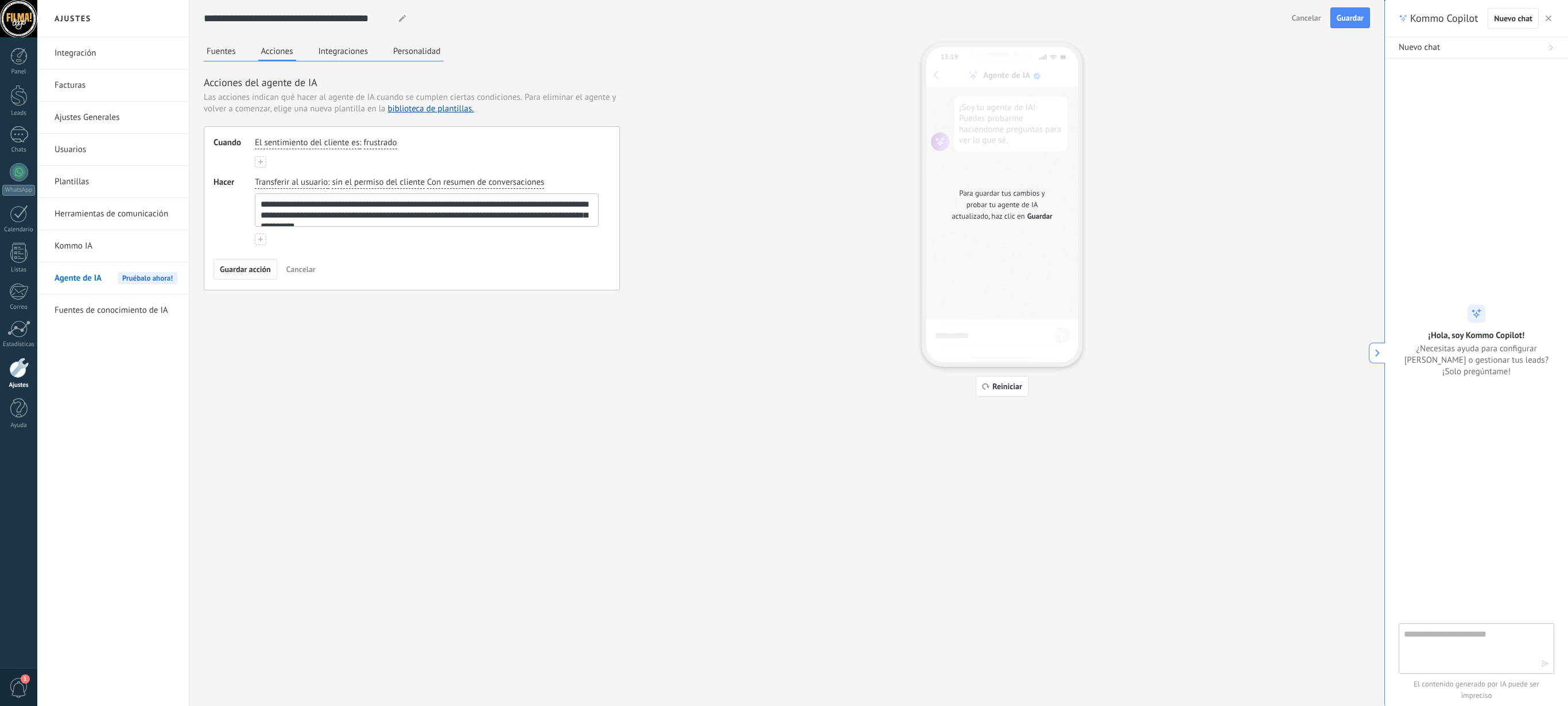
type textarea "**********"
click at [237, 273] on span "Guardar acción" at bounding box center [245, 269] width 51 height 8
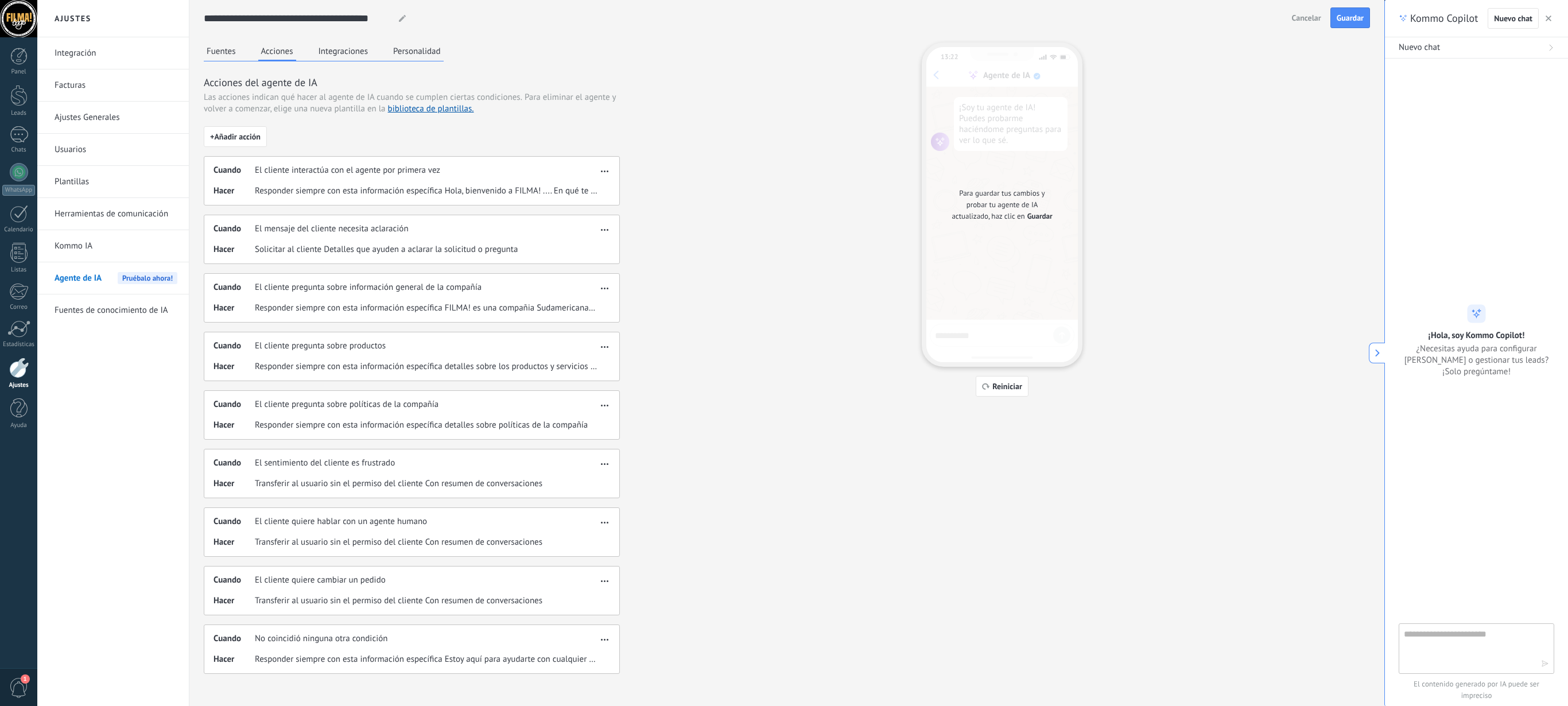
click at [603, 352] on span "button" at bounding box center [605, 579] width 7 height 8
click at [592, 352] on div "Editar" at bounding box center [578, 607] width 60 height 23
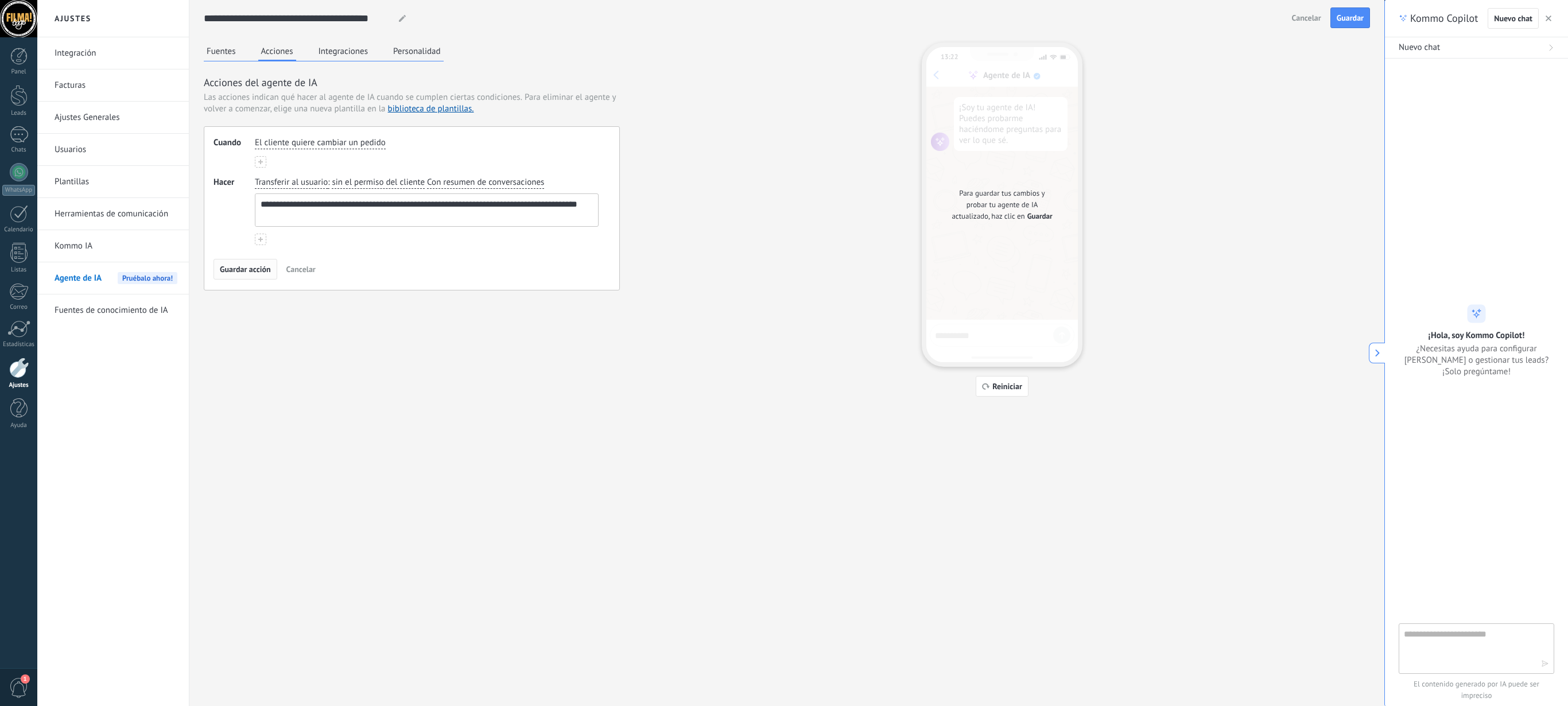
click at [260, 270] on span "Guardar acción" at bounding box center [245, 269] width 51 height 8
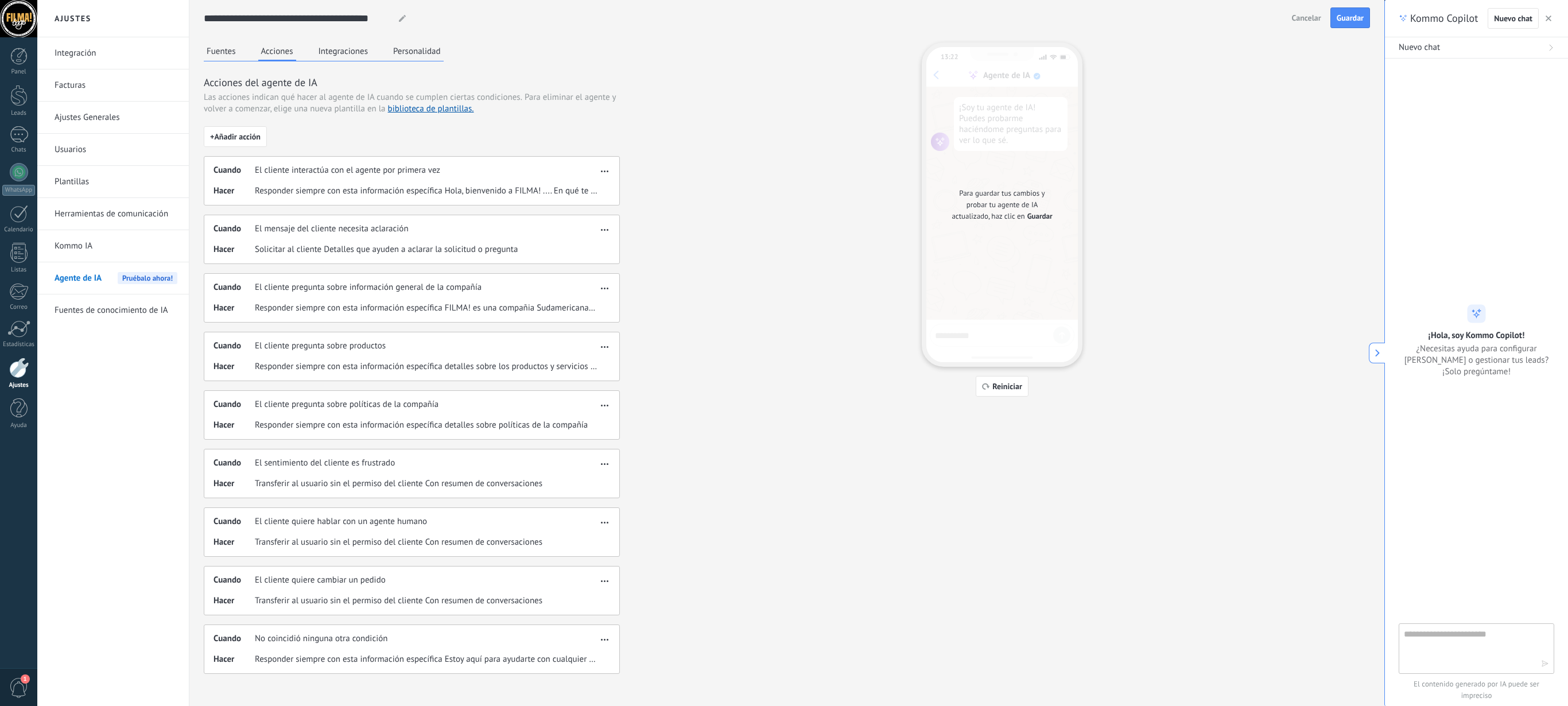
click at [603, 352] on span "button" at bounding box center [605, 637] width 7 height 8
click at [590, 352] on span "Editar" at bounding box center [580, 667] width 22 height 12
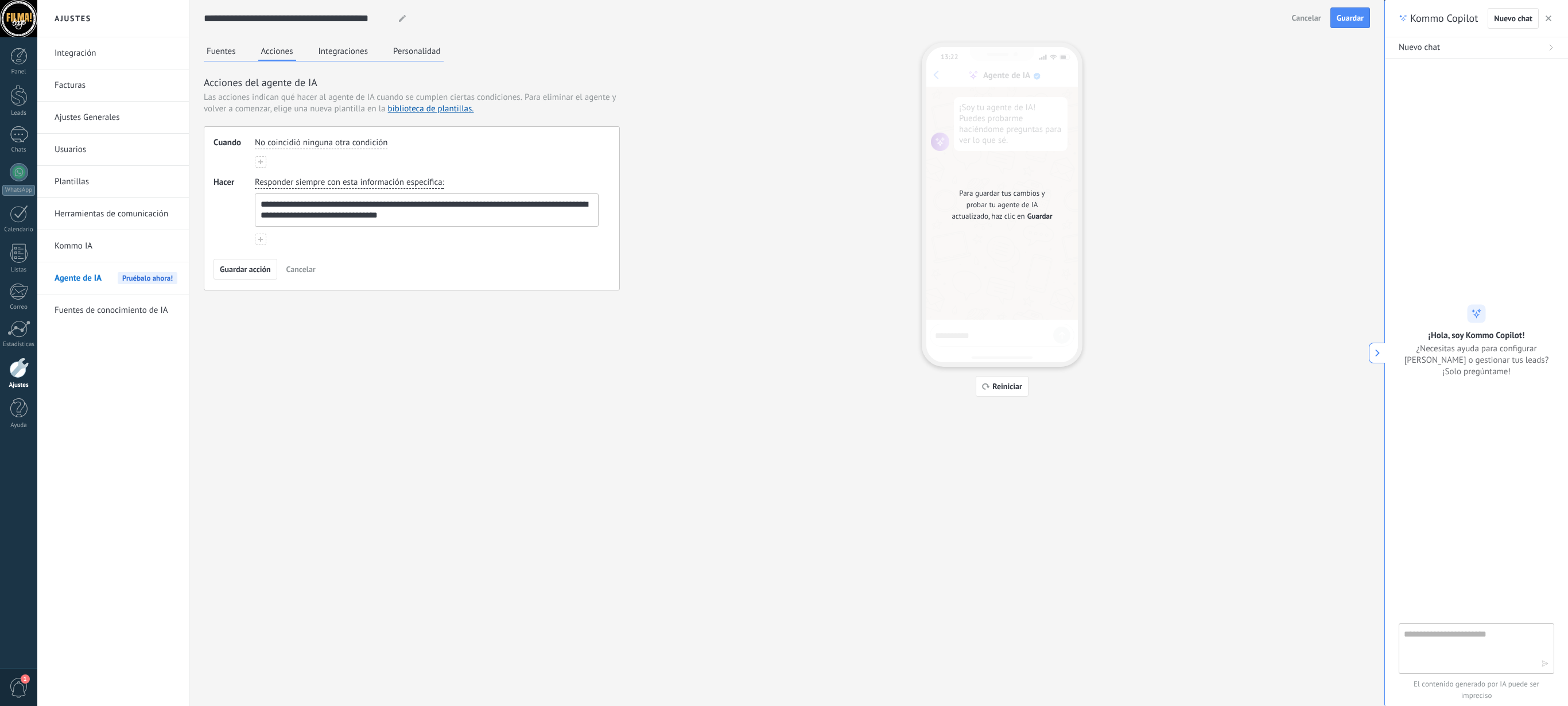
drag, startPoint x: 430, startPoint y: 215, endPoint x: 204, endPoint y: 178, distance: 229.0
click at [255, 194] on textarea "**********" at bounding box center [424, 210] width 338 height 32
paste textarea "**********"
click at [267, 203] on textarea "**********" at bounding box center [424, 210] width 338 height 32
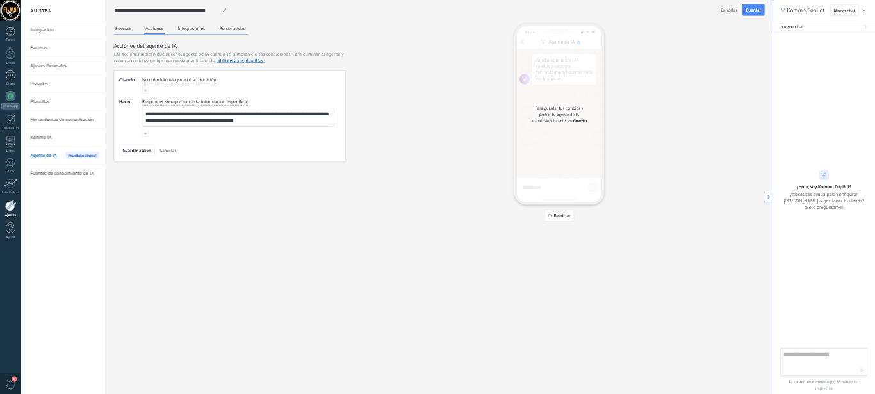
scroll to position [4, 0]
type textarea "**********"
click at [293, 305] on span "Guardar acción" at bounding box center [273, 300] width 57 height 9
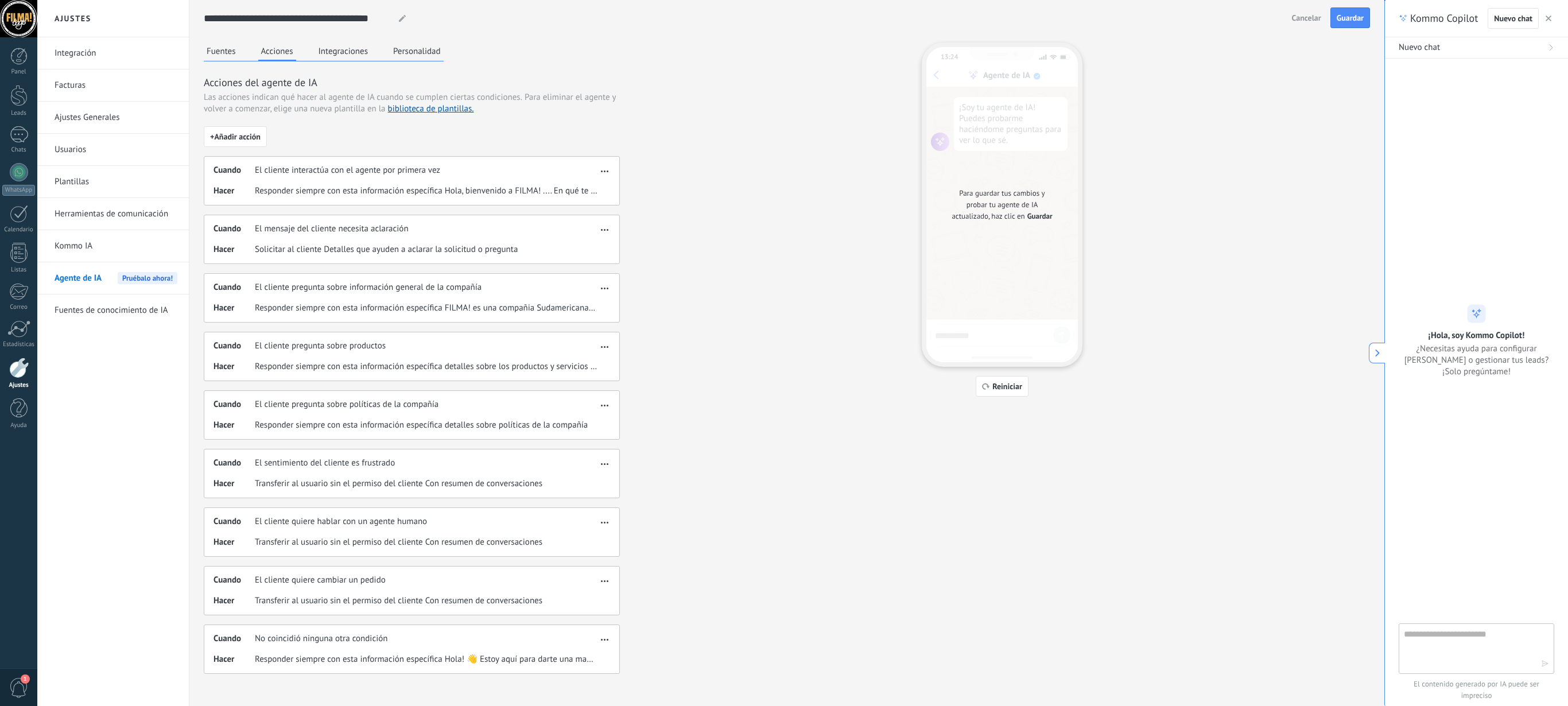
click at [593, 178] on div "Cuando El cliente interactúa con el agente por primera vez Hacer Responder siem…" at bounding box center [411, 180] width 416 height 49
click at [604, 178] on div "Cuando El cliente interactúa con el agente por primera vez Hacer Responder siem…" at bounding box center [411, 180] width 416 height 49
click at [601, 171] on span "button" at bounding box center [605, 168] width 7 height 8
click at [585, 193] on span "Editar" at bounding box center [580, 189] width 22 height 12
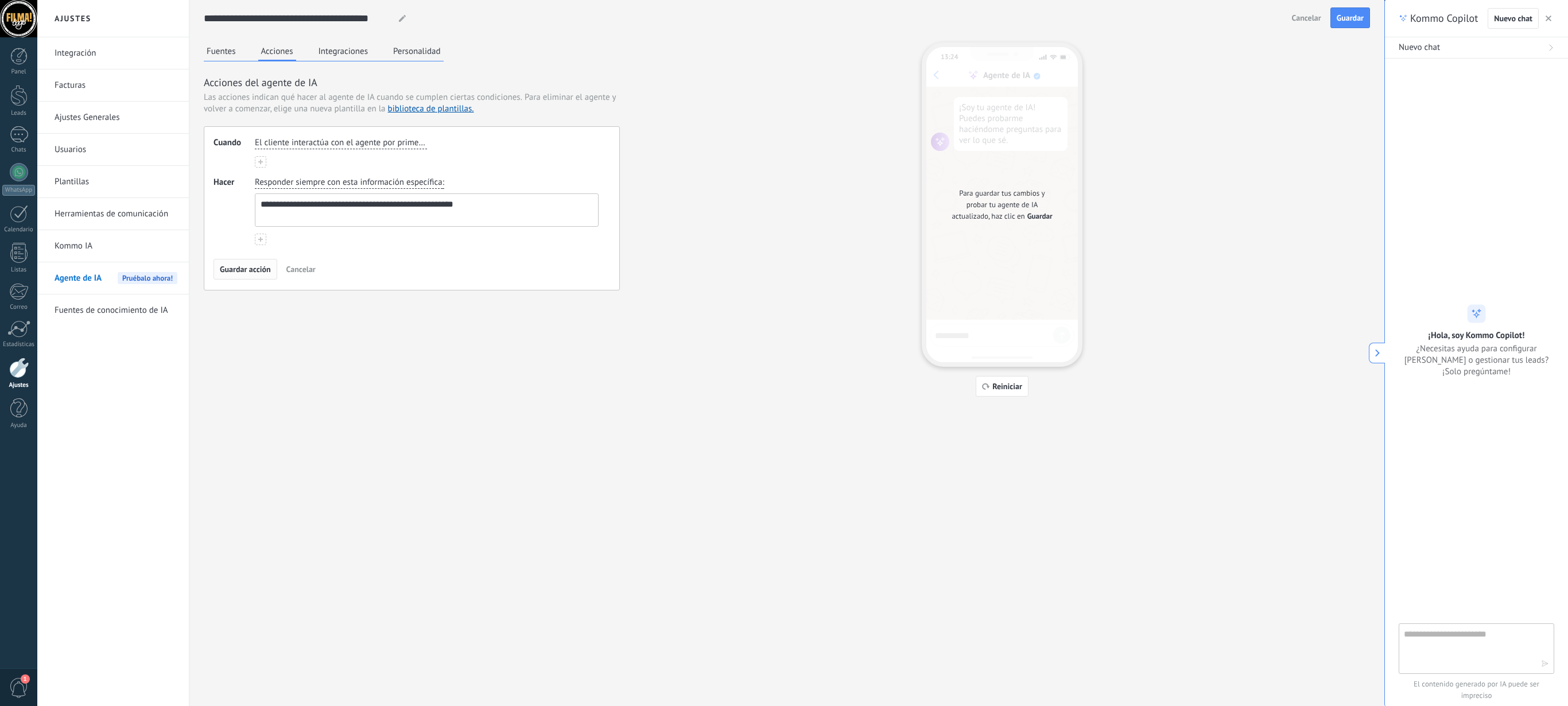
click at [262, 273] on span "Guardar acción" at bounding box center [245, 269] width 51 height 8
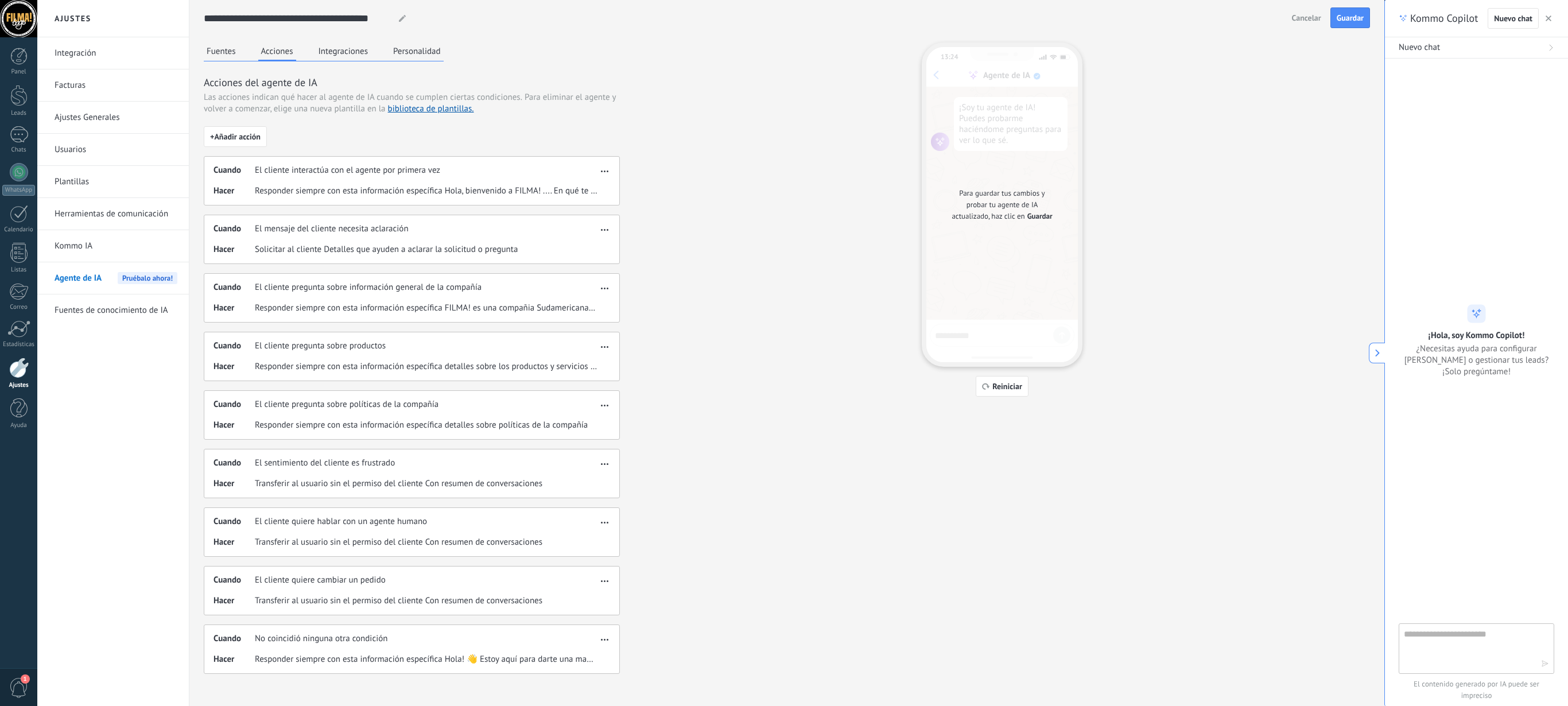
click at [598, 233] on button "button" at bounding box center [604, 228] width 13 height 13
click at [591, 245] on span "Editar" at bounding box center [580, 249] width 22 height 12
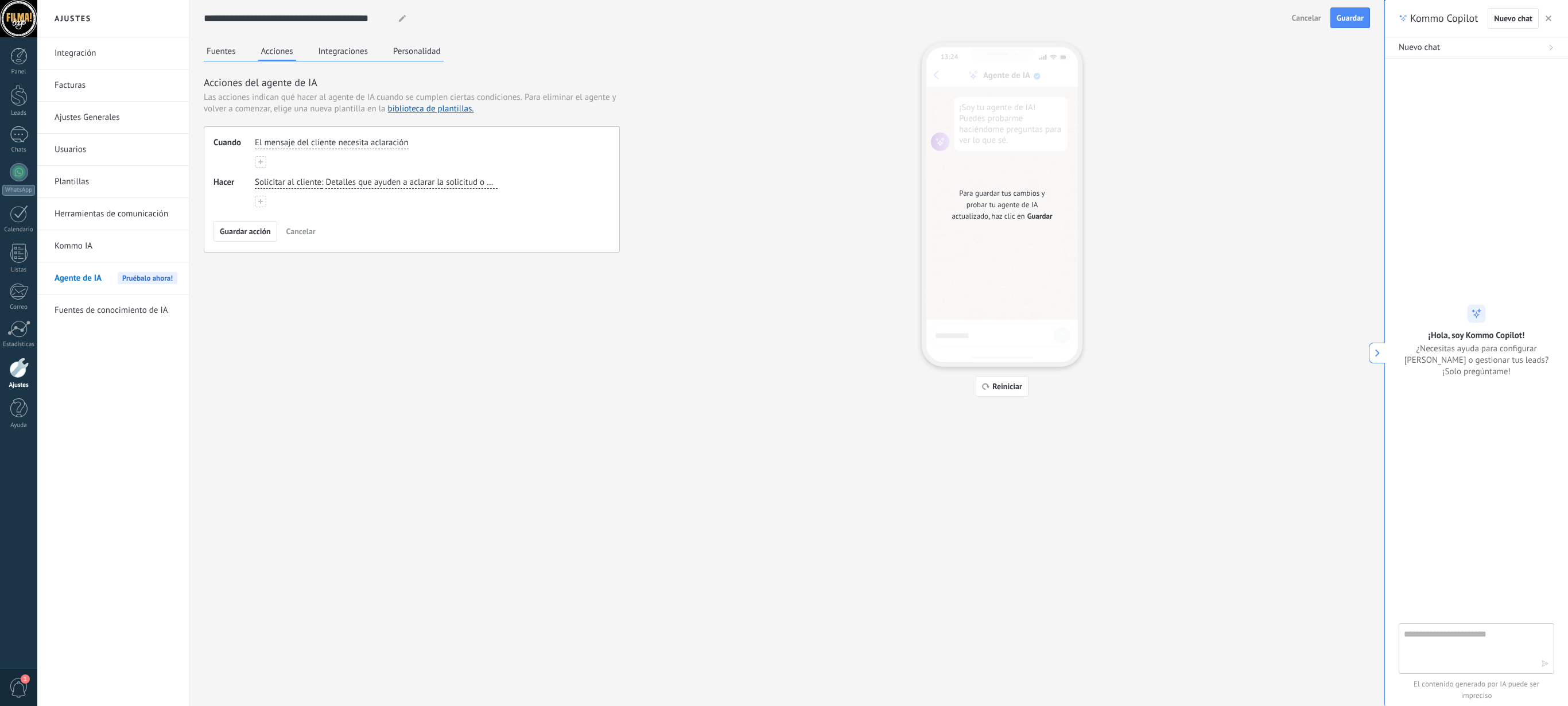
click at [311, 230] on span "Cancelar" at bounding box center [301, 231] width 30 height 8
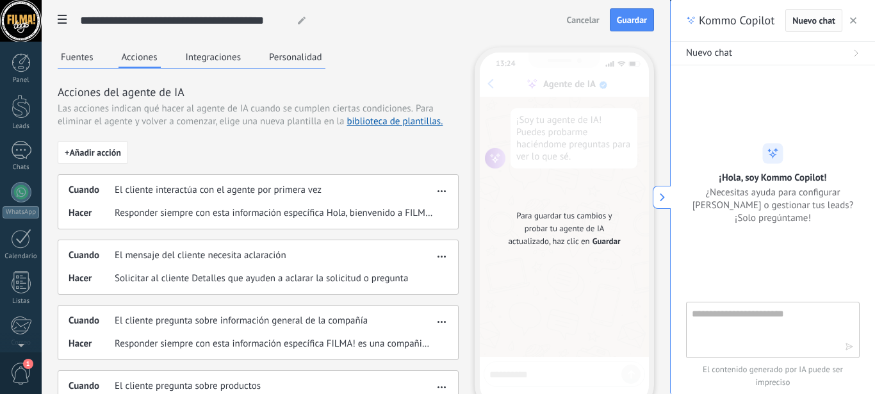
scroll to position [140, 0]
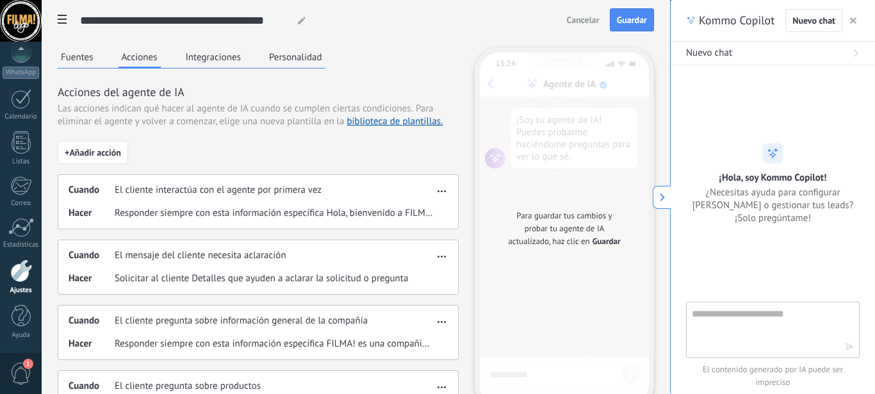
click at [657, 202] on button at bounding box center [662, 197] width 18 height 23
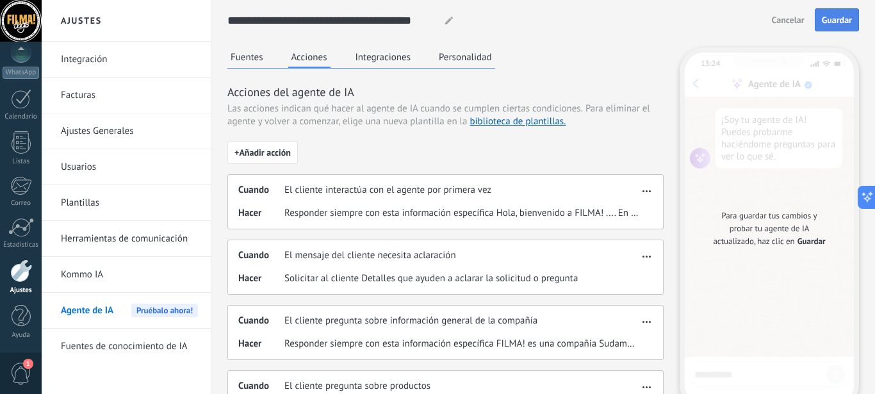
click at [848, 24] on span "Guardar" at bounding box center [837, 19] width 30 height 9
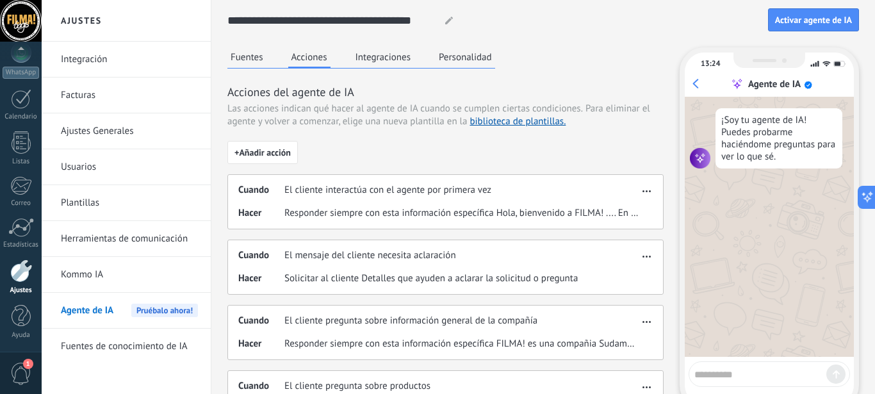
click at [90, 269] on link "Kommo IA" at bounding box center [129, 275] width 137 height 36
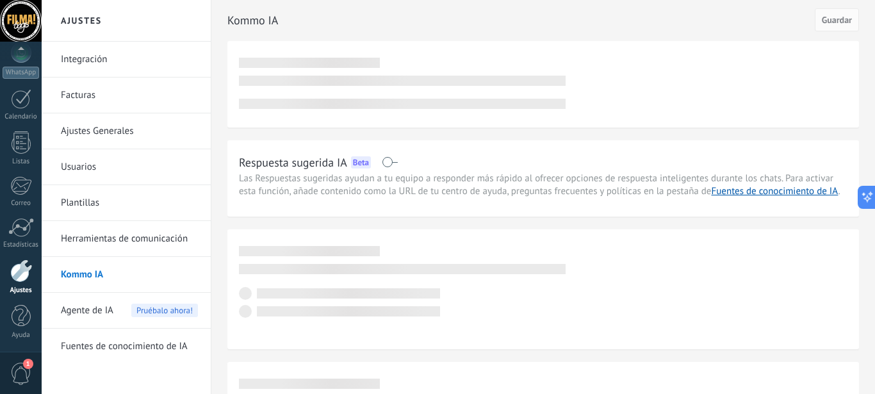
scroll to position [140, 0]
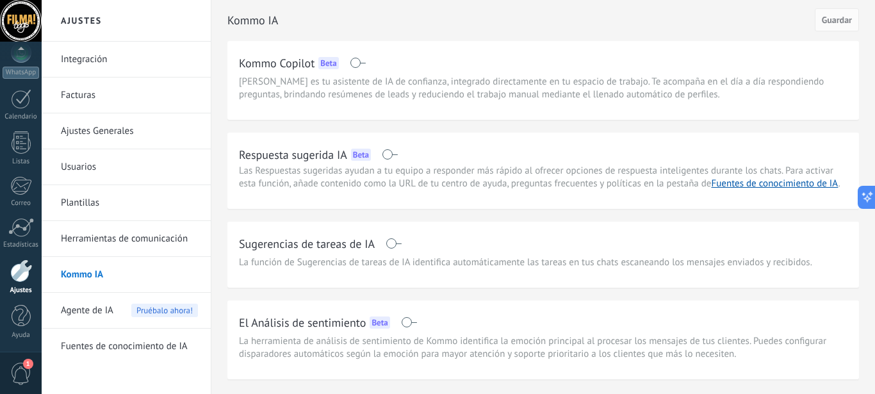
click at [149, 349] on link "Fuentes de conocimiento de IA" at bounding box center [129, 347] width 137 height 36
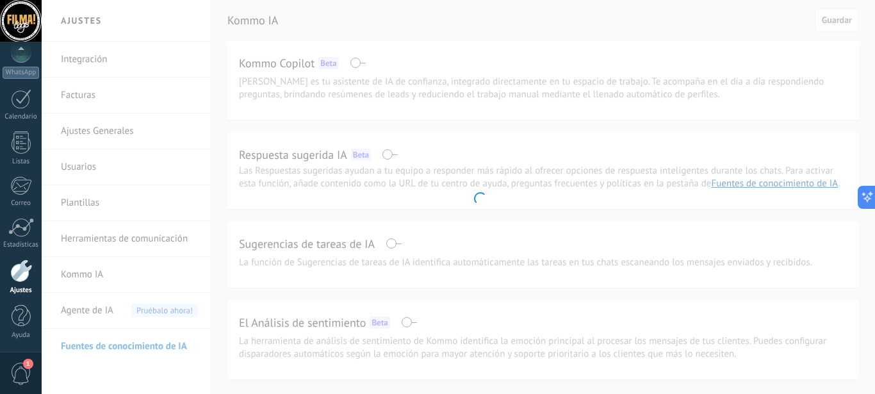
scroll to position [140, 0]
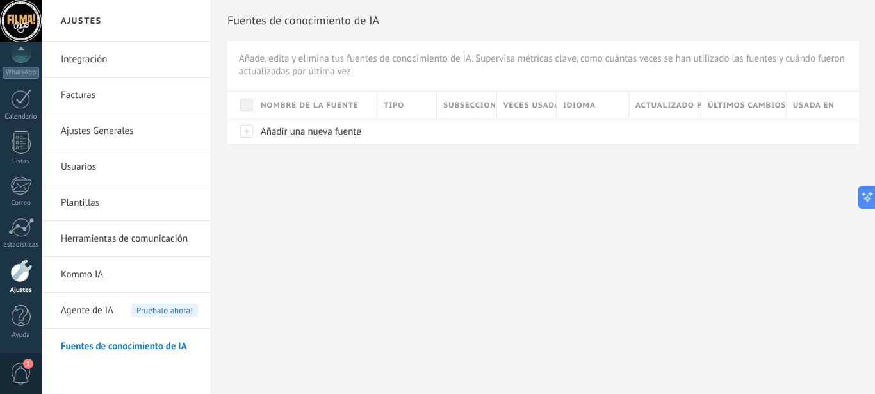
click at [113, 201] on link "Plantillas" at bounding box center [129, 203] width 137 height 36
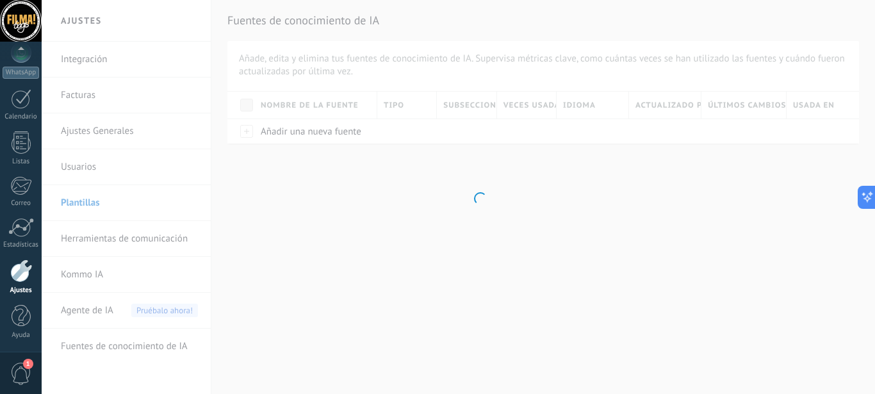
scroll to position [140, 0]
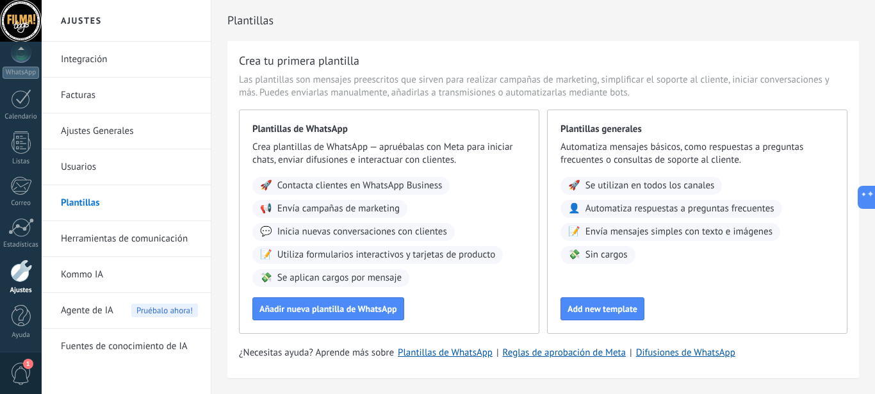
click at [70, 163] on link "Usuarios" at bounding box center [129, 167] width 137 height 36
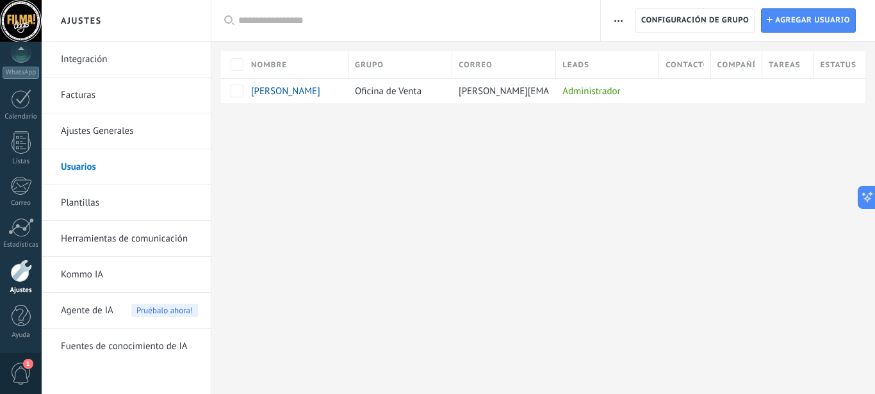
scroll to position [140, 0]
click at [622, 10] on span "button" at bounding box center [618, 20] width 8 height 24
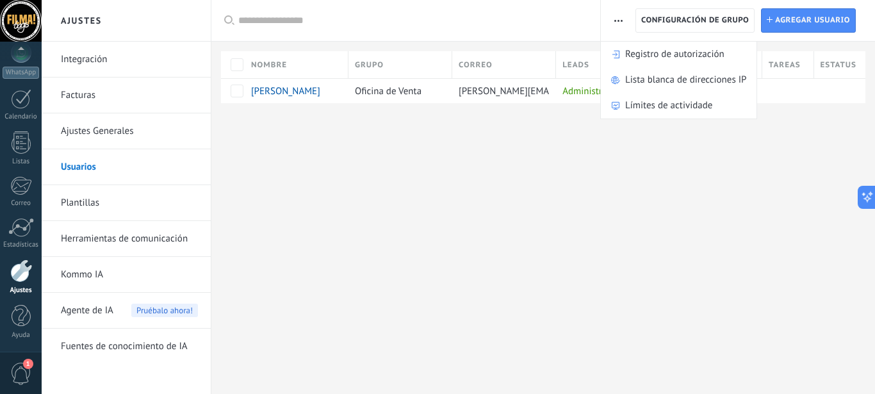
click at [99, 57] on link "Integración" at bounding box center [129, 60] width 137 height 36
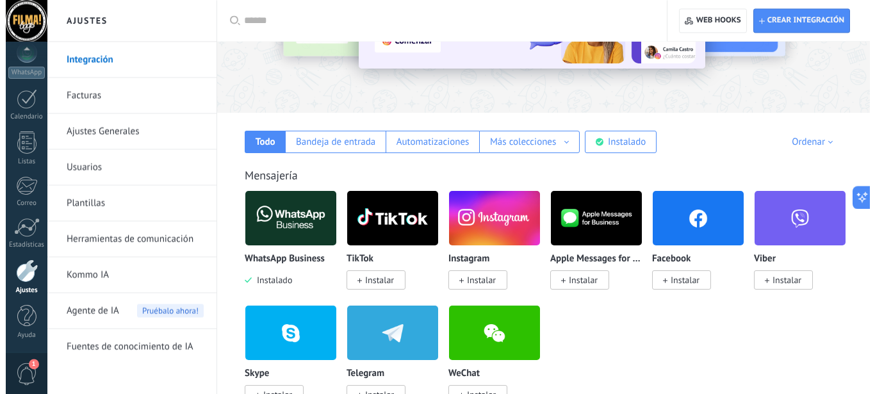
scroll to position [139, 0]
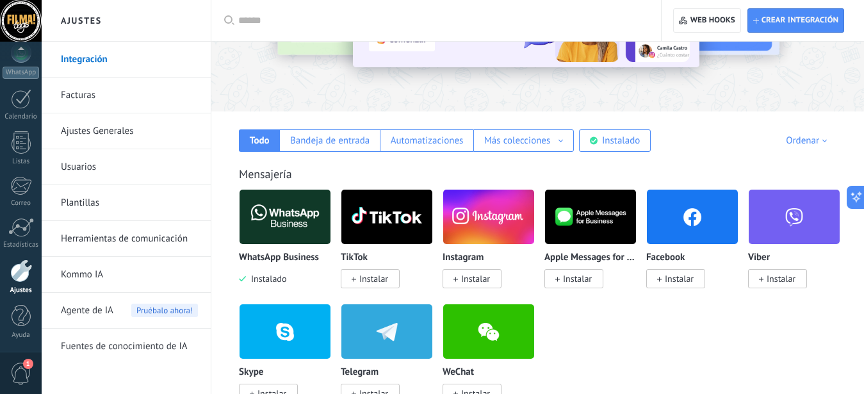
click at [295, 227] on img at bounding box center [285, 217] width 91 height 62
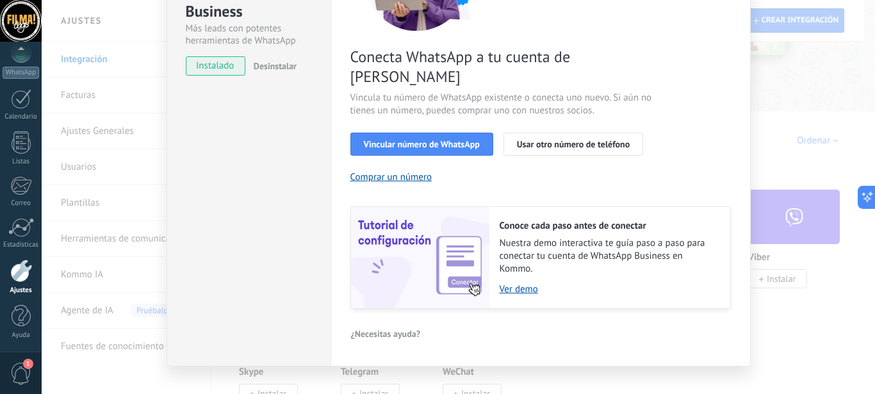
scroll to position [0, 0]
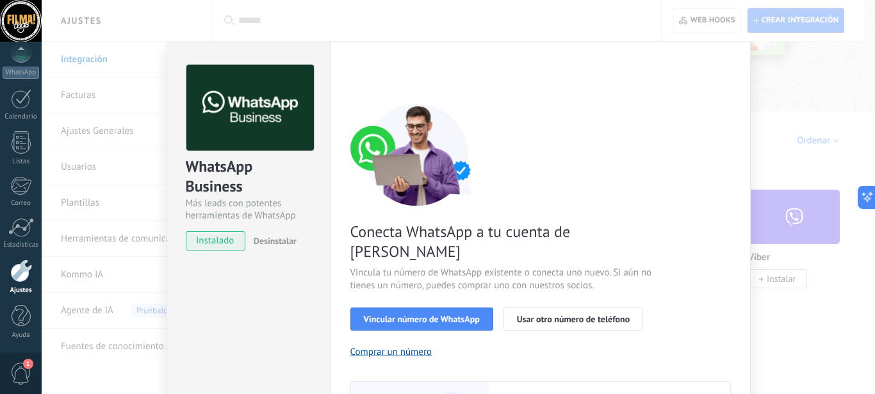
click at [762, 67] on div "WhatsApp Business Más leads con potentes herramientas de WhatsApp instalado Des…" at bounding box center [458, 197] width 833 height 394
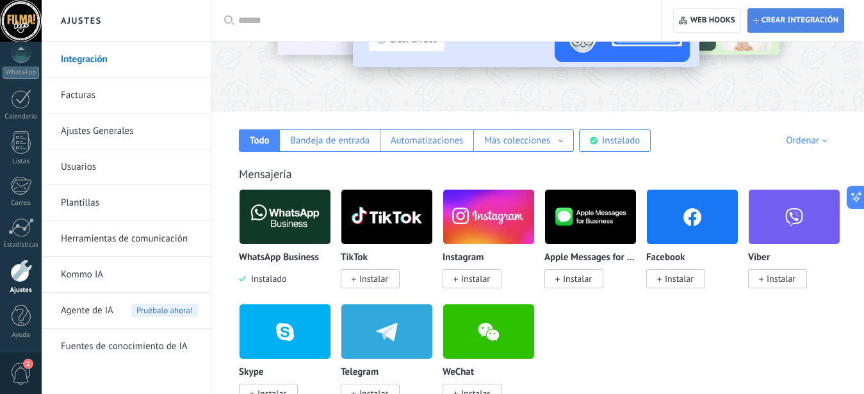
click at [790, 23] on span "Crear integración" at bounding box center [800, 20] width 77 height 10
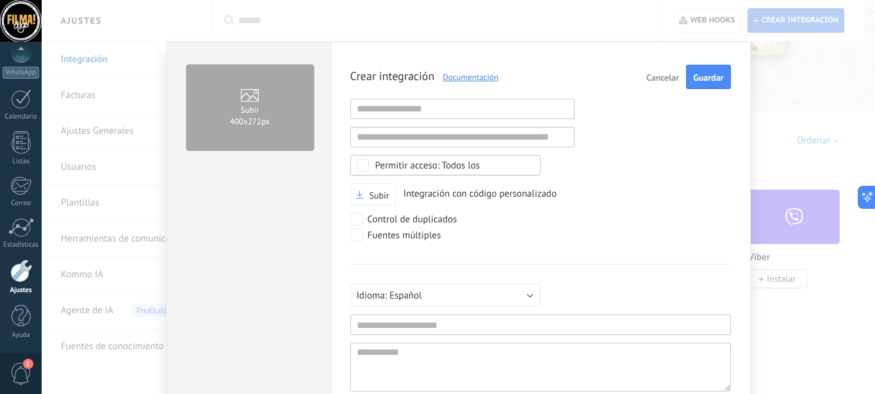
scroll to position [12, 0]
click at [675, 76] on button "Cancelar" at bounding box center [662, 77] width 43 height 24
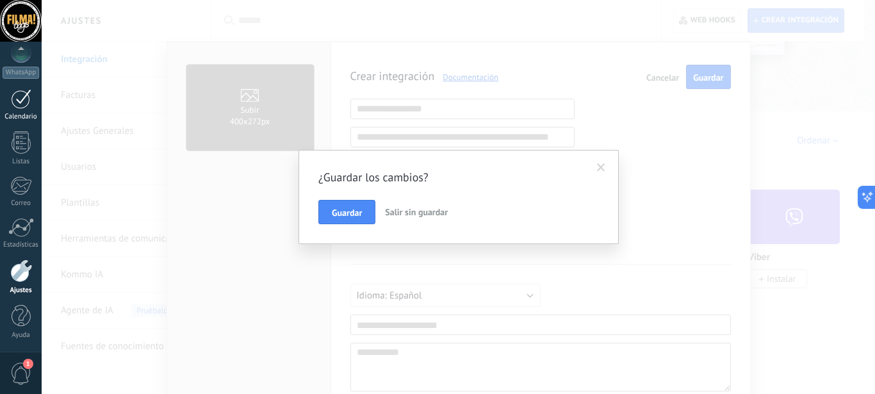
click at [19, 115] on div "Calendario" at bounding box center [21, 117] width 37 height 8
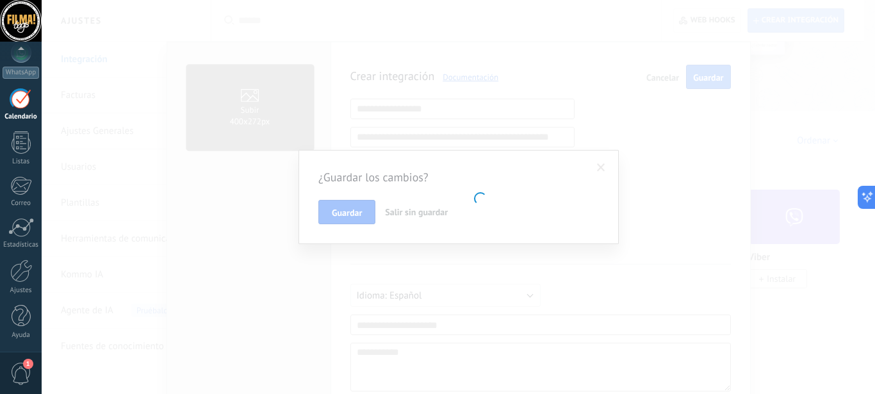
scroll to position [140, 0]
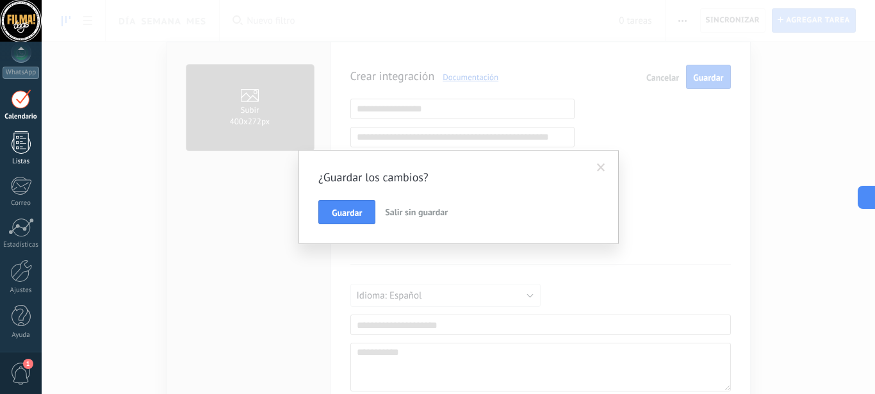
scroll to position [140, 0]
click at [17, 66] on div "WhatsApp" at bounding box center [21, 60] width 42 height 37
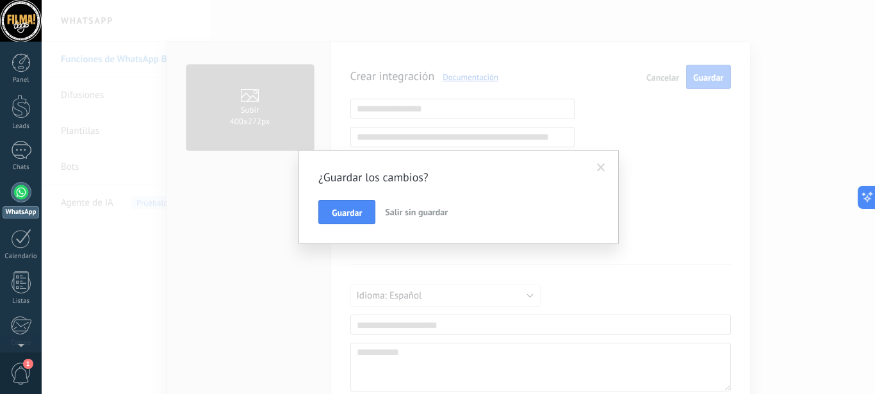
click at [398, 211] on span "Salir sin guardar" at bounding box center [416, 212] width 63 height 12
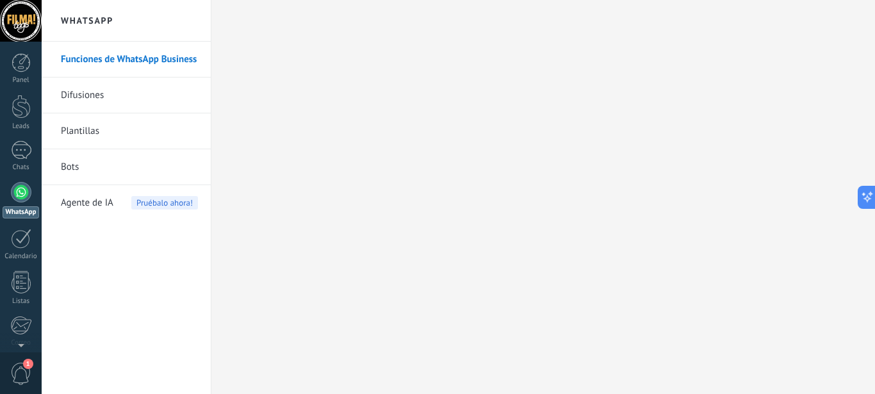
click at [413, 212] on div at bounding box center [458, 197] width 833 height 394
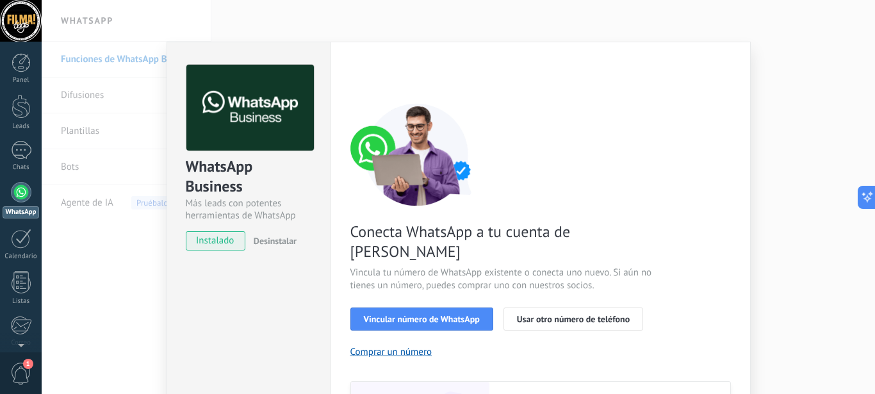
click at [539, 23] on div "WhatsApp Business Más leads con potentes herramientas de WhatsApp instalado Des…" at bounding box center [458, 197] width 833 height 394
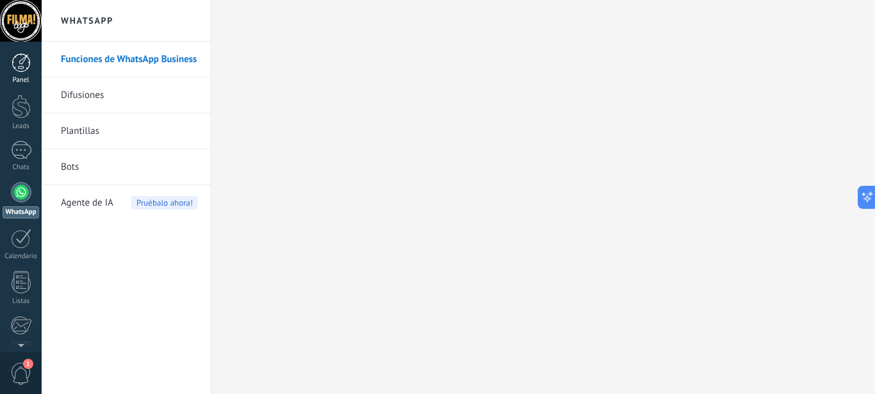
click at [22, 64] on div at bounding box center [21, 62] width 19 height 19
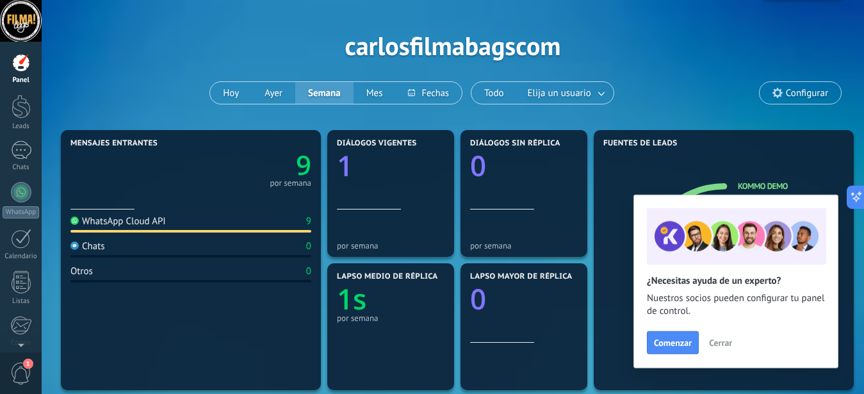
scroll to position [38, 0]
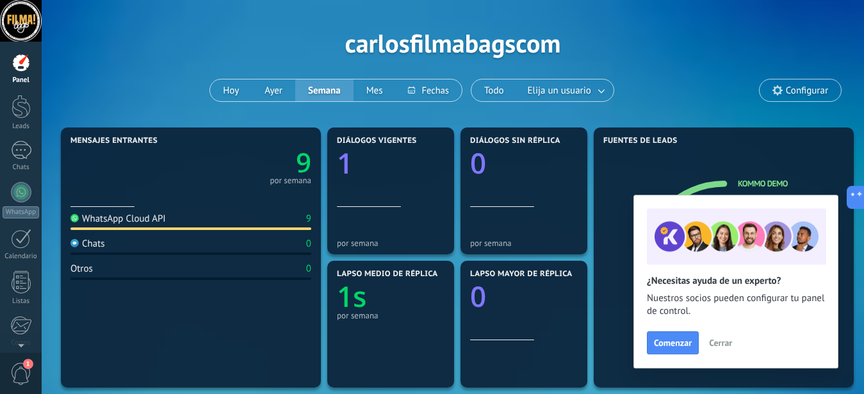
click at [143, 221] on div "WhatsApp Cloud API" at bounding box center [117, 219] width 95 height 12
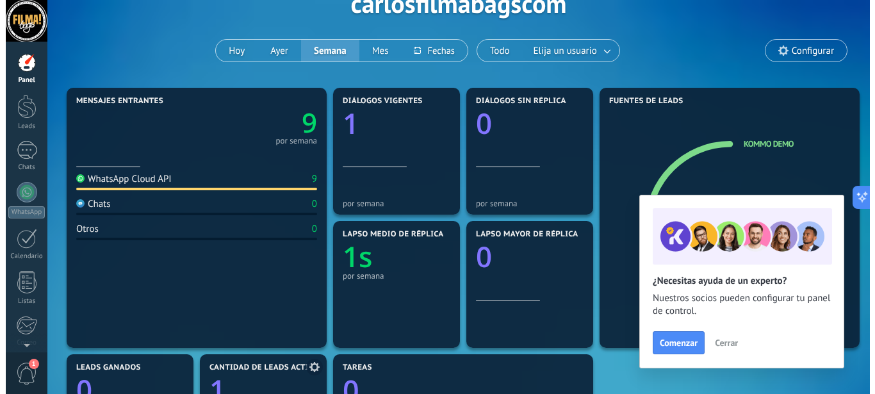
scroll to position [0, 0]
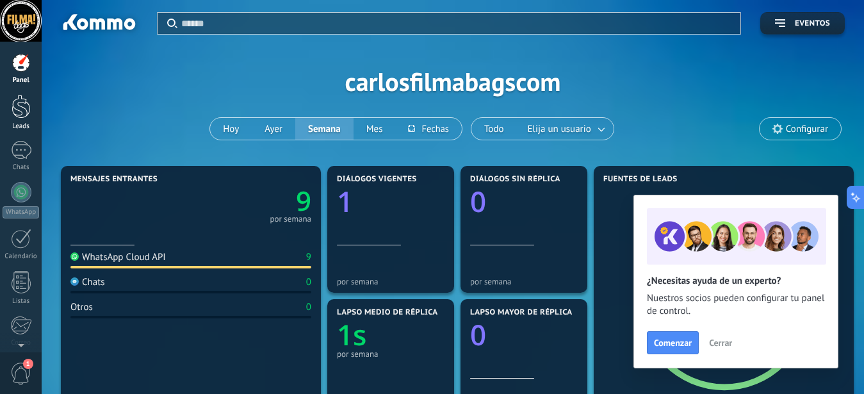
click at [27, 110] on div at bounding box center [21, 107] width 19 height 24
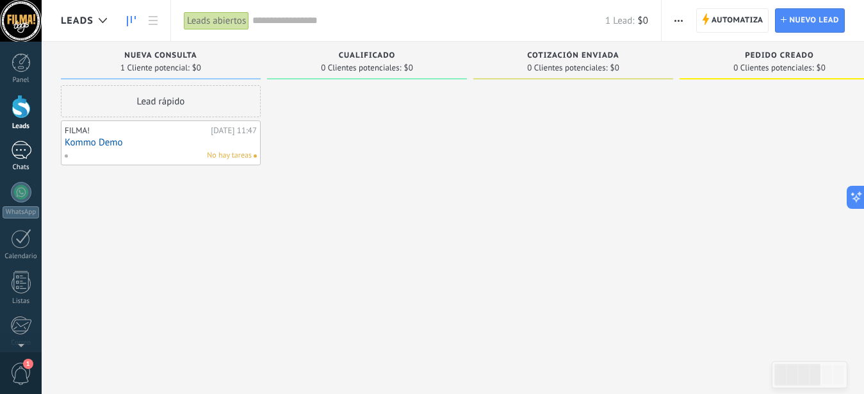
click at [22, 155] on div at bounding box center [21, 150] width 20 height 19
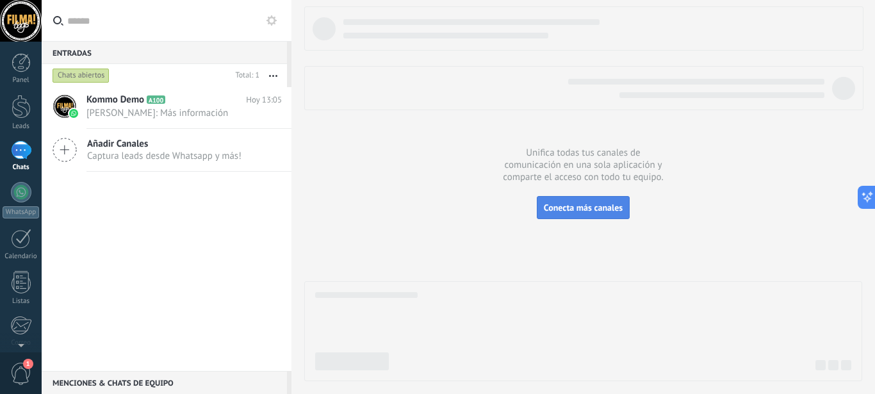
click at [589, 206] on span "Conecta más canales" at bounding box center [583, 208] width 79 height 12
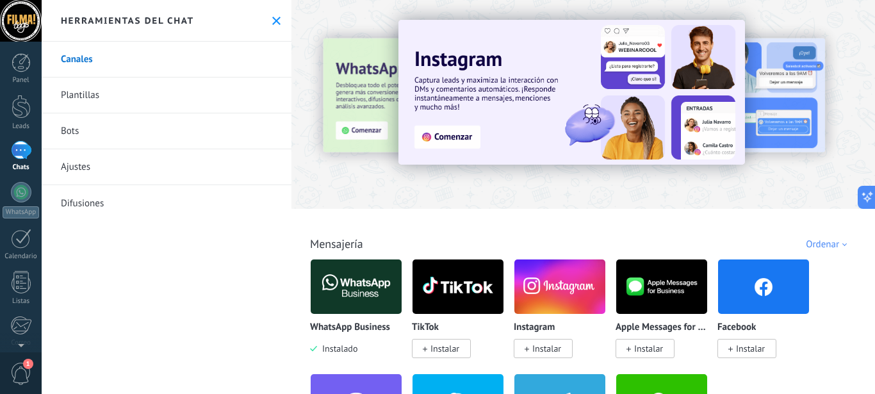
click at [272, 21] on use at bounding box center [276, 21] width 8 height 8
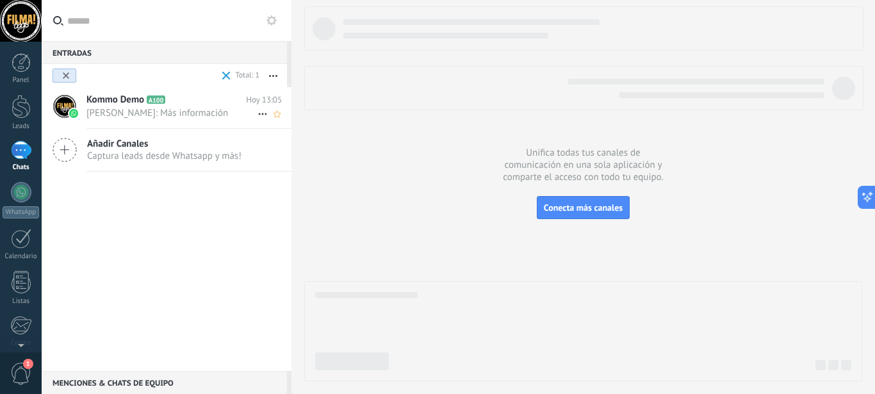
click at [138, 101] on span "Kommo Demo" at bounding box center [115, 100] width 58 height 13
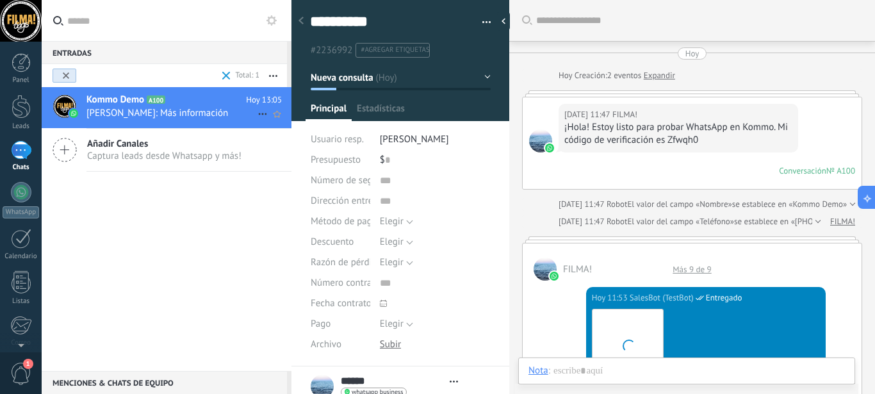
type textarea "**********"
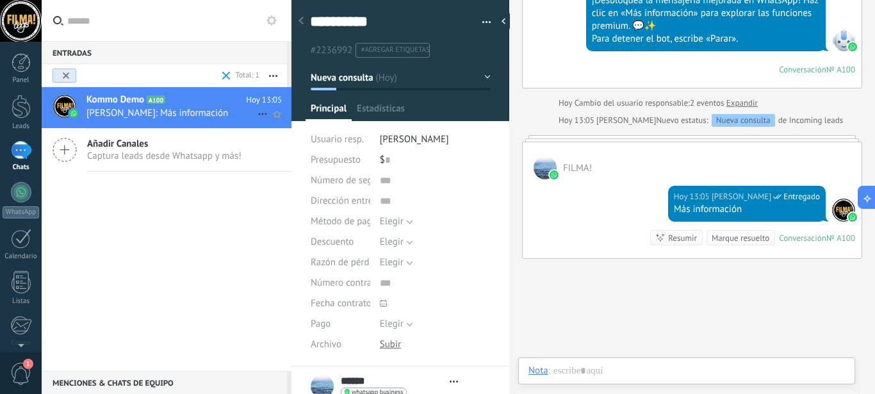
scroll to position [19, 0]
click at [628, 373] on div at bounding box center [686, 383] width 316 height 38
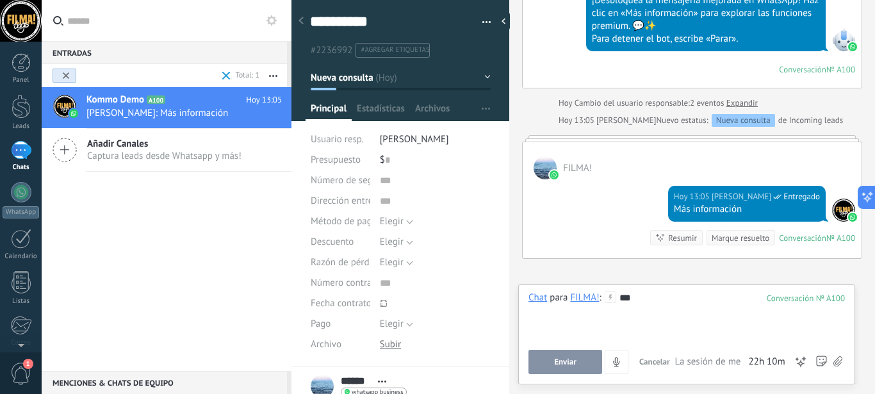
click at [576, 367] on button "Enviar" at bounding box center [565, 362] width 74 height 24
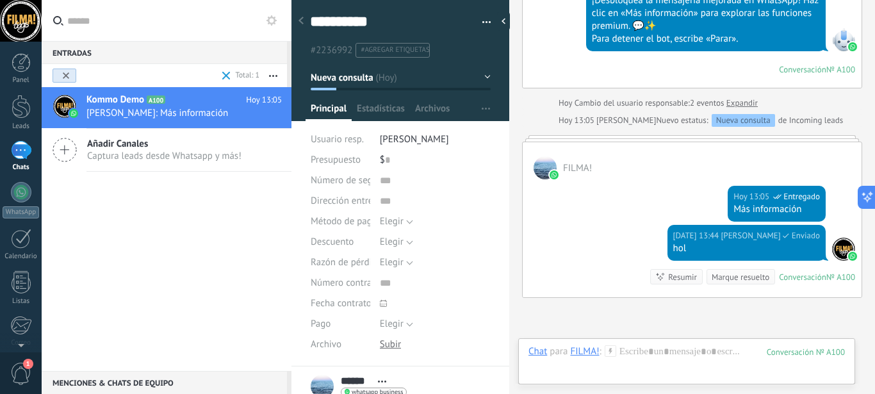
scroll to position [1796, 0]
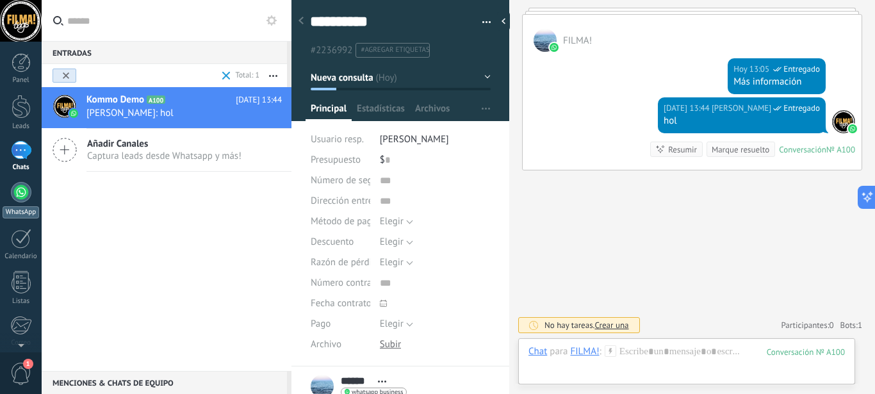
click at [22, 183] on div at bounding box center [21, 192] width 20 height 20
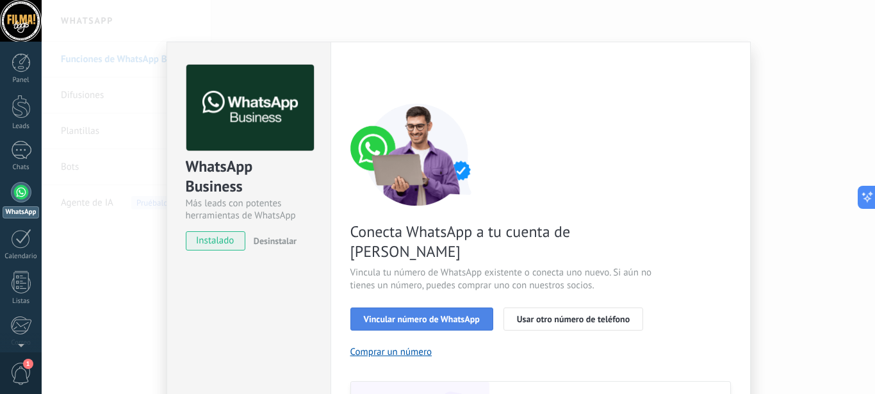
click at [420, 314] on span "Vincular número de WhatsApp" at bounding box center [422, 318] width 116 height 9
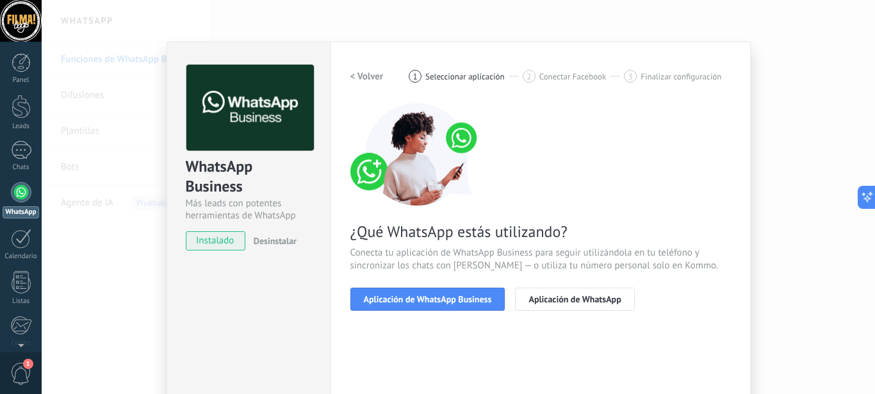
click at [420, 295] on span "Aplicación de WhatsApp Business" at bounding box center [428, 299] width 128 height 9
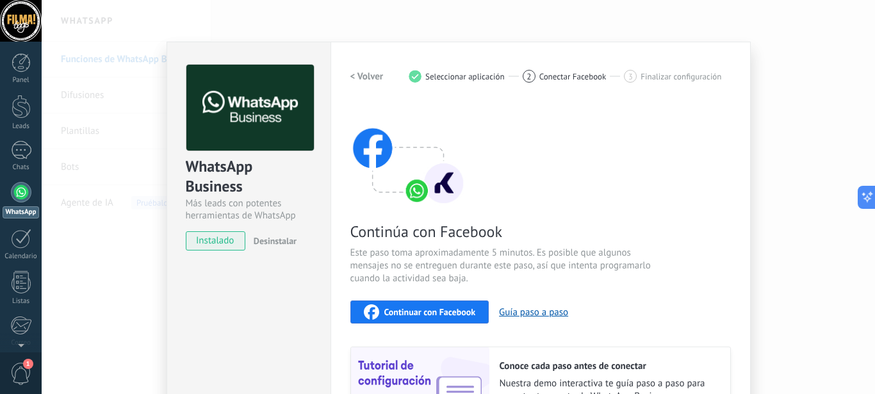
scroll to position [45, 0]
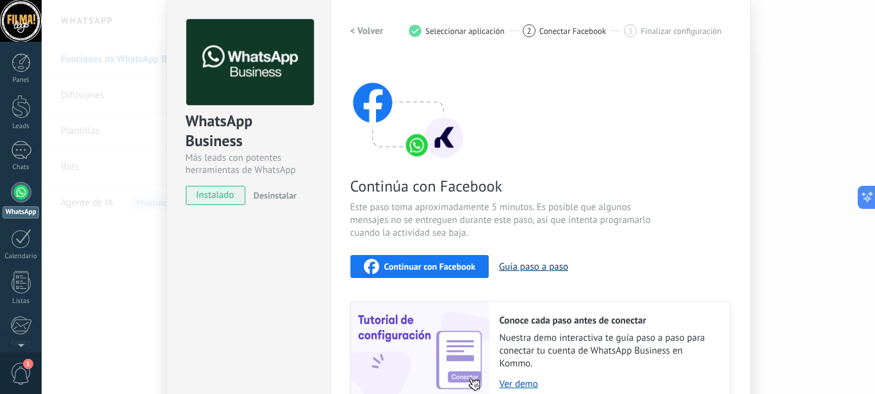
click at [525, 262] on button "Guía paso a paso" at bounding box center [533, 267] width 69 height 12
click at [812, 43] on div "WhatsApp Business Más leads con potentes herramientas de WhatsApp instalado Des…" at bounding box center [458, 197] width 833 height 394
click at [99, 284] on div "WhatsApp Business Más leads con potentes herramientas de WhatsApp instalado Des…" at bounding box center [458, 197] width 833 height 394
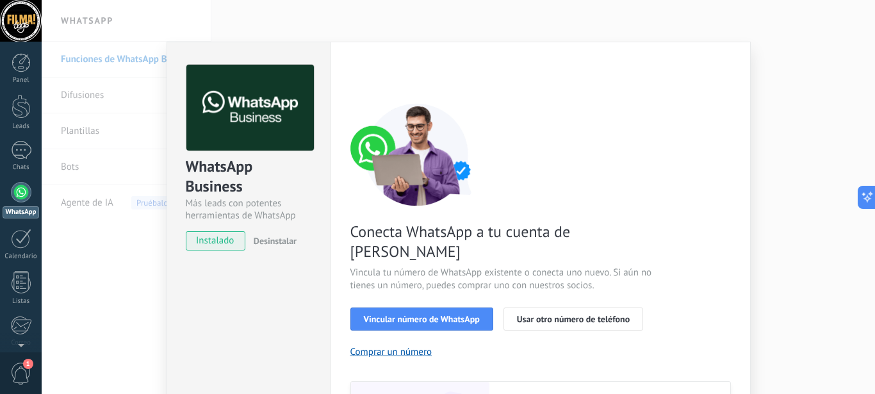
click at [814, 177] on div at bounding box center [458, 197] width 833 height 394
click at [807, 11] on div at bounding box center [458, 197] width 833 height 394
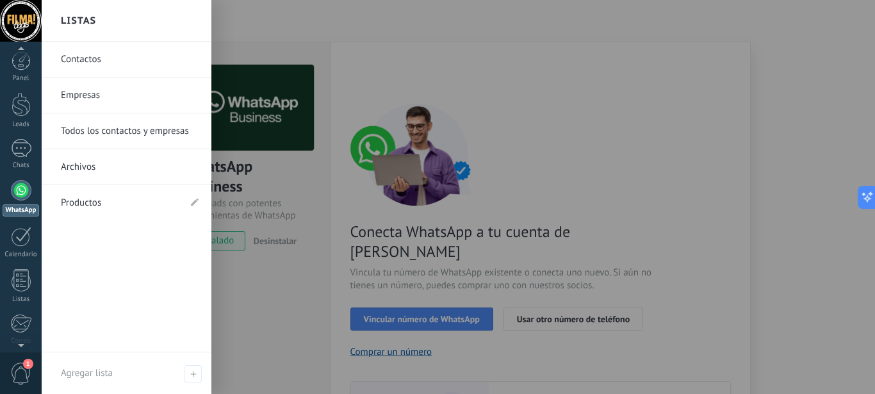
click at [97, 293] on div "Contactos Empresas Todos los contactos y empresas Archivos Productos" at bounding box center [127, 197] width 170 height 311
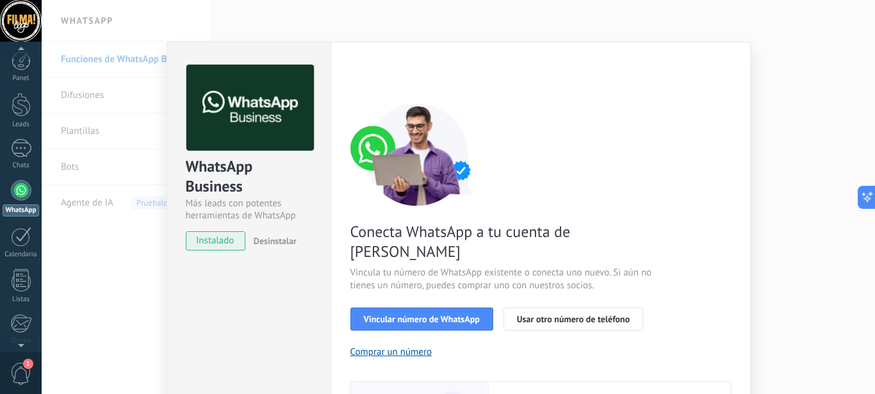
click at [236, 266] on div "WhatsApp Business Más leads con potentes herramientas de WhatsApp instalado Des…" at bounding box center [249, 292] width 164 height 500
click at [115, 291] on div "WhatsApp Business Más leads con potentes herramientas de WhatsApp instalado Des…" at bounding box center [458, 197] width 833 height 394
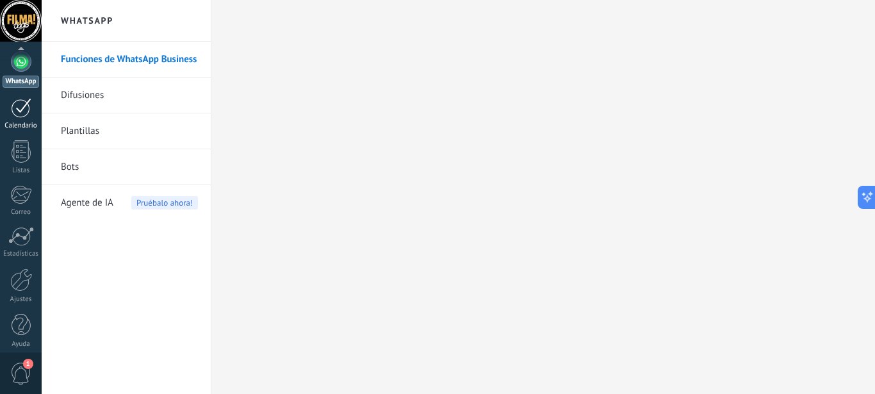
scroll to position [140, 0]
click at [23, 277] on div at bounding box center [21, 270] width 22 height 23
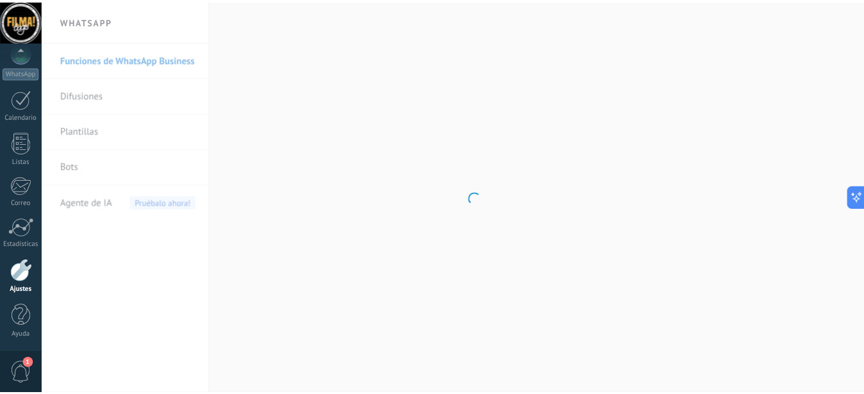
scroll to position [140, 0]
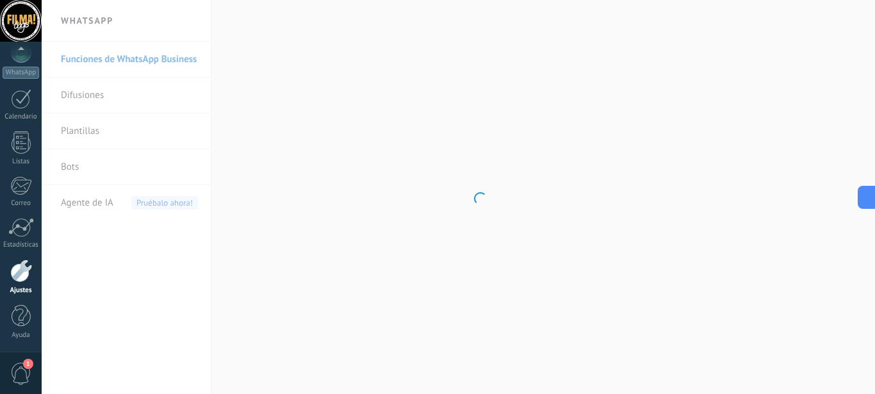
click at [25, 364] on span "1" at bounding box center [28, 364] width 10 height 10
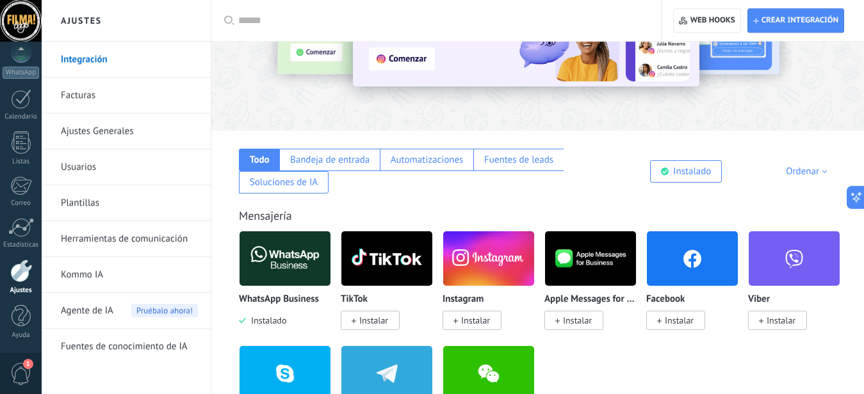
scroll to position [120, 0]
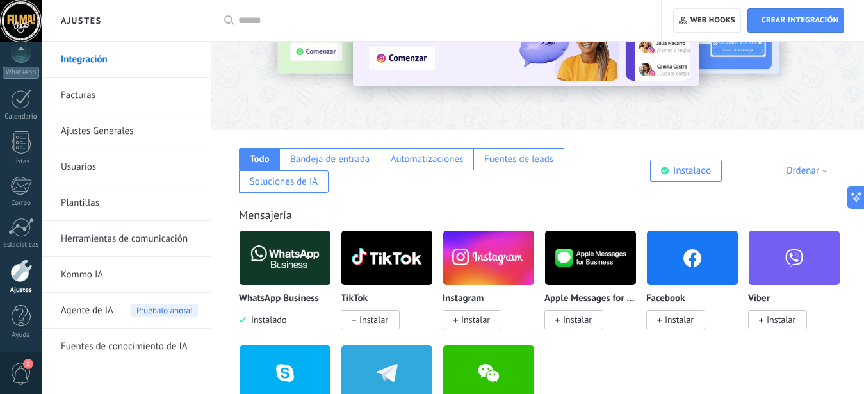
click at [665, 323] on span "Instalar" at bounding box center [679, 320] width 29 height 12
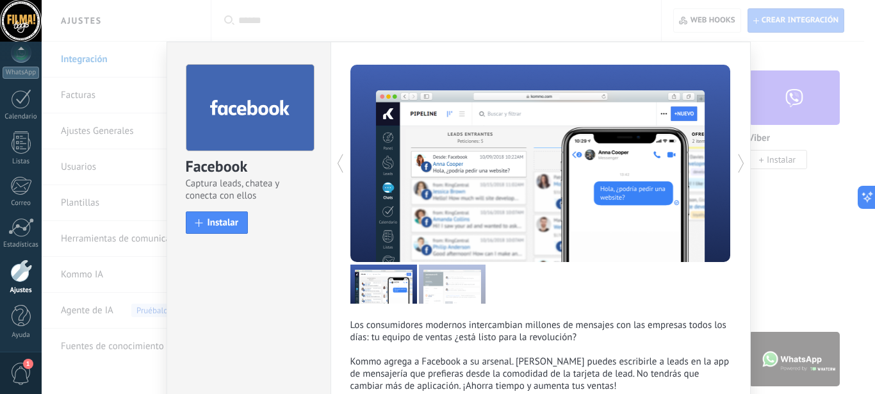
scroll to position [83, 0]
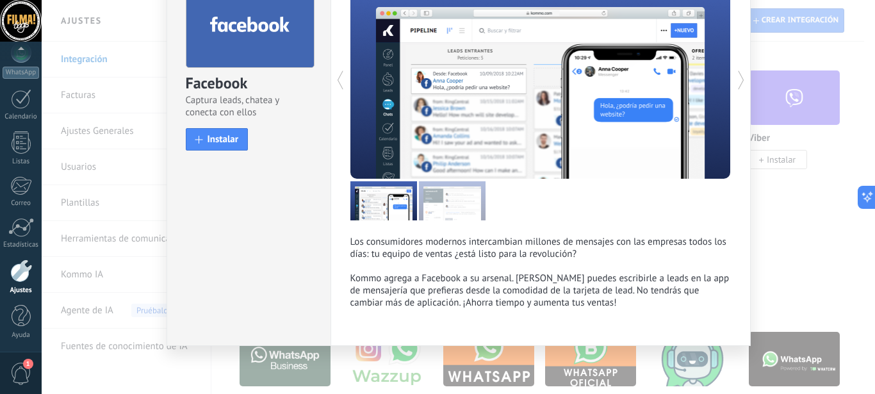
click at [230, 155] on div "Facebook Captura leads, chatea y conecta con ellos install Instalar" at bounding box center [248, 60] width 163 height 202
click at [224, 143] on span "Instalar" at bounding box center [223, 140] width 31 height 10
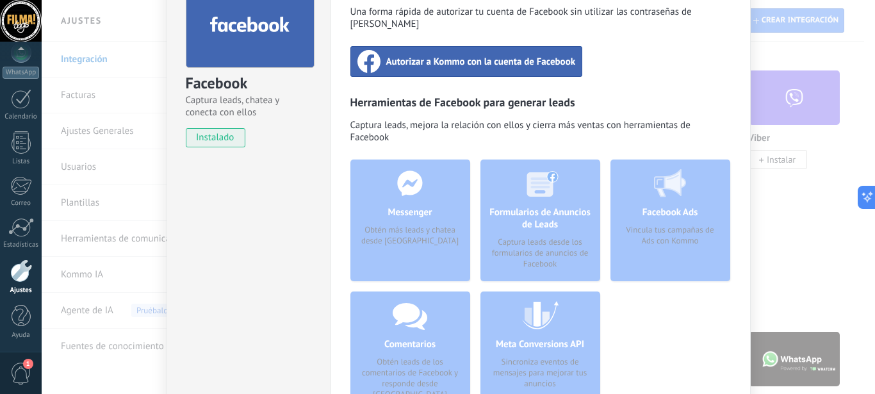
click at [500, 57] on div "Autorizar a Kommo con la cuenta de Facebook" at bounding box center [466, 61] width 233 height 31
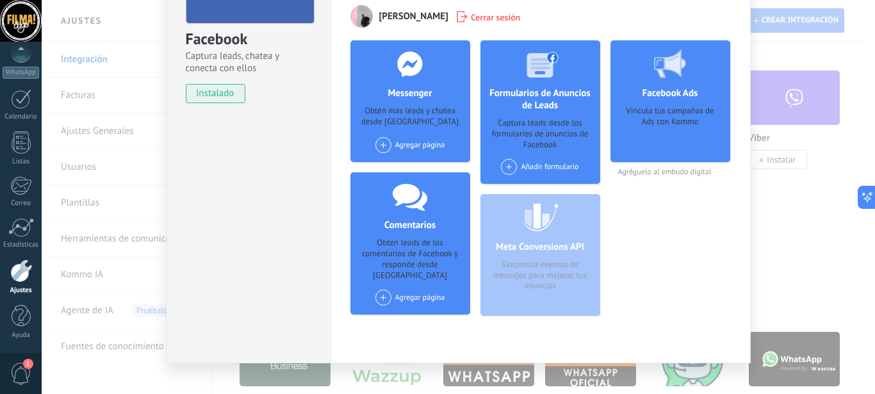
scroll to position [145, 0]
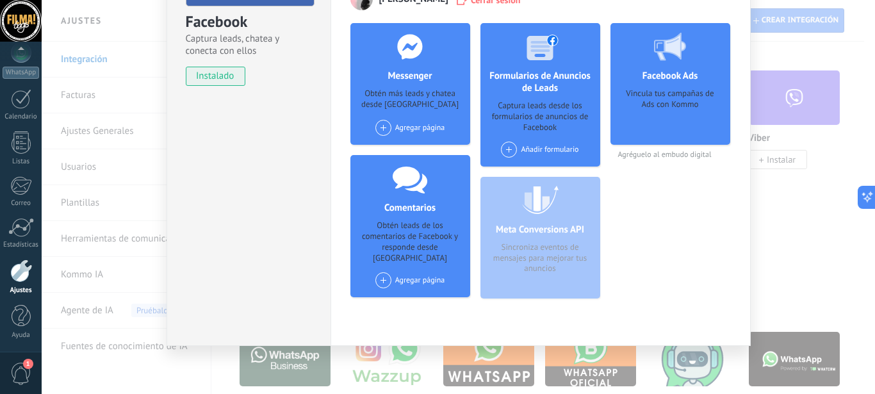
click at [531, 219] on div "Meta Conversions API Sincroniza eventos de mensajes para mejorar tus anuncios" at bounding box center [540, 238] width 120 height 122
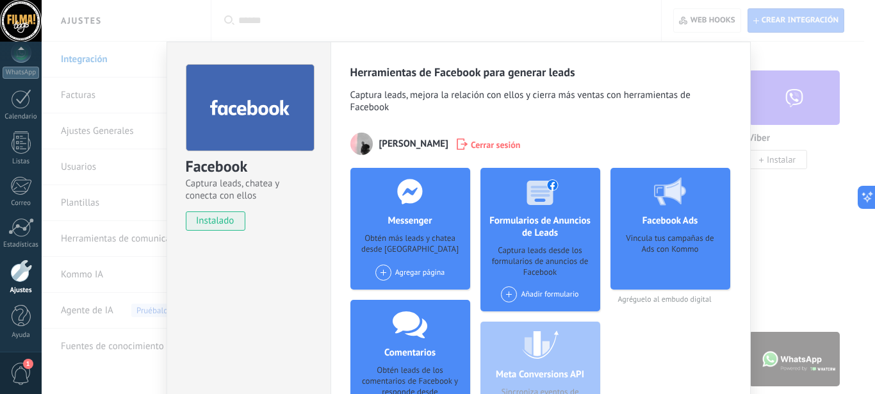
click at [393, 206] on div at bounding box center [410, 191] width 127 height 47
click at [404, 272] on div "Agregar página" at bounding box center [410, 273] width 70 height 16
click at [407, 291] on div "Filma Bags" at bounding box center [417, 296] width 86 height 28
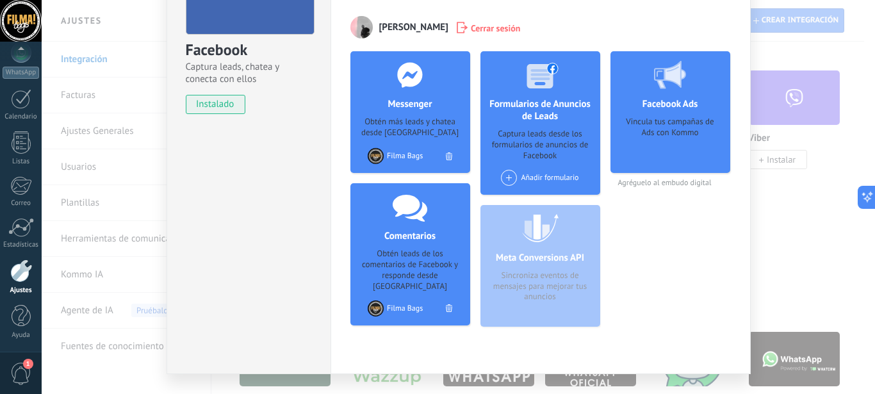
scroll to position [145, 0]
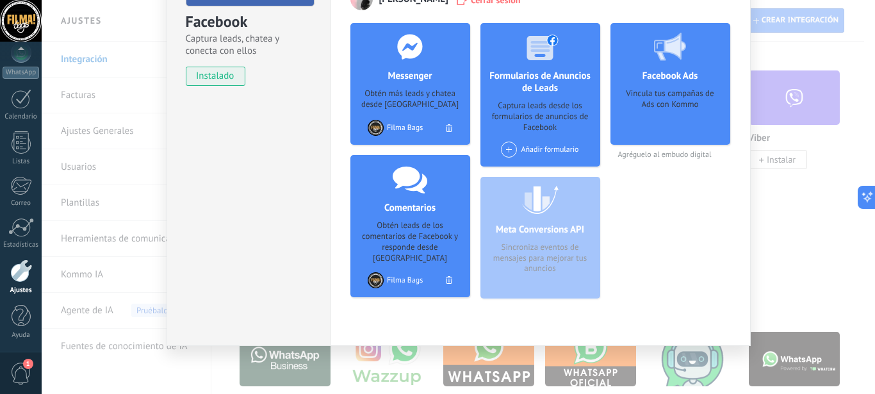
click at [416, 225] on div "Obtén leads de los comentarios de Facebook y responde desde [GEOGRAPHIC_DATA]" at bounding box center [410, 242] width 99 height 44
click at [507, 153] on span at bounding box center [509, 150] width 16 height 16
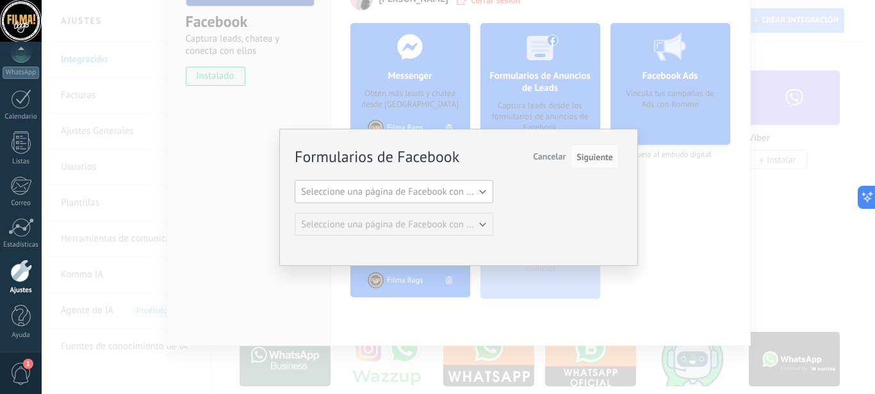
click at [426, 197] on span "Seleccione una página de Facebook con formas" at bounding box center [397, 192] width 193 height 12
click at [411, 212] on span "Filma Bags" at bounding box center [388, 214] width 202 height 12
click at [472, 224] on span "Seleccione una página de Facebook con formas" at bounding box center [397, 224] width 193 height 12
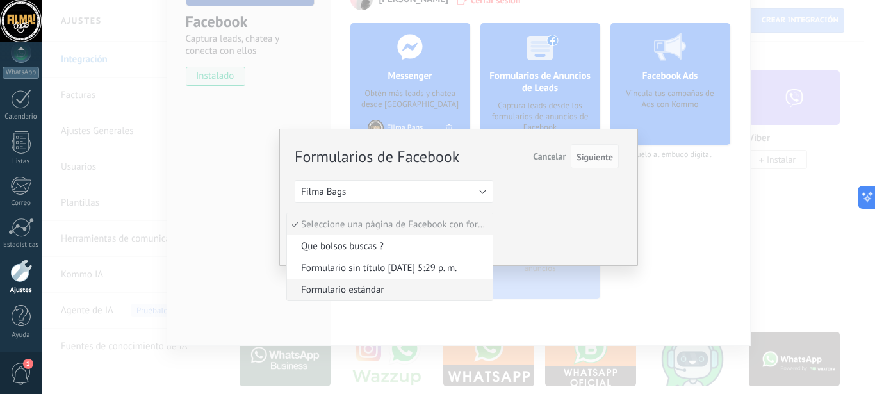
click at [386, 288] on span "Formulario estándar" at bounding box center [388, 290] width 202 height 12
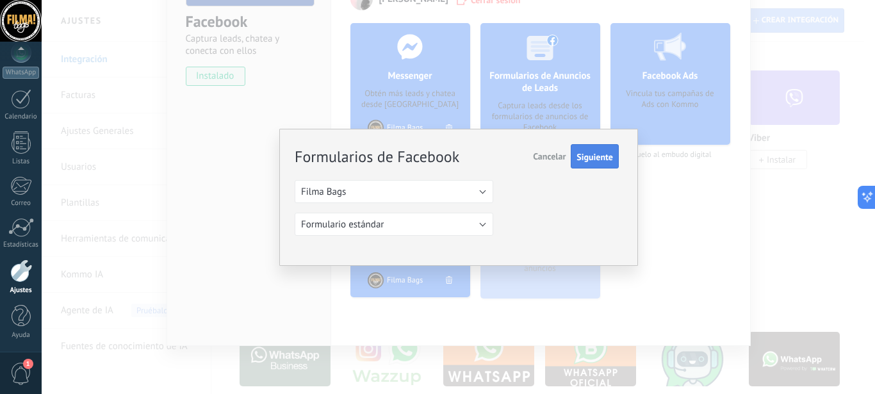
click at [596, 159] on span "Siguiente" at bounding box center [594, 156] width 37 height 9
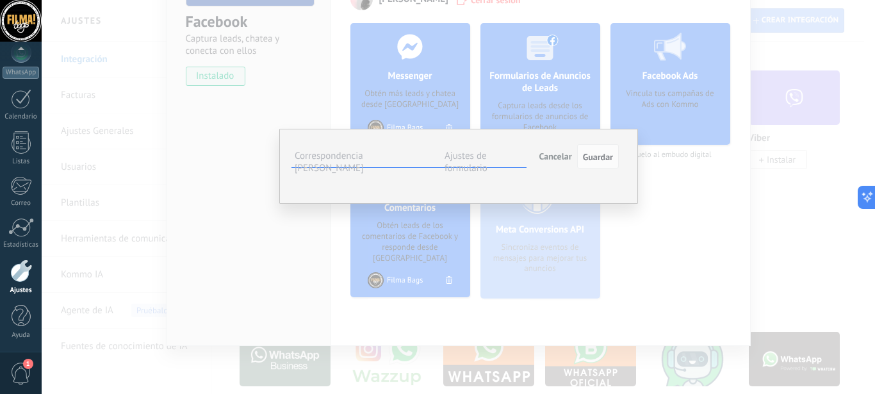
click at [0, 0] on button "Seleccionar campo" at bounding box center [0, 0] width 0 height 0
click at [592, 168] on div "**********" at bounding box center [457, 156] width 324 height 23
click at [0, 0] on button "Seleccionar campo" at bounding box center [0, 0] width 0 height 0
click at [0, 0] on span "Número de seguimiento (lead)" at bounding box center [0, 0] width 0 height 0
click at [0, 0] on button "Seleccionar campo" at bounding box center [0, 0] width 0 height 0
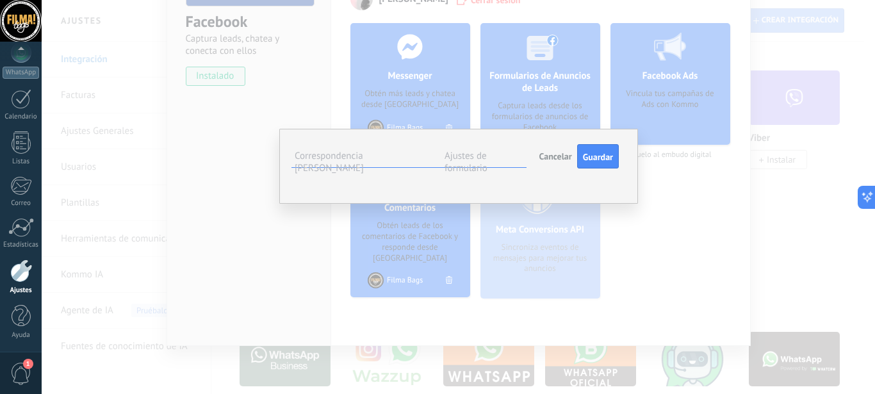
scroll to position [38, 0]
click at [0, 0] on button "Número de seguimiento (lead)" at bounding box center [0, 0] width 0 height 0
click at [0, 0] on span "Nombre del contacto (contacto)" at bounding box center [0, 0] width 0 height 0
click at [0, 0] on span "Seleccionar campo" at bounding box center [0, 0] width 0 height 0
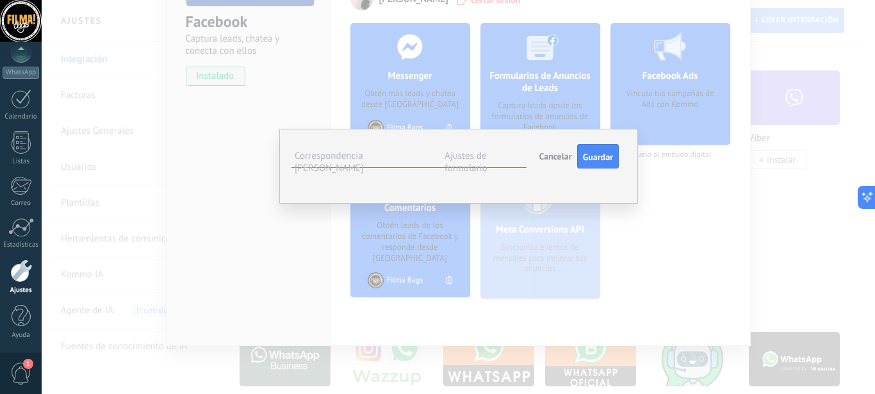
scroll to position [0, 0]
click at [0, 0] on li "Teléfono (contacto)" at bounding box center [0, 0] width 0 height 0
click at [0, 0] on button "Seleccionar campo" at bounding box center [0, 0] width 0 height 0
click at [0, 0] on span "Correo (contacto)" at bounding box center [0, 0] width 0 height 0
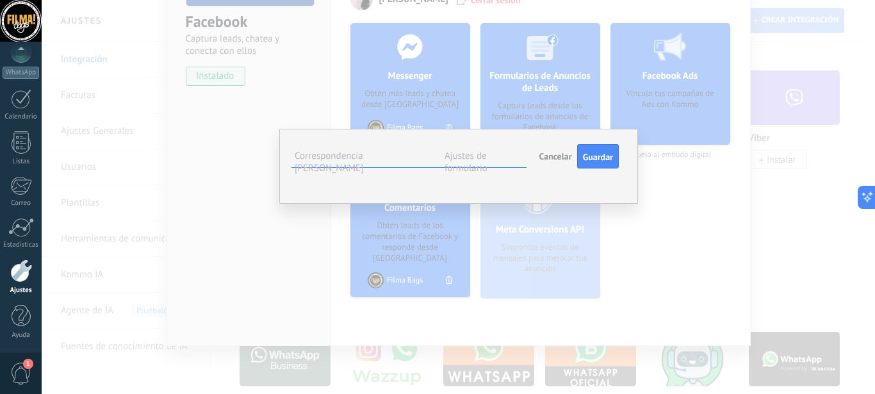
click at [0, 0] on span "Seleccionar campo" at bounding box center [0, 0] width 0 height 0
click at [0, 0] on span "Nota (lead)" at bounding box center [0, 0] width 0 height 0
click at [487, 161] on label "Ajustes de formulario" at bounding box center [466, 162] width 43 height 24
click at [364, 159] on label "Correspondencia [PERSON_NAME]" at bounding box center [329, 162] width 69 height 24
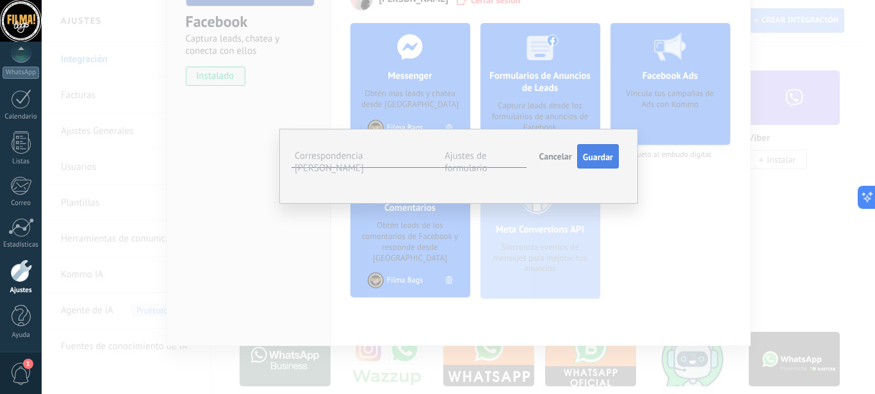
click at [592, 161] on span "Guardar" at bounding box center [598, 156] width 30 height 9
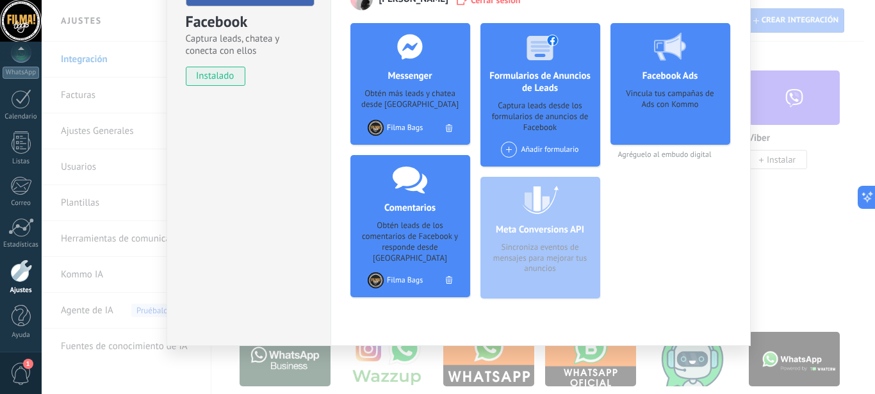
click at [544, 147] on div "Añadir formulario" at bounding box center [540, 150] width 78 height 16
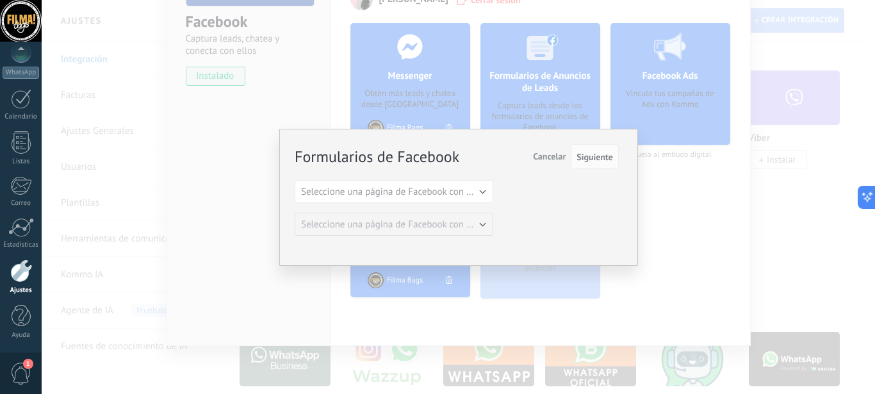
click at [556, 158] on span "Cancelar" at bounding box center [549, 157] width 33 height 12
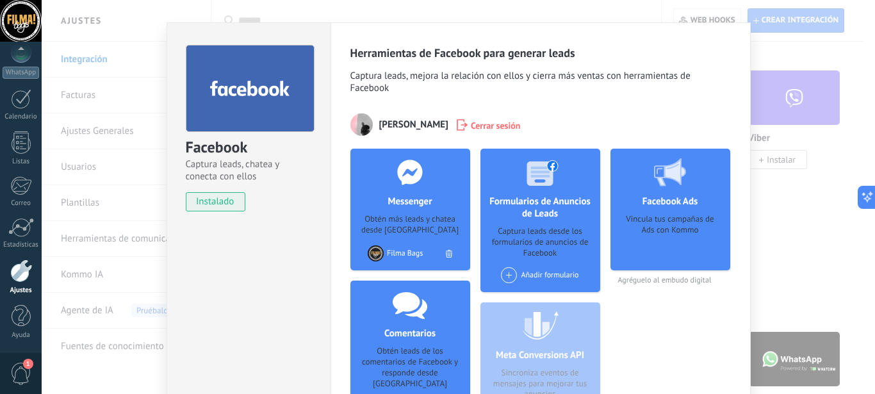
scroll to position [16, 0]
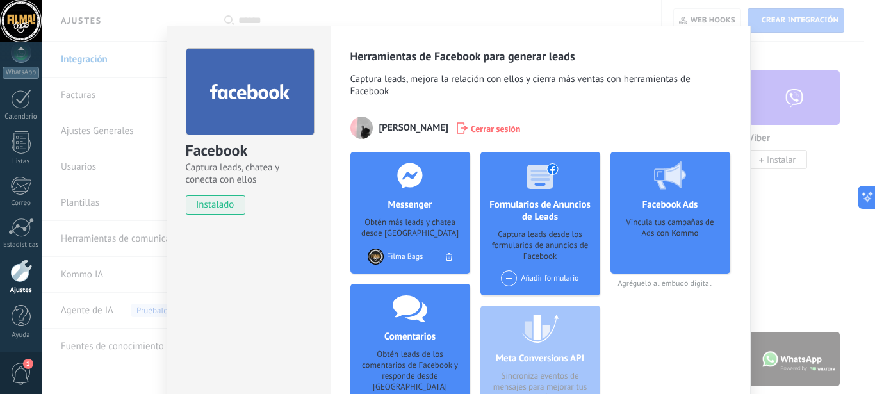
click at [787, 119] on div "Facebook Captura leads, chatea y conecta con ellos instalado Desinstalar Herram…" at bounding box center [458, 197] width 833 height 394
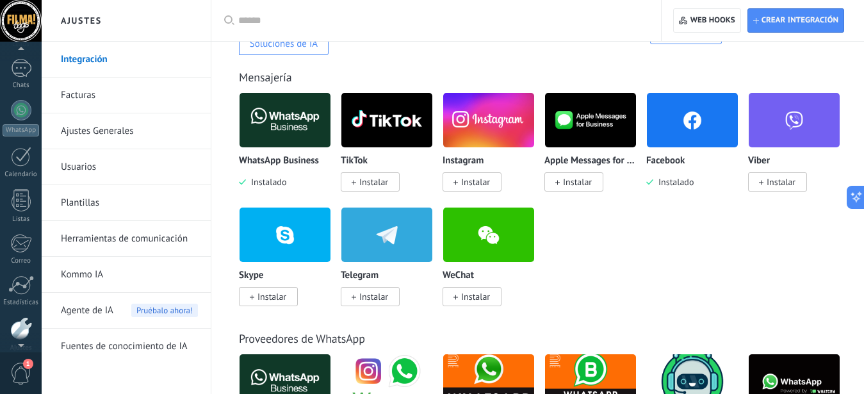
scroll to position [59, 0]
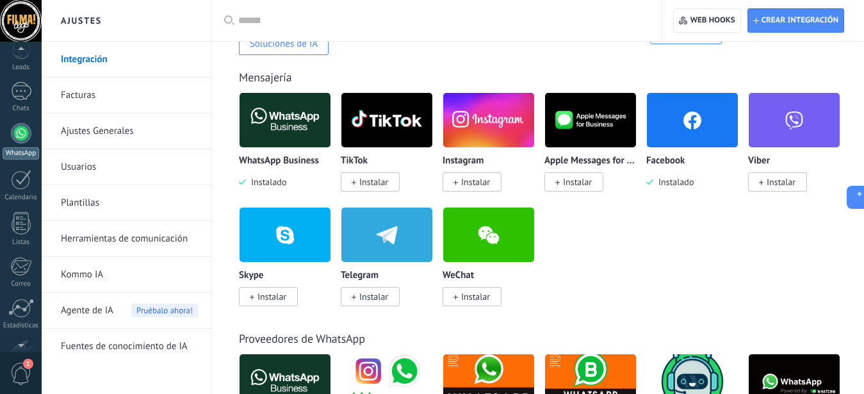
click at [22, 134] on div at bounding box center [21, 133] width 20 height 20
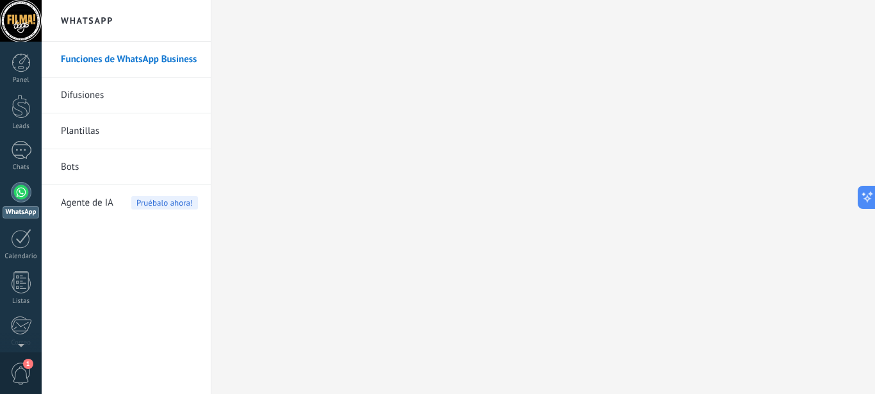
scroll to position [140, 0]
click at [28, 364] on span "1" at bounding box center [28, 364] width 10 height 10
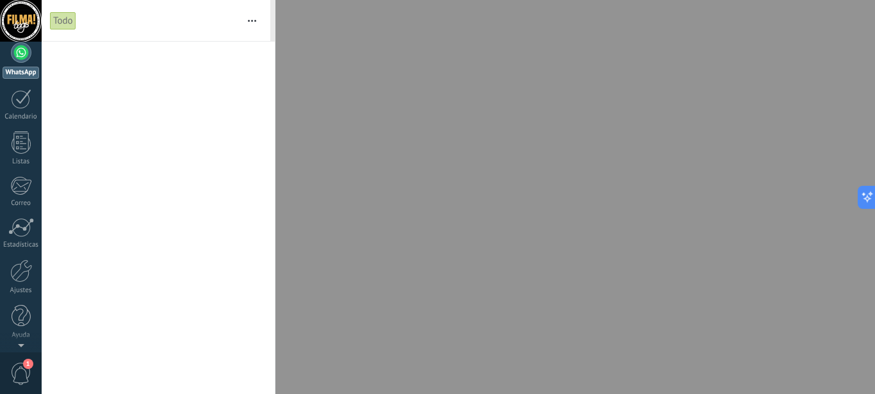
scroll to position [0, 0]
click at [253, 17] on button "button" at bounding box center [252, 20] width 28 height 41
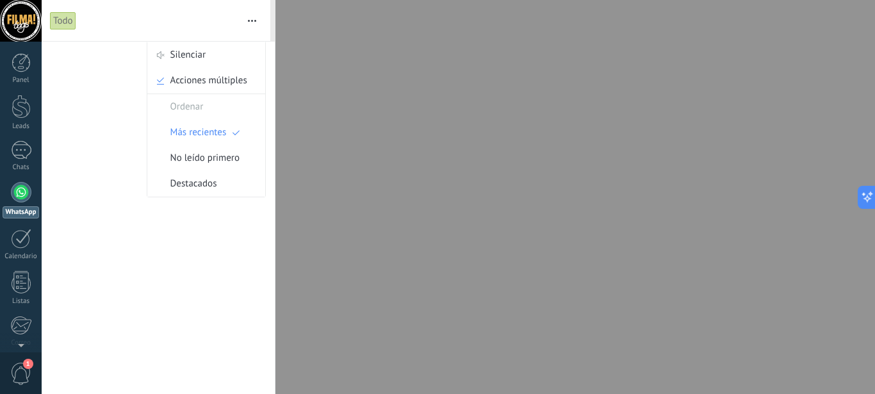
click at [117, 27] on div "Todo" at bounding box center [144, 20] width 188 height 41
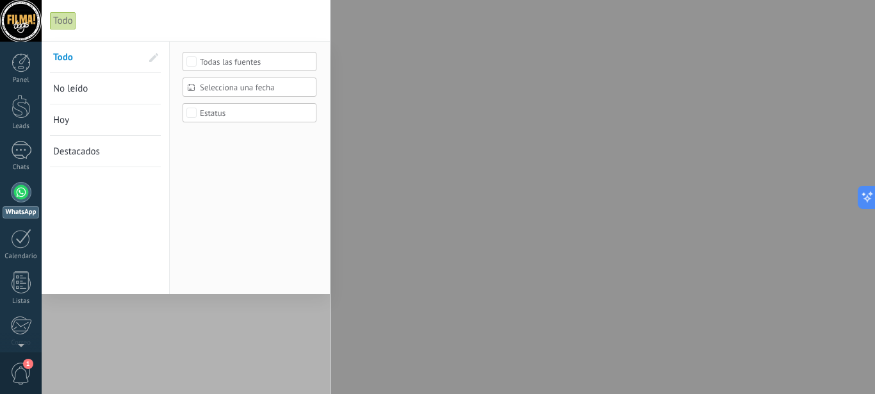
click at [54, 27] on div "Todo" at bounding box center [63, 21] width 26 height 19
click at [69, 89] on span "No leído" at bounding box center [70, 89] width 35 height 12
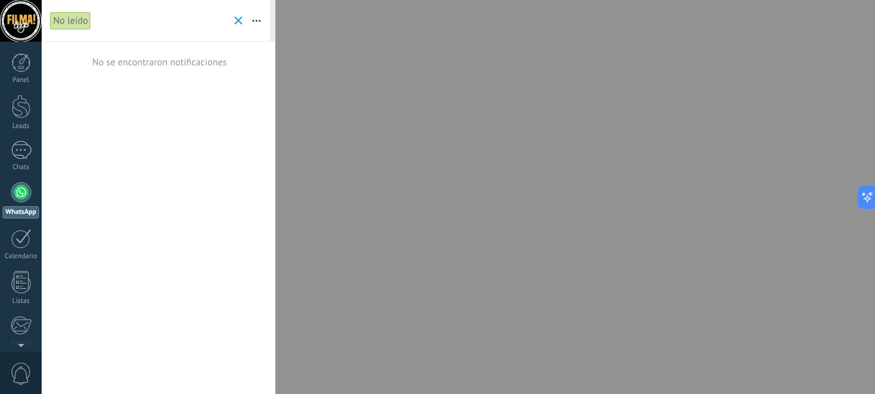
click at [231, 17] on div "No leído" at bounding box center [140, 20] width 181 height 41
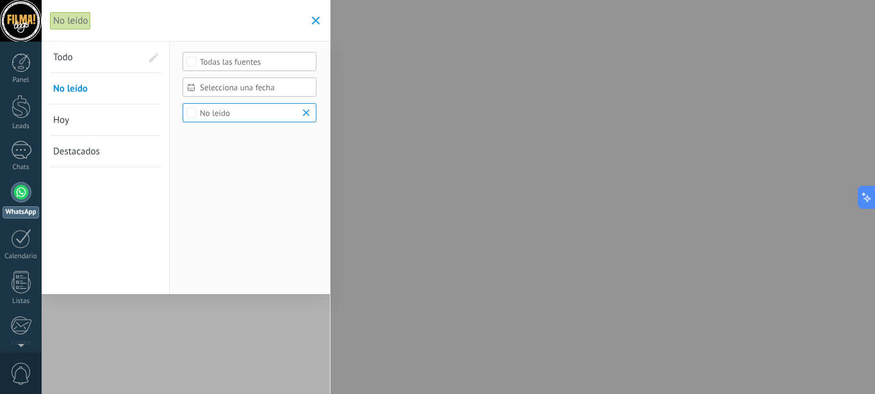
click at [29, 184] on link "WhatsApp" at bounding box center [21, 200] width 42 height 37
click at [313, 22] on span at bounding box center [316, 21] width 8 height 8
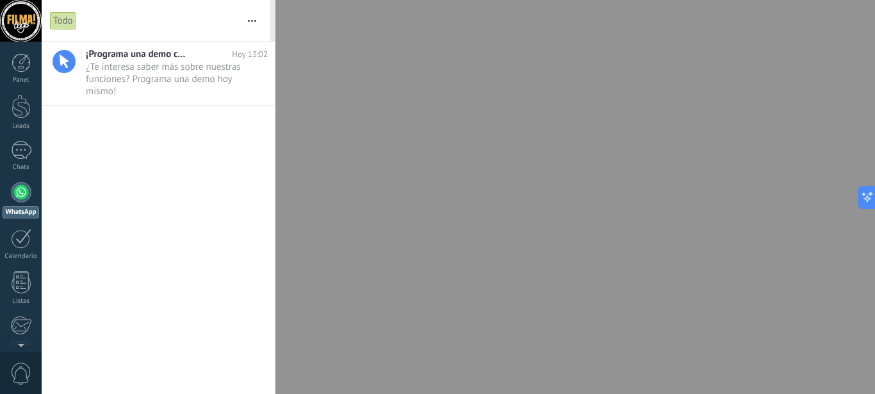
click at [33, 180] on div "Panel Leads Chats WhatsApp Clientes" at bounding box center [21, 272] width 42 height 439
click at [24, 187] on div at bounding box center [21, 192] width 20 height 20
click at [22, 142] on div at bounding box center [21, 150] width 20 height 19
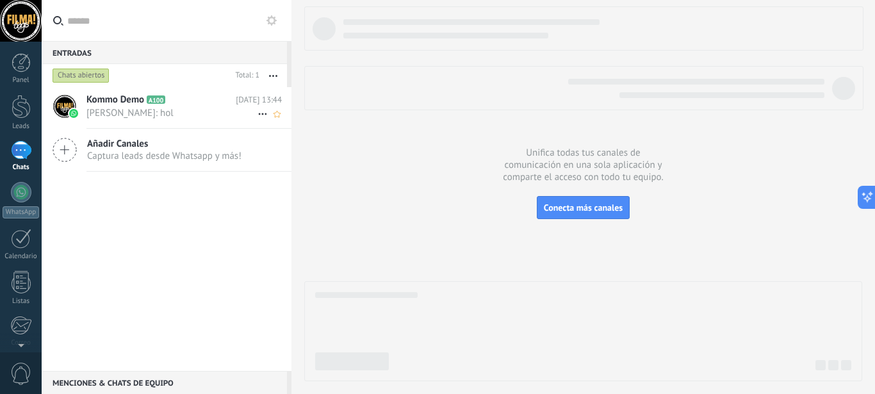
click at [129, 108] on span "[PERSON_NAME]: hol" at bounding box center [171, 113] width 171 height 12
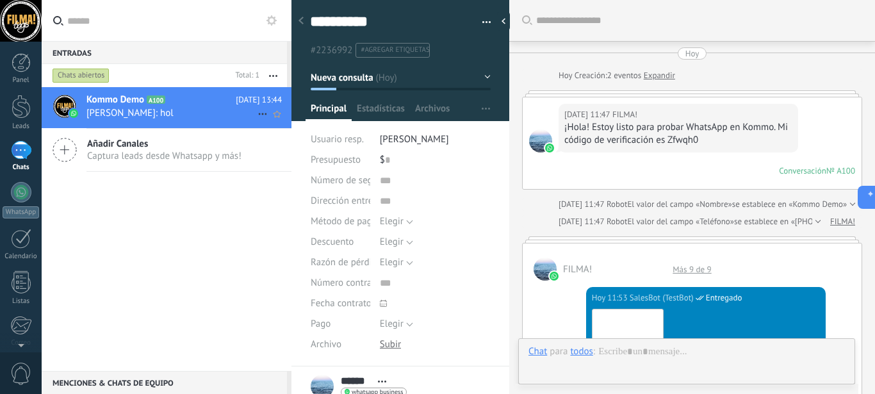
scroll to position [1796, 0]
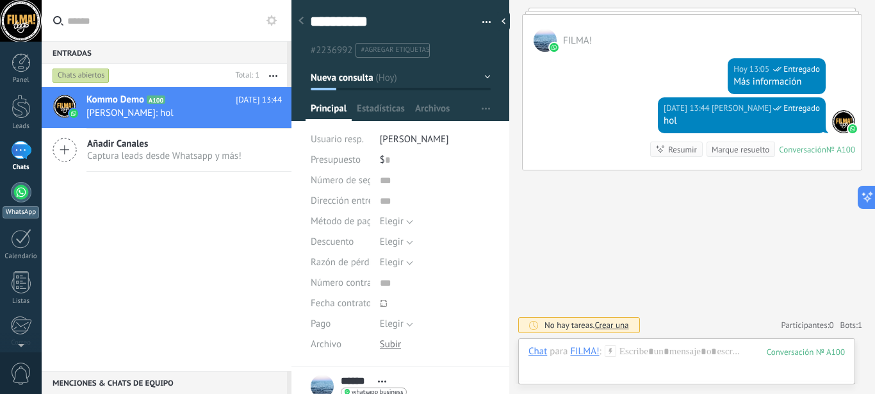
click at [24, 192] on div at bounding box center [21, 192] width 20 height 20
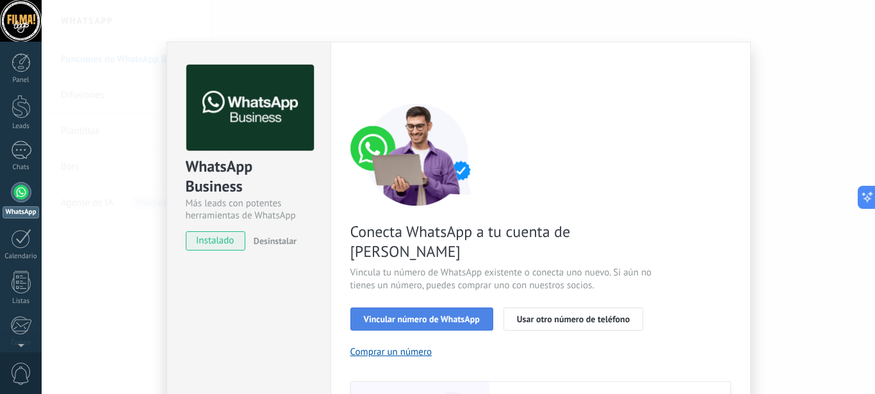
click at [466, 314] on span "Vincular número de WhatsApp" at bounding box center [422, 318] width 116 height 9
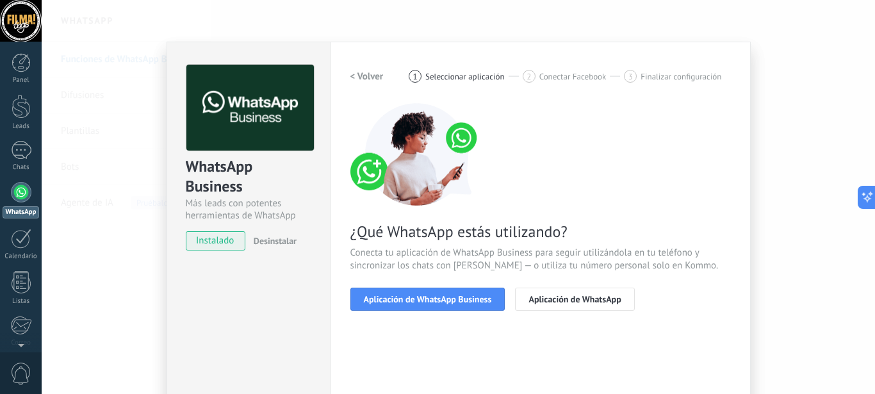
click at [466, 295] on span "Aplicación de WhatsApp Business" at bounding box center [428, 299] width 128 height 9
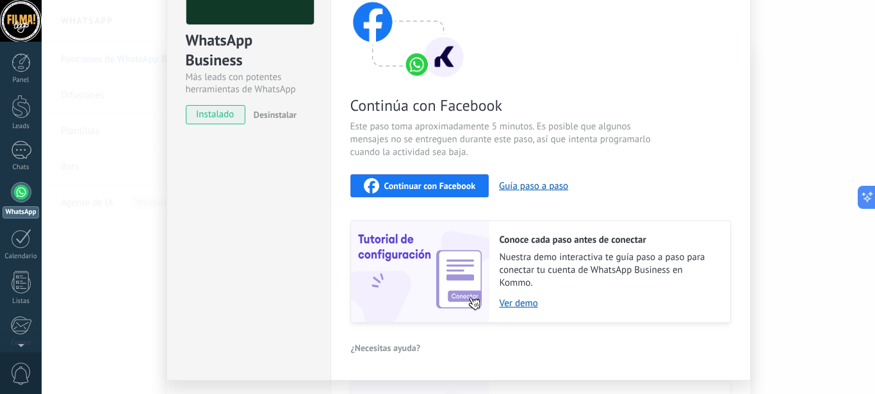
scroll to position [160, 0]
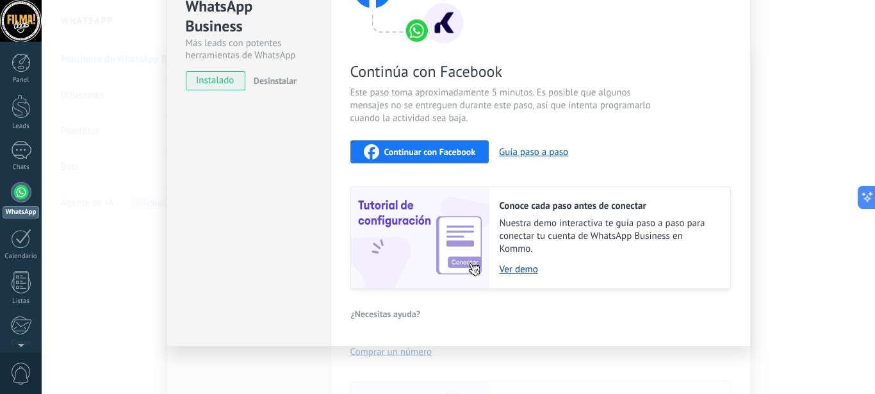
click at [523, 268] on link "Ver demo" at bounding box center [609, 269] width 218 height 12
click at [408, 154] on span "Continuar con Facebook" at bounding box center [430, 151] width 92 height 9
click at [428, 156] on span "Continuar con Facebook" at bounding box center [430, 151] width 92 height 9
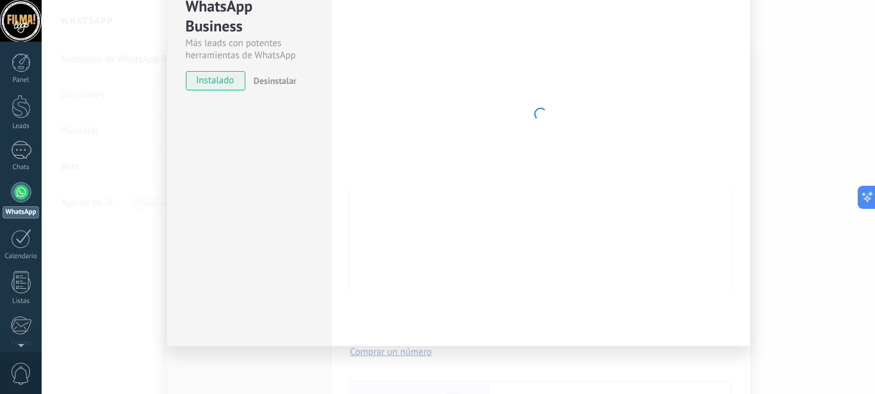
click at [279, 196] on div "WhatsApp Business Más leads con potentes herramientas de WhatsApp instalado Des…" at bounding box center [249, 114] width 164 height 465
click at [132, 194] on div "WhatsApp Business Más leads con potentes herramientas de WhatsApp instalado Des…" at bounding box center [458, 197] width 833 height 394
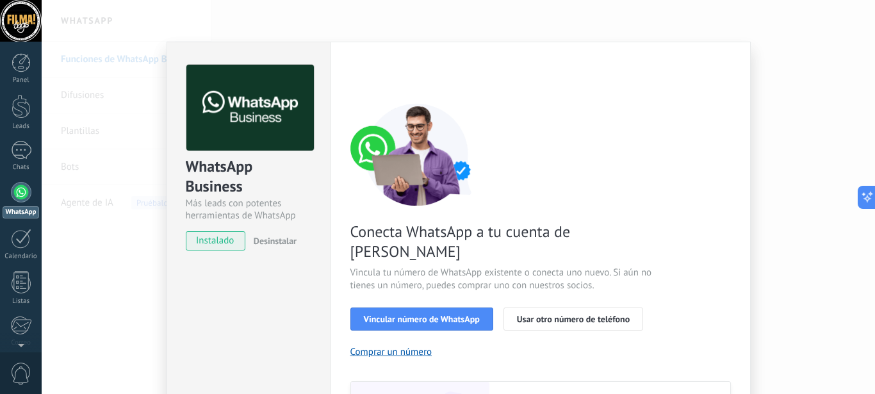
scroll to position [0, 0]
click at [433, 314] on span "Vincular número de WhatsApp" at bounding box center [422, 318] width 116 height 9
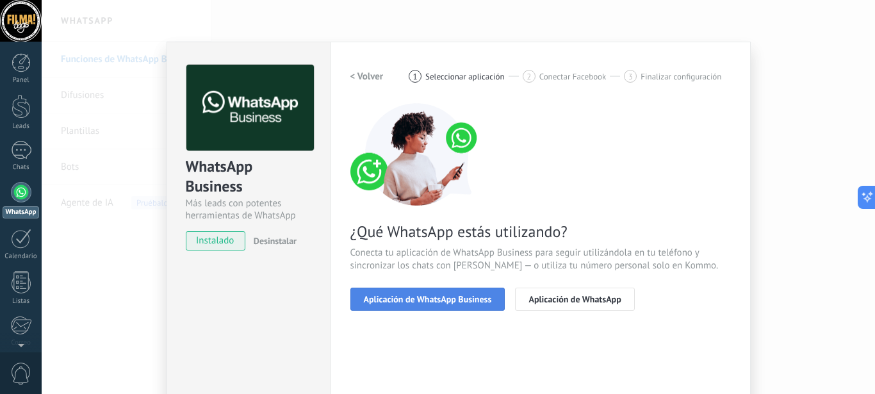
click at [436, 301] on span "Aplicación de WhatsApp Business" at bounding box center [428, 299] width 128 height 9
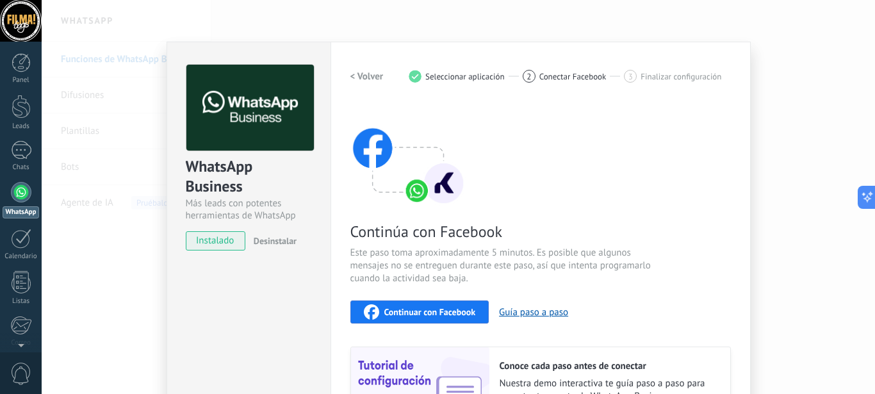
click at [436, 307] on span "Continuar con Facebook" at bounding box center [430, 311] width 92 height 9
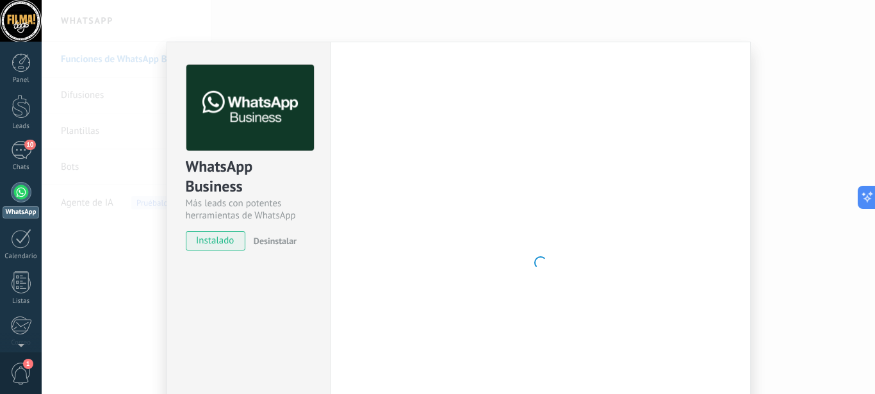
click at [775, 97] on div "WhatsApp Business Más leads con potentes herramientas de WhatsApp instalado Des…" at bounding box center [458, 197] width 833 height 394
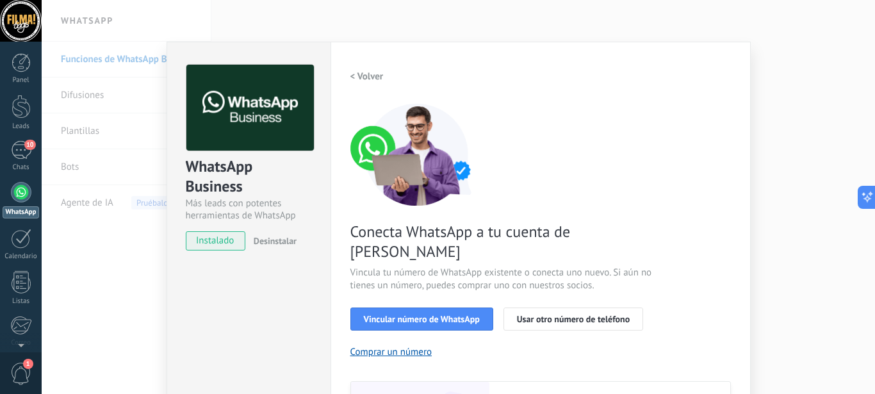
click at [708, 22] on div "WhatsApp Business Más leads con potentes herramientas de WhatsApp instalado Des…" at bounding box center [458, 197] width 833 height 394
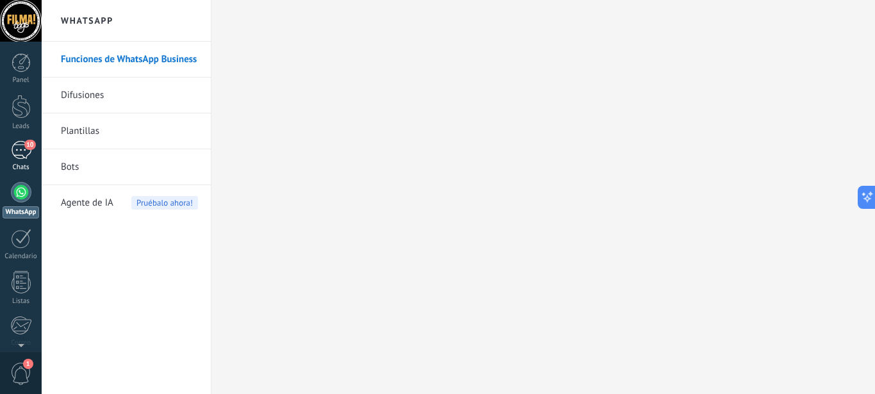
click at [15, 152] on div "10" at bounding box center [21, 150] width 20 height 19
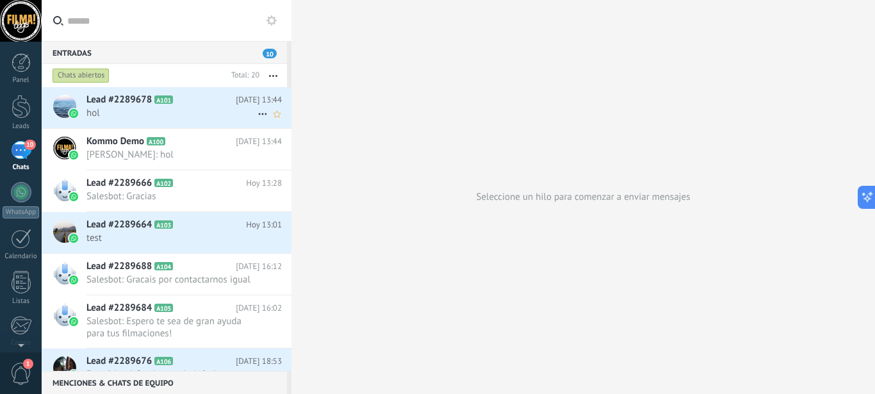
click at [122, 108] on span "hol" at bounding box center [171, 113] width 171 height 12
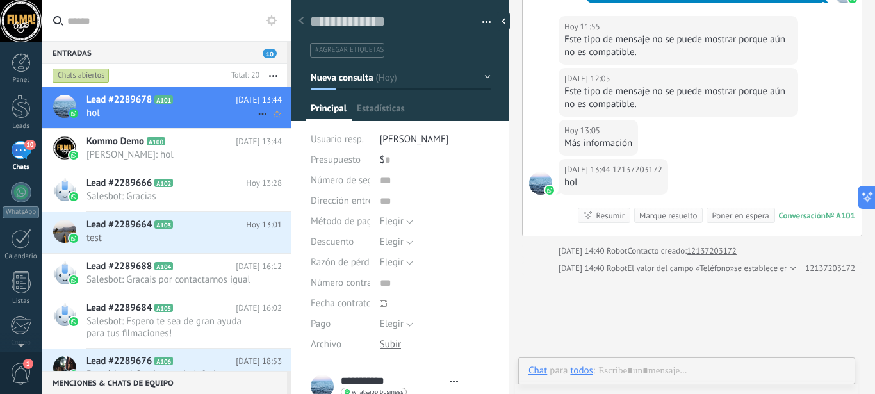
scroll to position [19, 0]
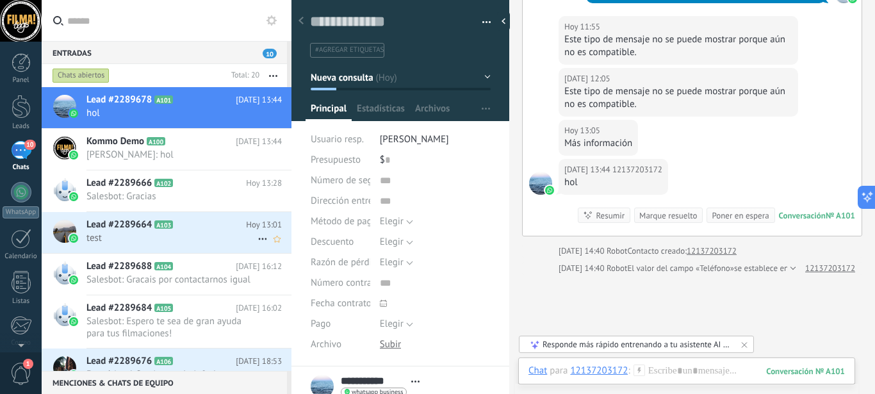
click at [126, 235] on span "test" at bounding box center [171, 238] width 171 height 12
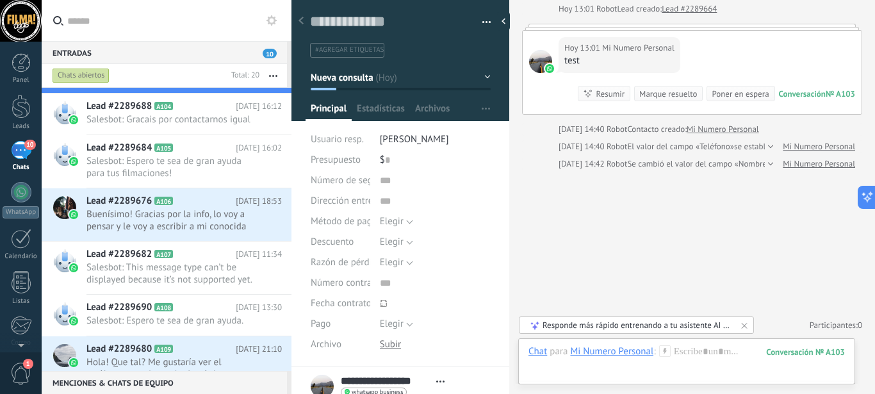
scroll to position [152, 0]
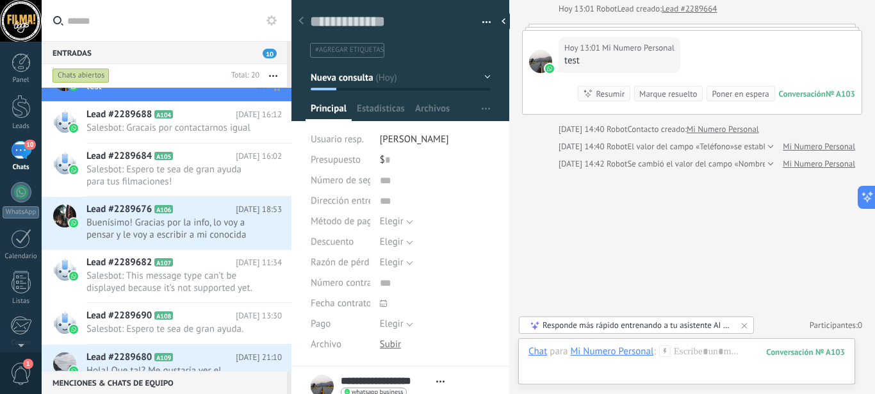
click at [126, 235] on span "Buenísimo! Gracias por la info, lo voy a pensar y le voy a escribir a mi conoci…" at bounding box center [171, 228] width 171 height 24
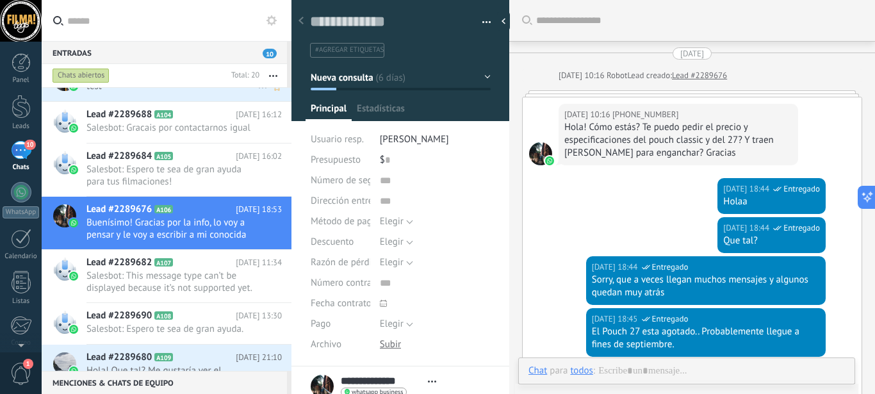
type textarea "**********"
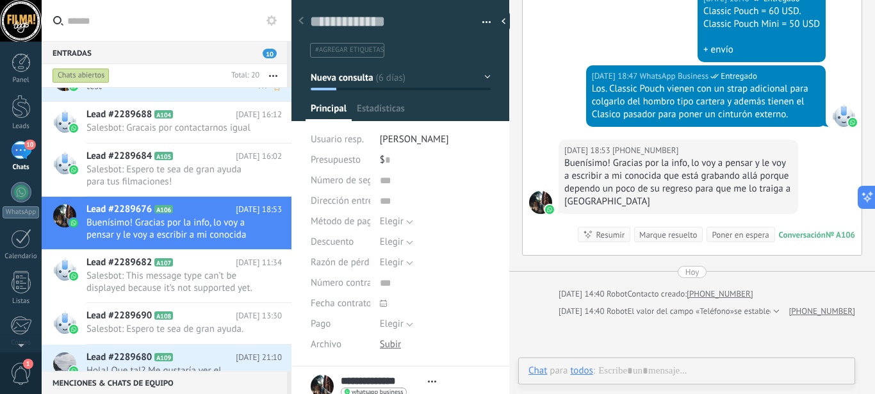
scroll to position [19, 0]
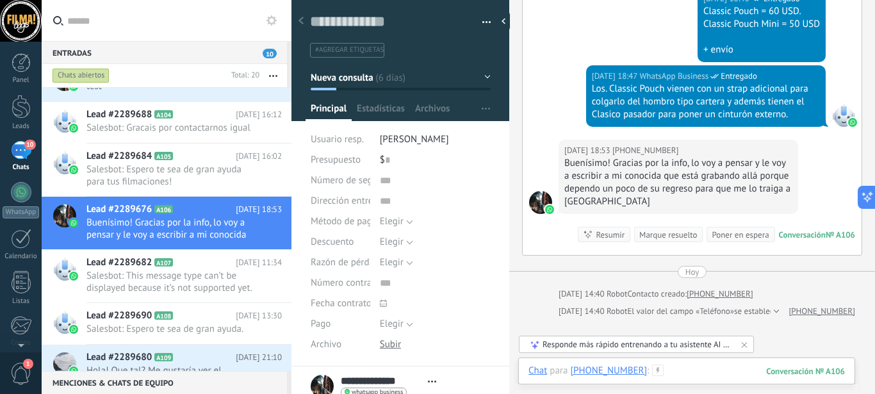
click at [685, 366] on div at bounding box center [686, 383] width 316 height 38
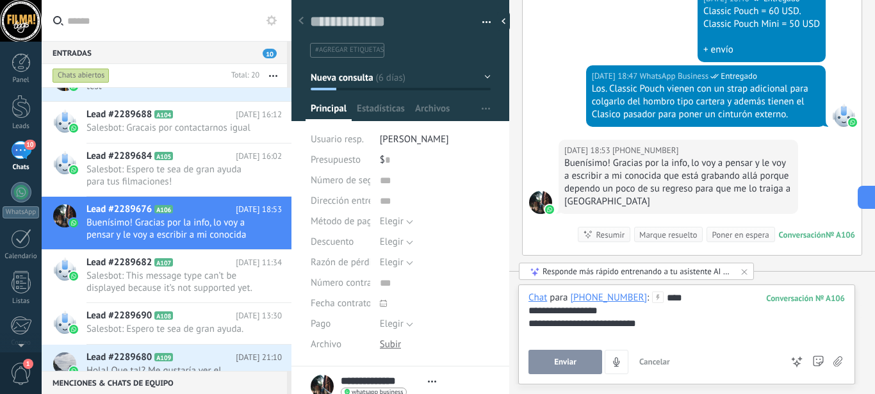
click at [577, 364] on button "Enviar" at bounding box center [565, 362] width 74 height 24
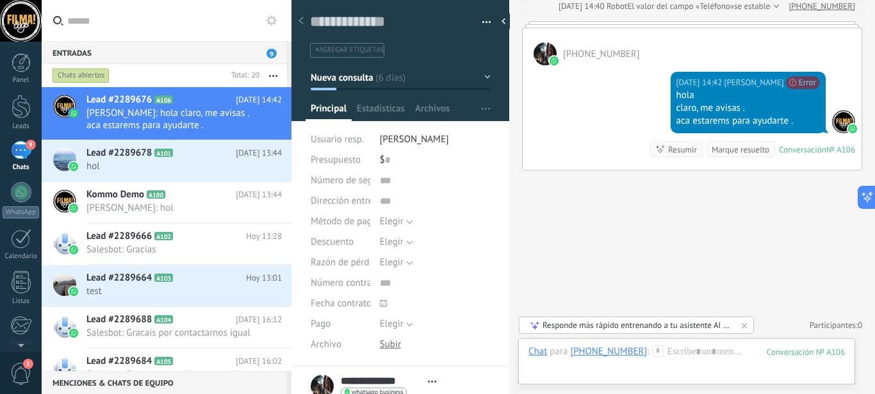
click at [26, 154] on div "9" at bounding box center [21, 150] width 20 height 19
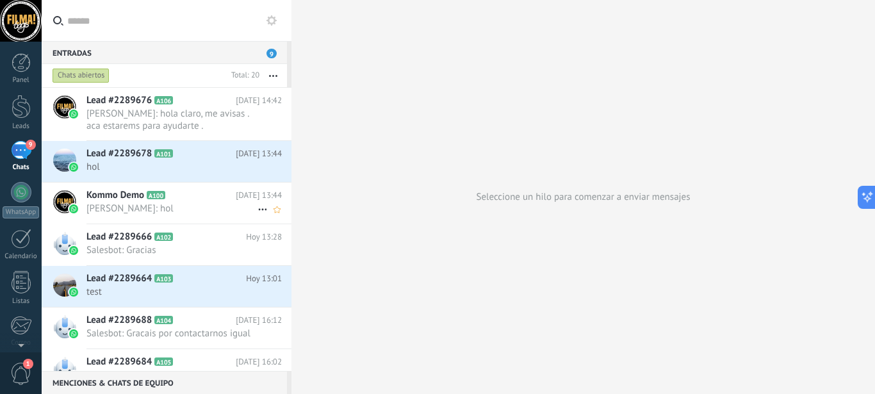
scroll to position [84, 0]
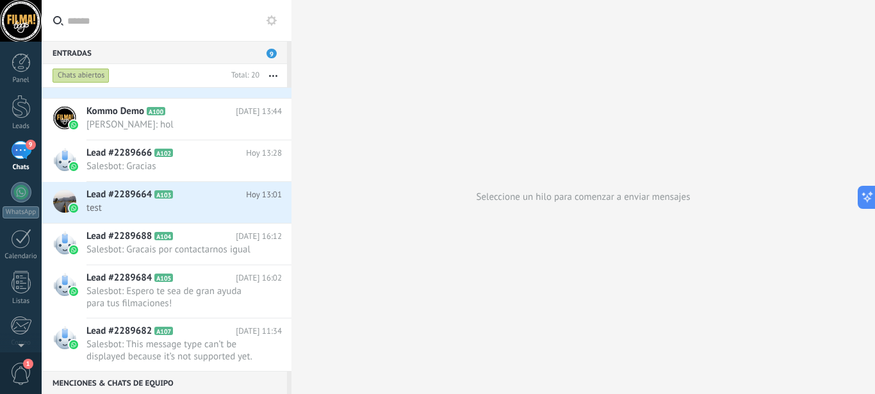
click at [272, 56] on span "9" at bounding box center [271, 54] width 10 height 10
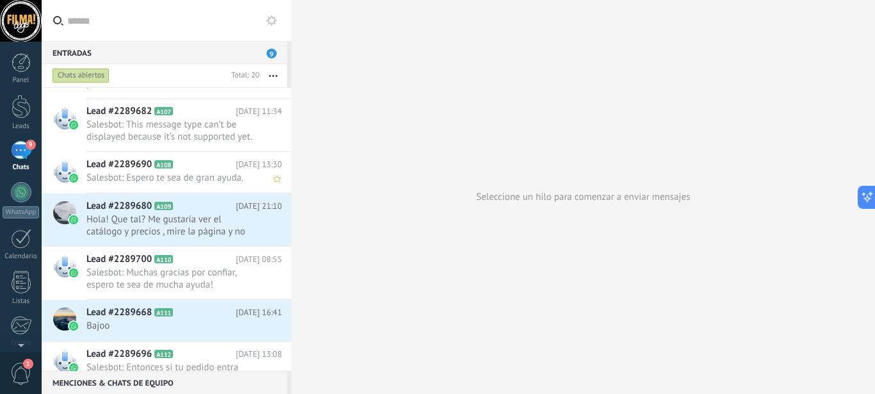
scroll to position [0, 0]
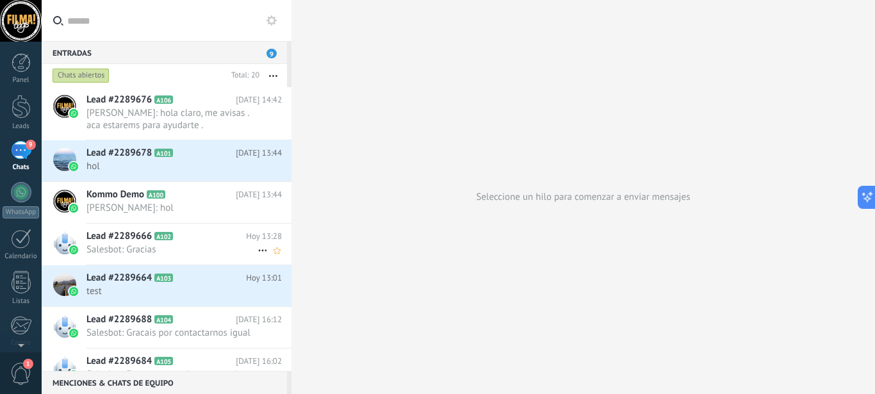
click at [130, 250] on span "Salesbot: Gracias" at bounding box center [171, 249] width 171 height 12
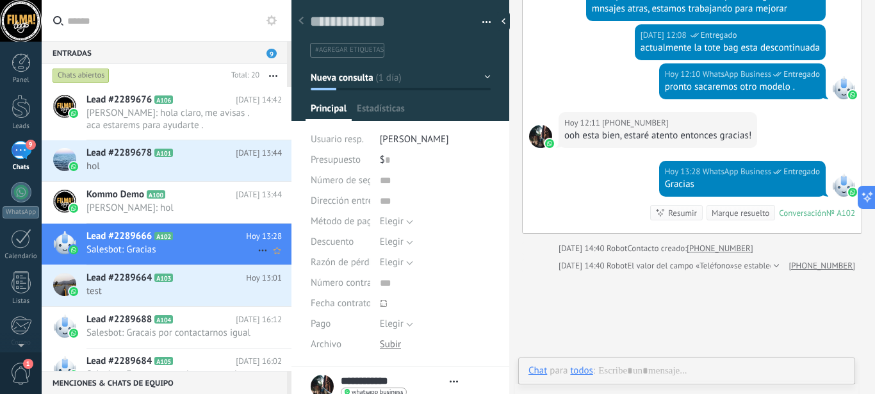
scroll to position [19, 0]
click at [255, 166] on icon at bounding box center [262, 166] width 15 height 15
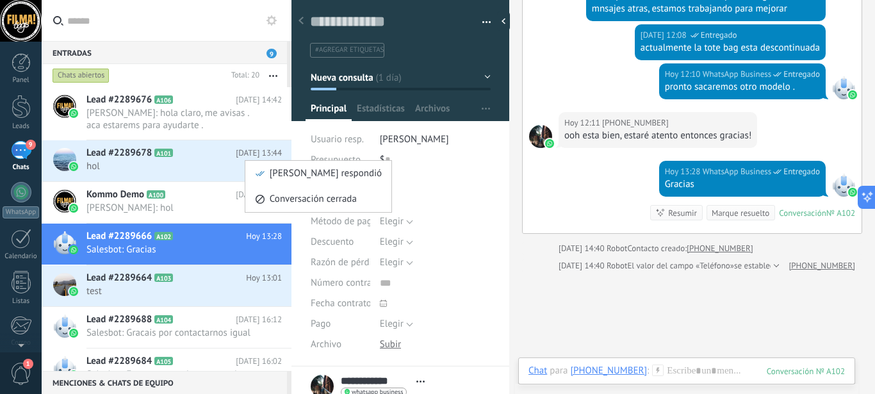
scroll to position [339, 0]
click at [199, 154] on div at bounding box center [437, 197] width 875 height 394
click at [615, 337] on div "Buscar Carga más [DATE] [DATE] 15:10 Robot Lead creado: Lead #2289666 [DATE] 15…" at bounding box center [692, 78] width 366 height 835
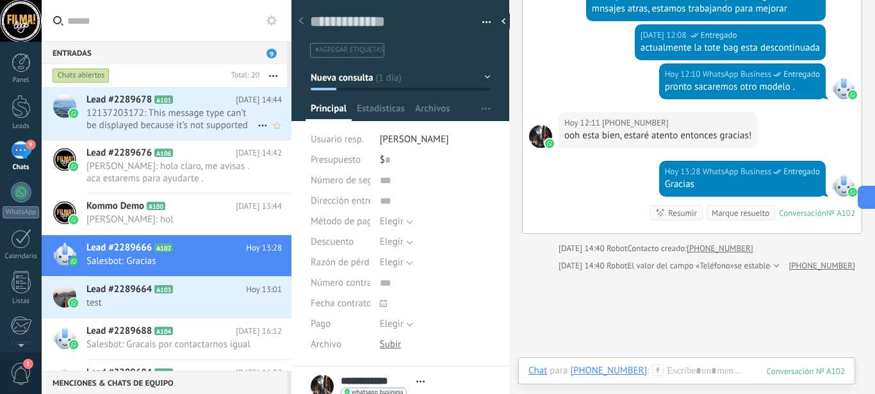
click at [110, 118] on span "12137203172: This message type can’t be displayed because it’s not supported ye…" at bounding box center [171, 119] width 171 height 24
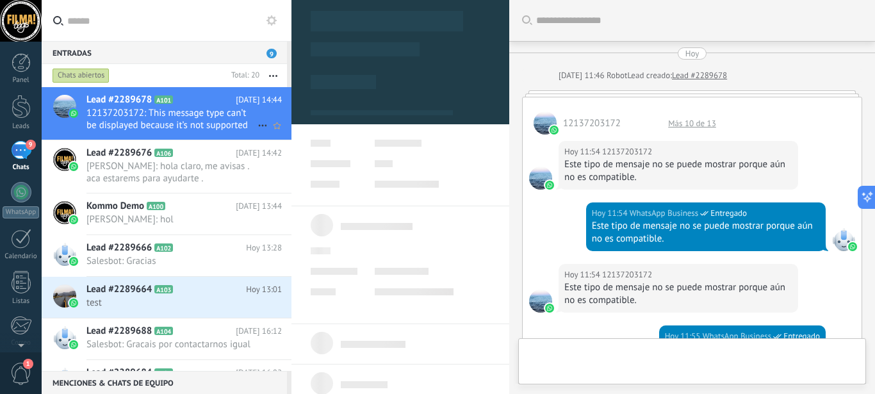
type textarea "**********"
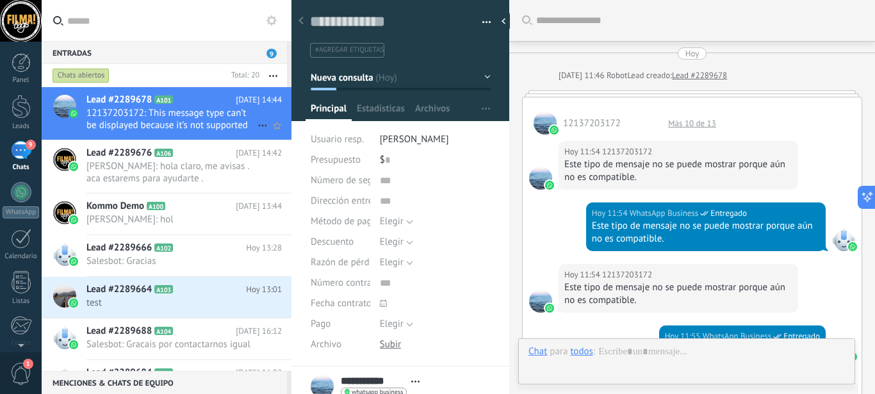
scroll to position [19, 0]
